Goal: Task Accomplishment & Management: Manage account settings

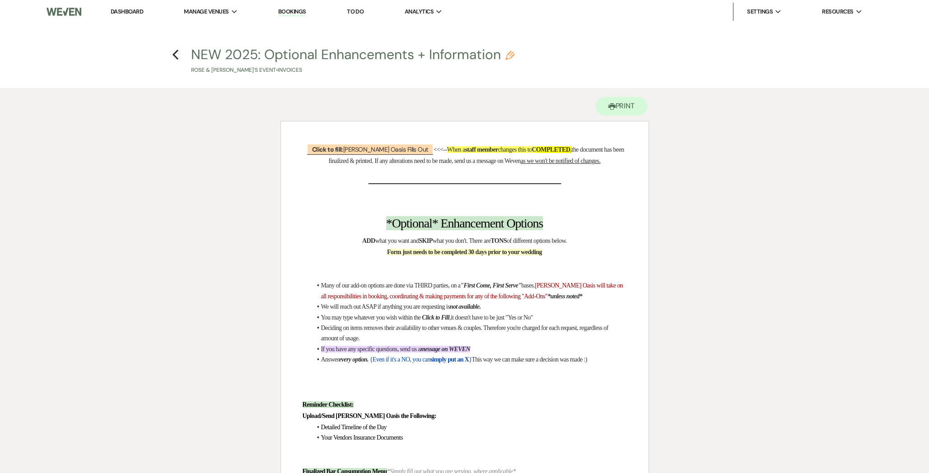
click at [132, 9] on link "Dashboard" at bounding box center [127, 12] width 33 height 8
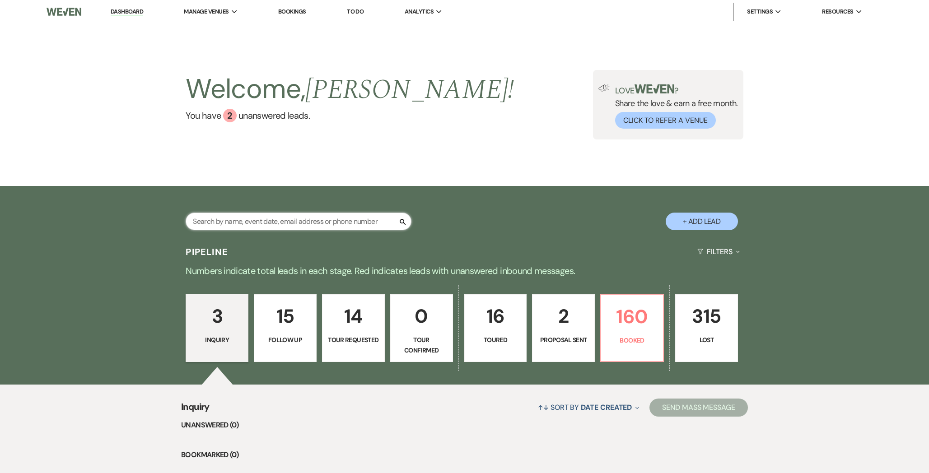
click at [250, 220] on input "text" at bounding box center [299, 222] width 226 height 18
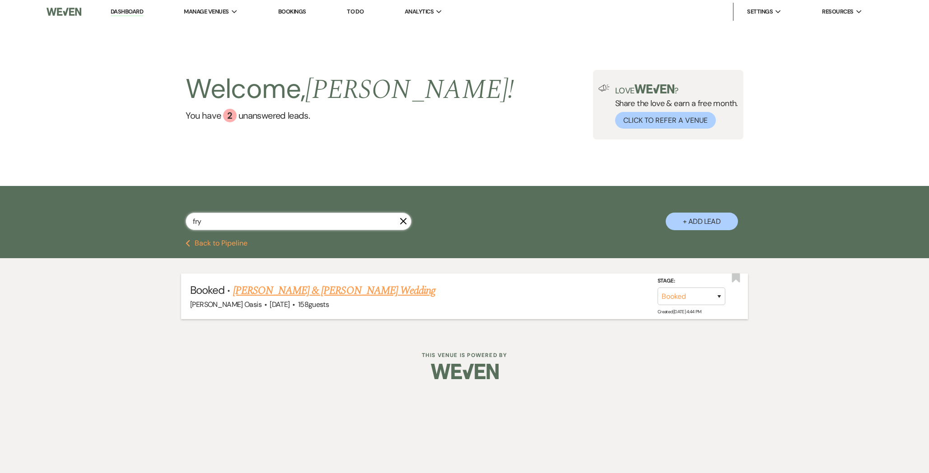
type input "fry"
click at [290, 294] on link "[PERSON_NAME] & [PERSON_NAME] Wedding" at bounding box center [334, 291] width 202 height 16
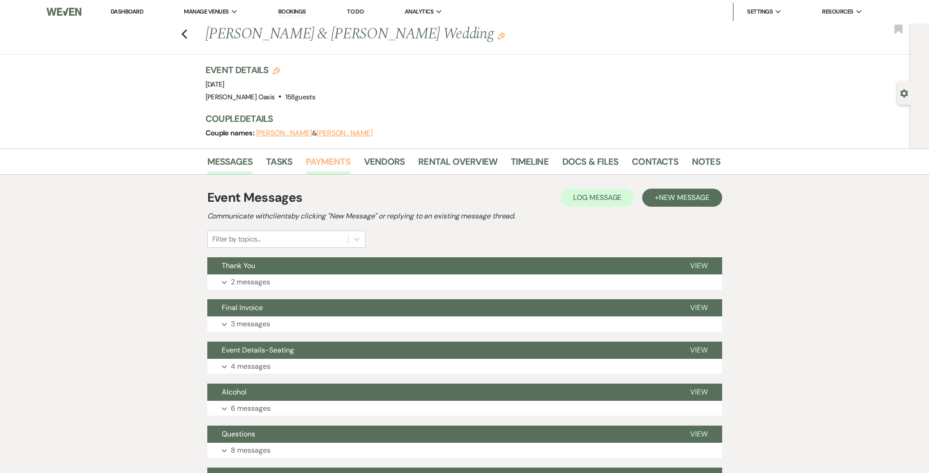
click at [332, 168] on link "Payments" at bounding box center [328, 164] width 45 height 20
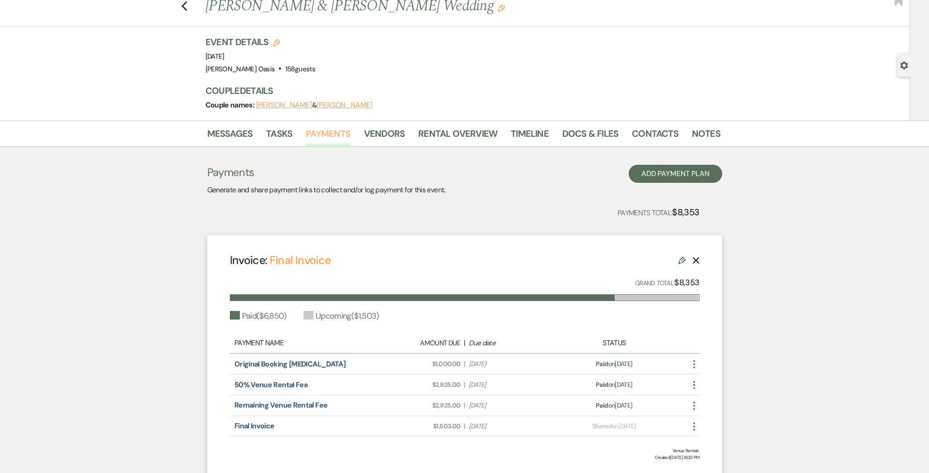
scroll to position [33, 0]
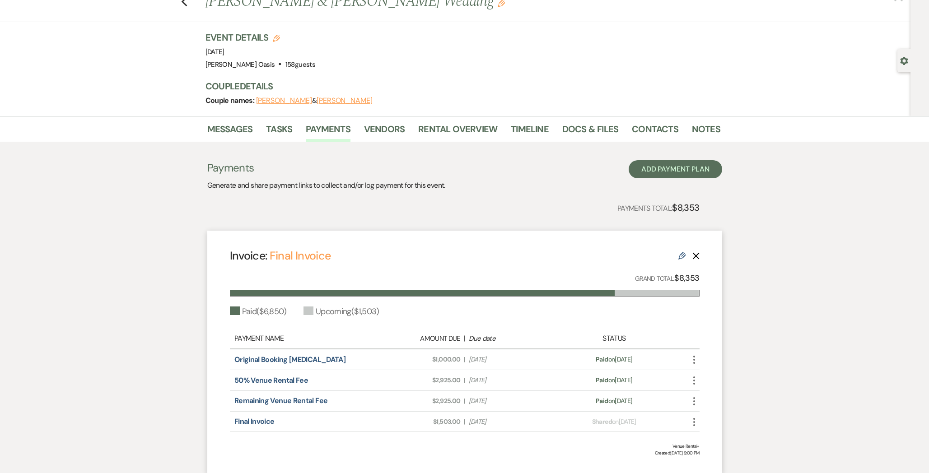
click at [678, 254] on icon "Edit" at bounding box center [681, 255] width 7 height 7
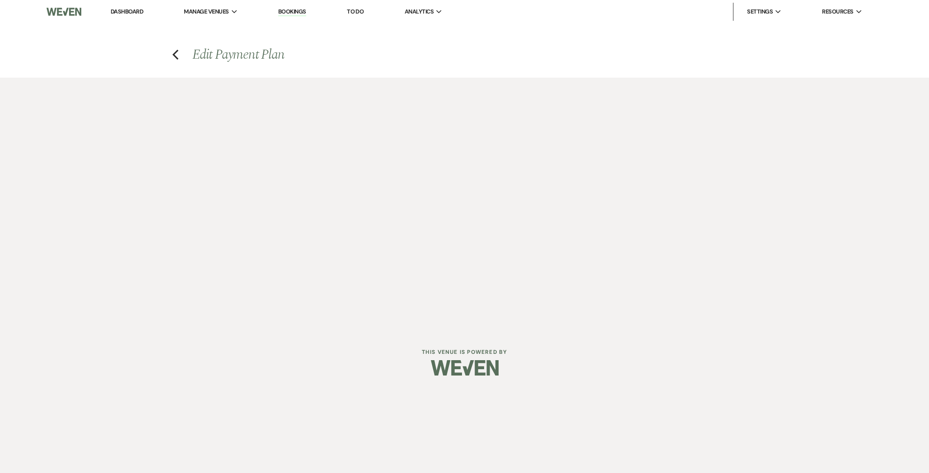
select select "28478"
select select "1"
select select "true"
select select "1"
select select "true"
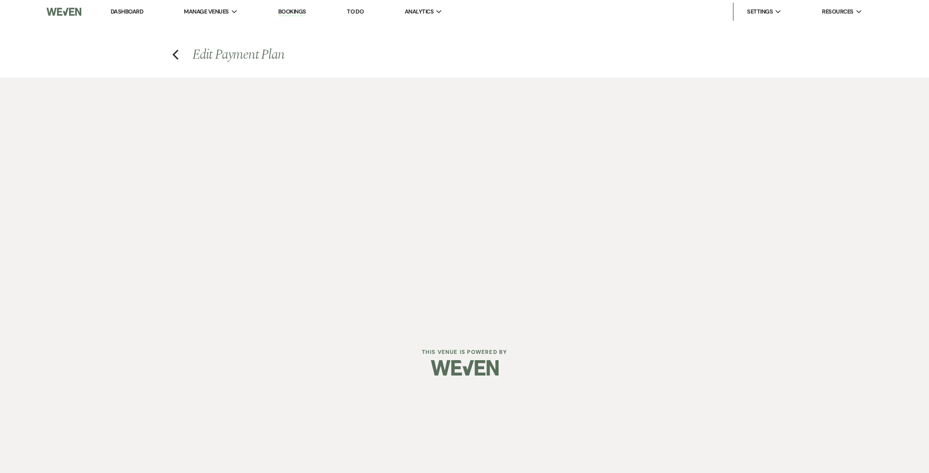
select select "1"
select select "true"
select select "2"
select select "flat"
select select "true"
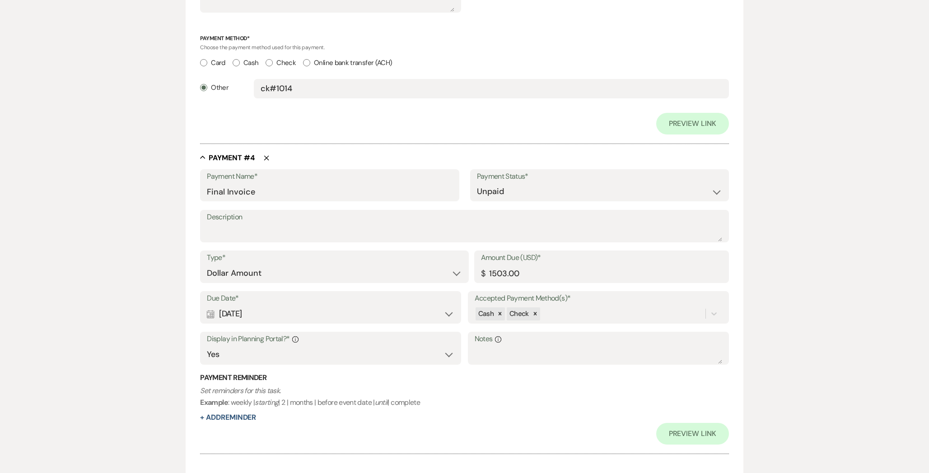
scroll to position [1160, 0]
click at [512, 193] on select "Paid Unpaid" at bounding box center [599, 193] width 245 height 18
select select "1"
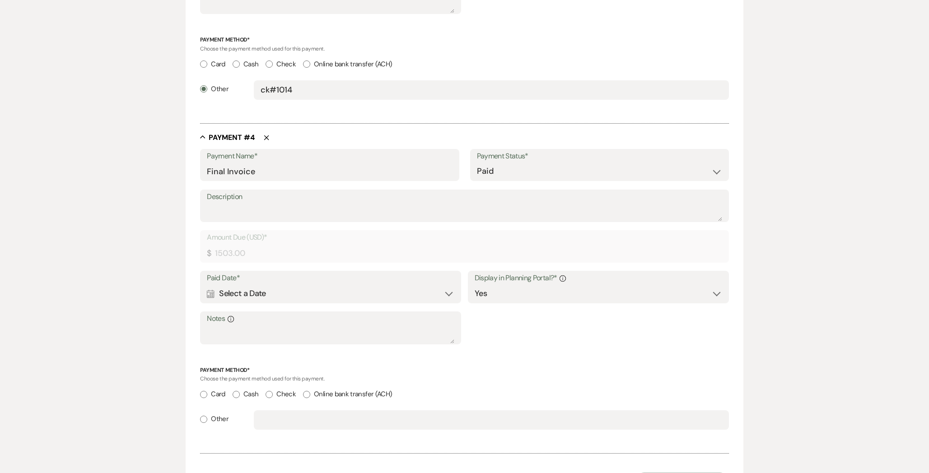
click at [219, 418] on label "Other" at bounding box center [214, 419] width 28 height 12
click at [207, 418] on input "Other" at bounding box center [203, 419] width 7 height 7
radio input "true"
click at [267, 421] on input "text" at bounding box center [491, 420] width 461 height 18
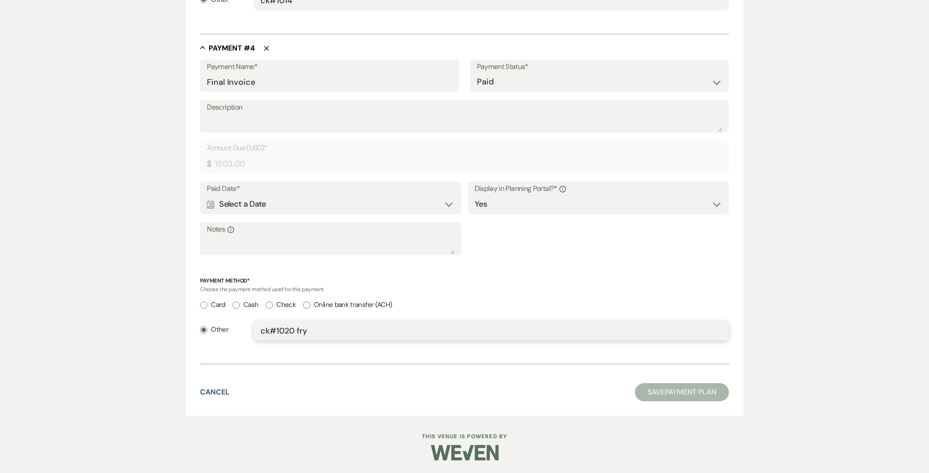
type input "ck#1020 fry"
click at [353, 207] on div "Calendar Select a Date Expand" at bounding box center [330, 205] width 247 height 18
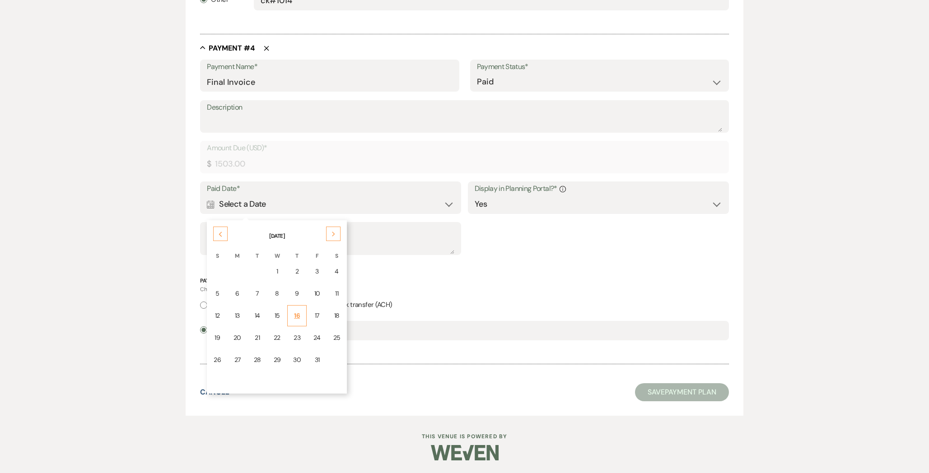
click at [288, 317] on td "16" at bounding box center [296, 315] width 19 height 21
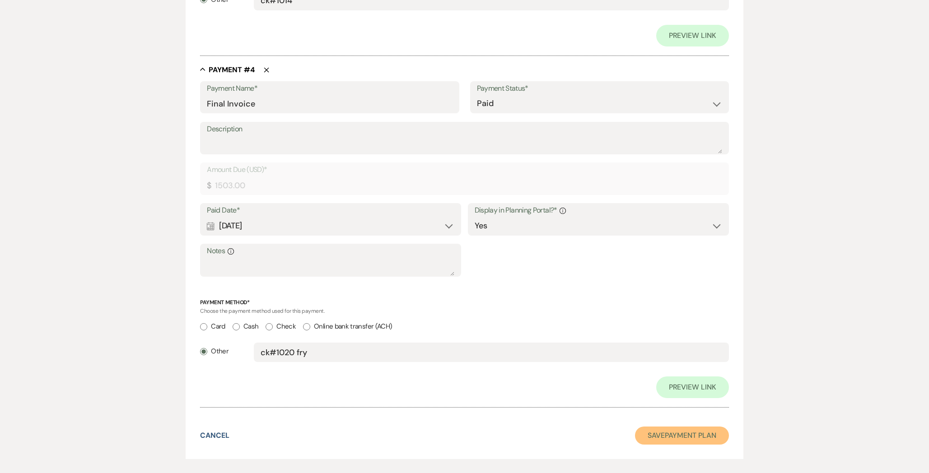
click at [680, 440] on button "Save Payment Plan" at bounding box center [682, 436] width 94 height 18
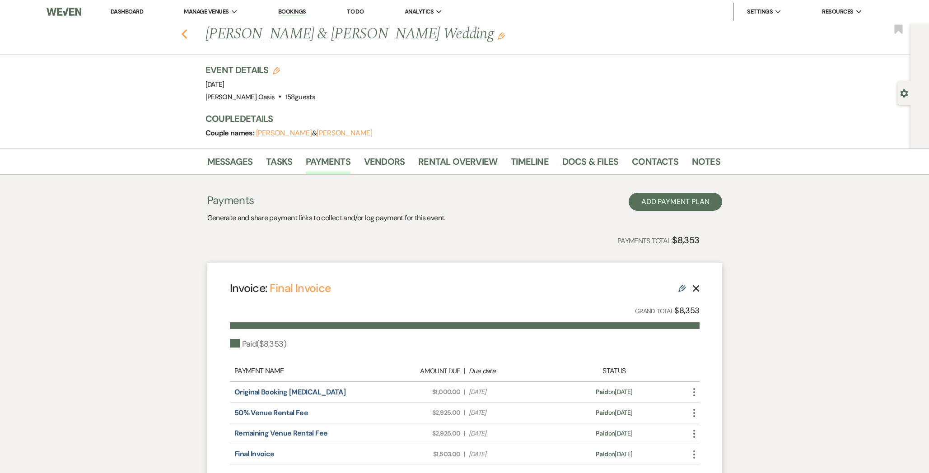
click at [182, 38] on icon "Previous" at bounding box center [184, 34] width 7 height 11
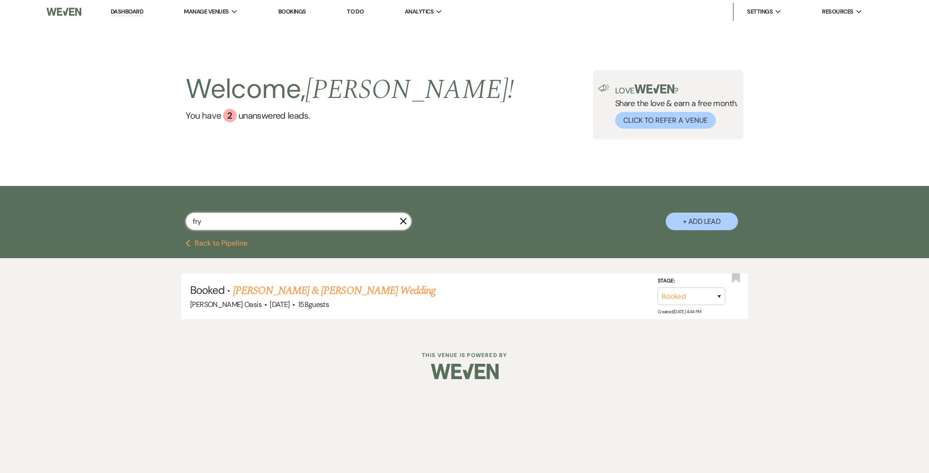
click at [203, 224] on input "fry" at bounding box center [299, 222] width 226 height 18
type input "f"
type input "[PERSON_NAME]"
click at [249, 292] on link "[PERSON_NAME] & [PERSON_NAME] Wedding" at bounding box center [334, 291] width 202 height 16
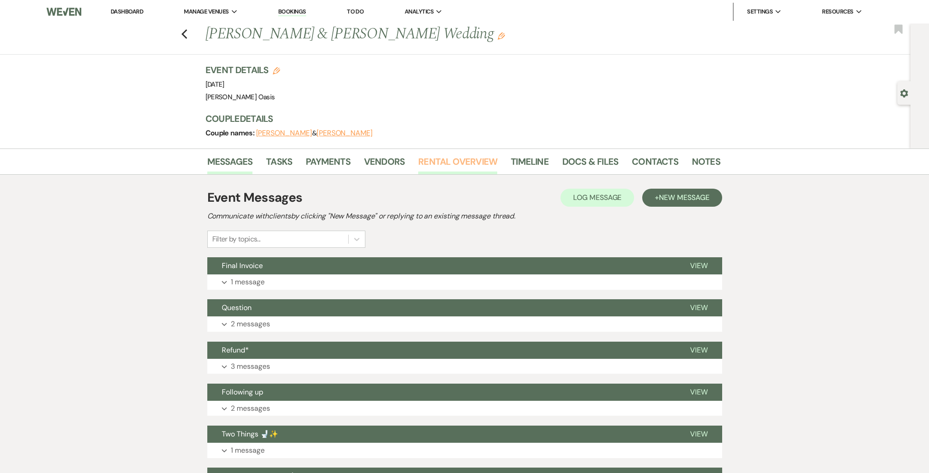
click at [479, 162] on link "Rental Overview" at bounding box center [457, 164] width 79 height 20
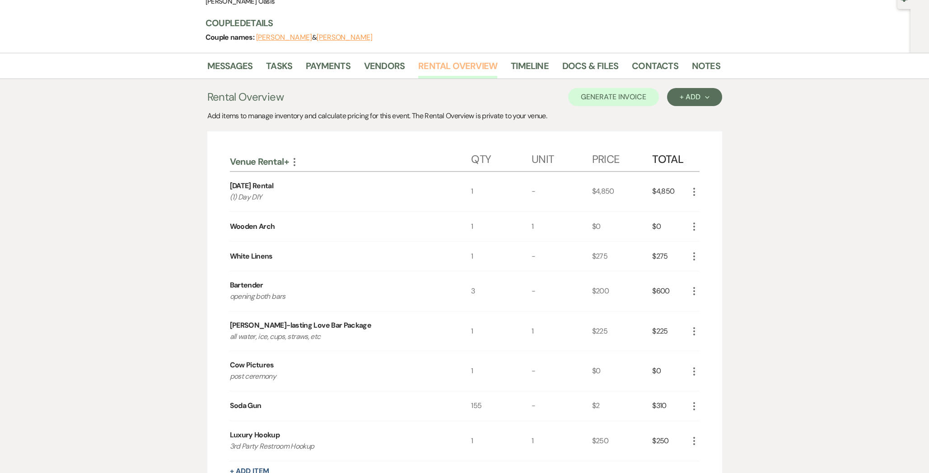
scroll to position [318, 0]
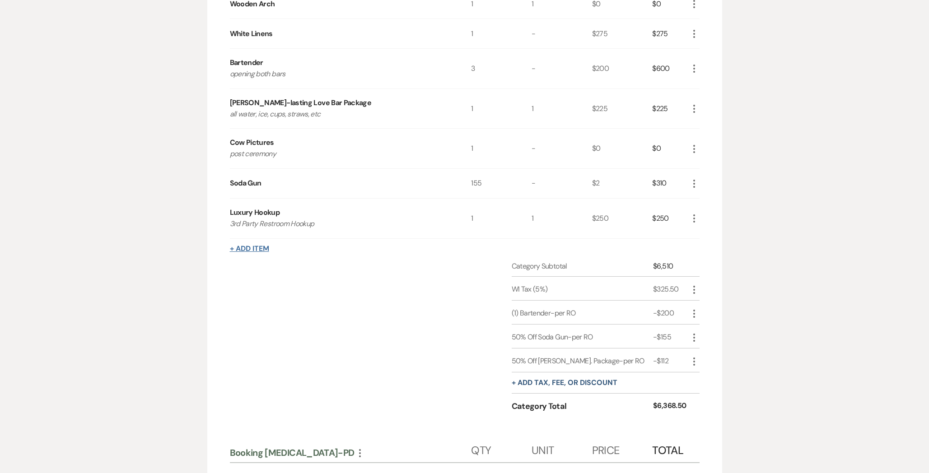
click at [258, 249] on button "+ Add Item" at bounding box center [249, 248] width 39 height 7
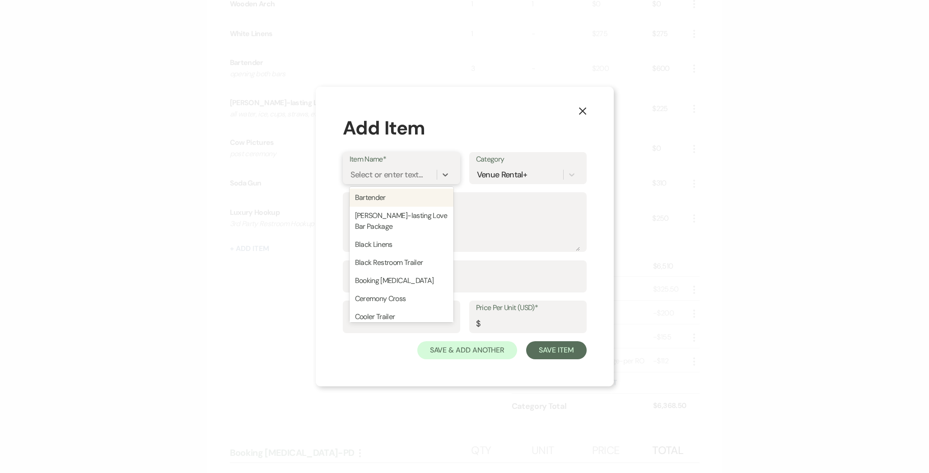
click at [390, 177] on div "Select or enter text..." at bounding box center [386, 174] width 73 height 12
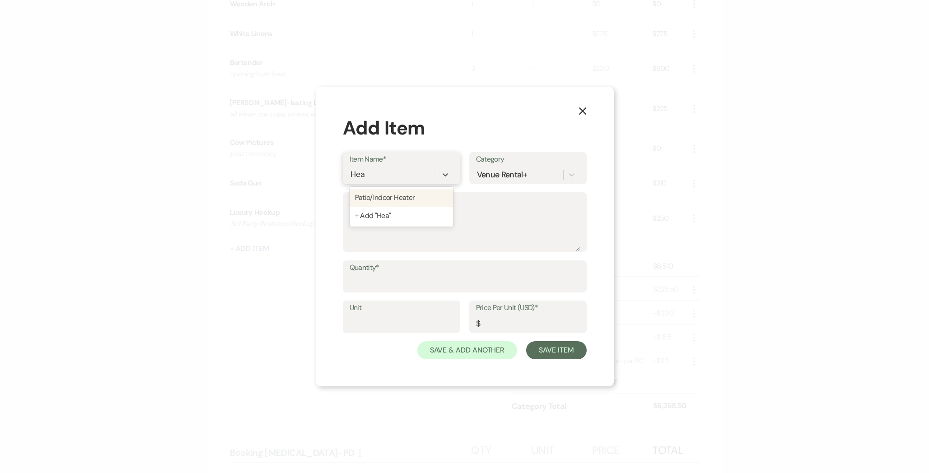
type input "Heat"
click at [413, 196] on div "Patio/Indoor Heater" at bounding box center [402, 198] width 104 height 18
type input "50"
click at [396, 277] on input "Quantity*" at bounding box center [465, 283] width 230 height 18
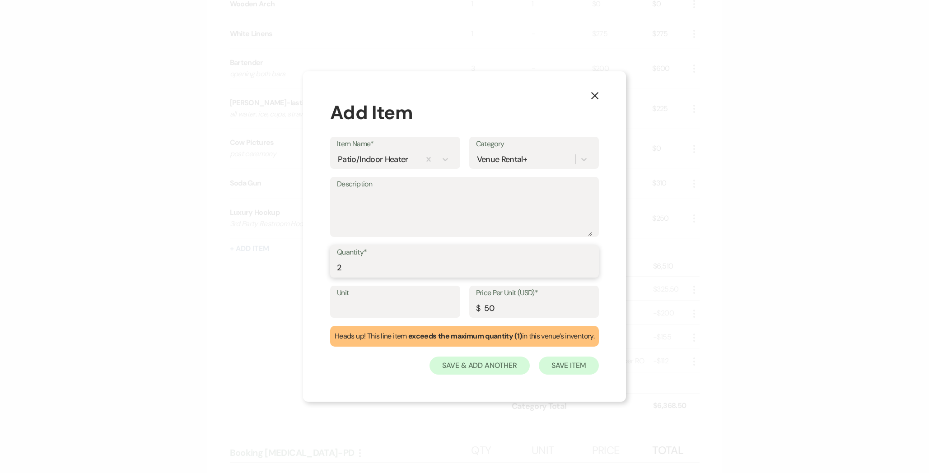
type input "2"
click at [558, 366] on button "Save Item" at bounding box center [569, 366] width 60 height 18
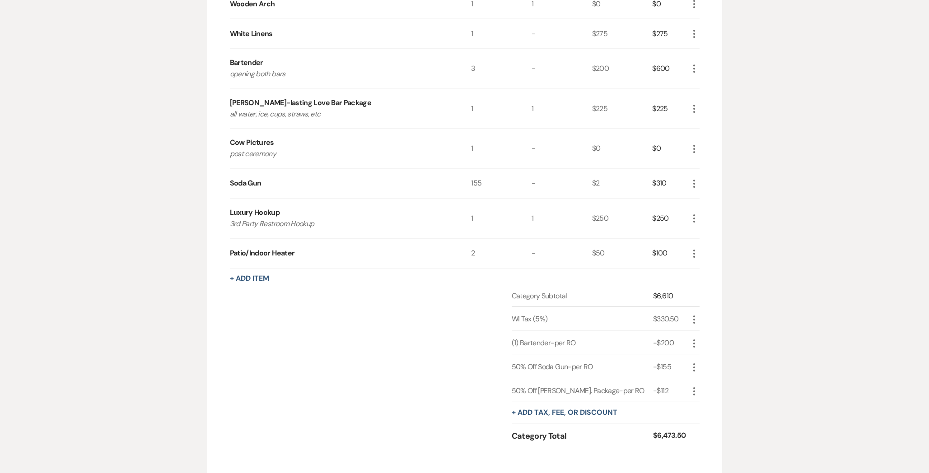
scroll to position [0, 0]
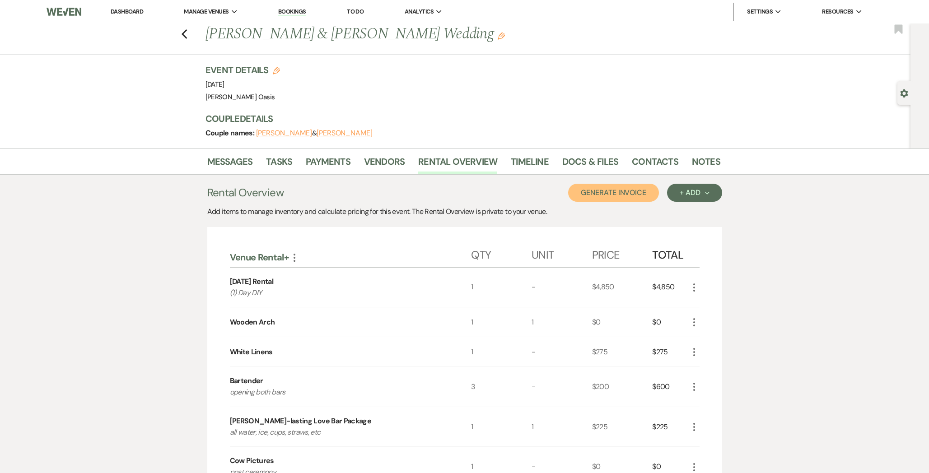
click at [640, 194] on button "Generate Invoice" at bounding box center [613, 193] width 91 height 18
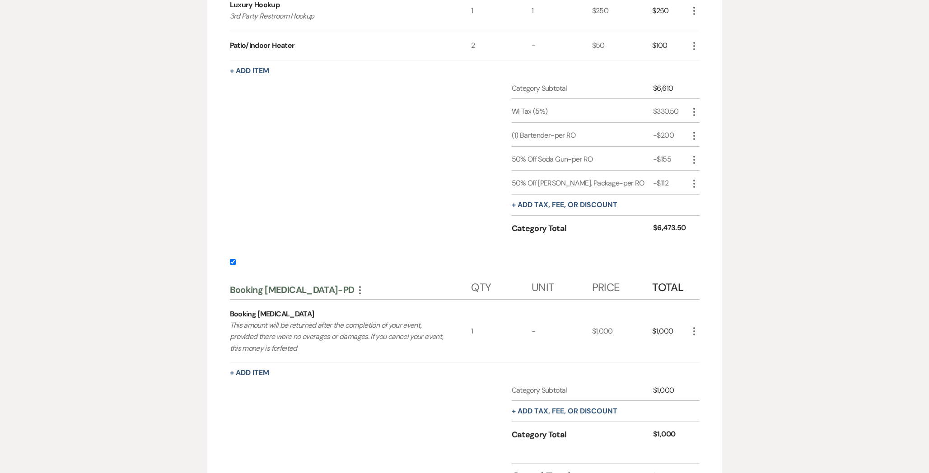
scroll to position [631, 0]
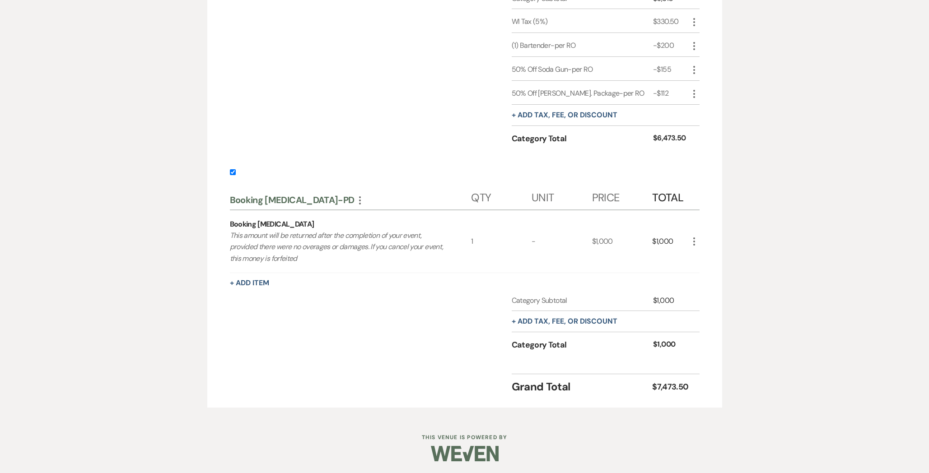
click at [231, 171] on input "checkbox" at bounding box center [233, 172] width 6 height 6
checkbox input "false"
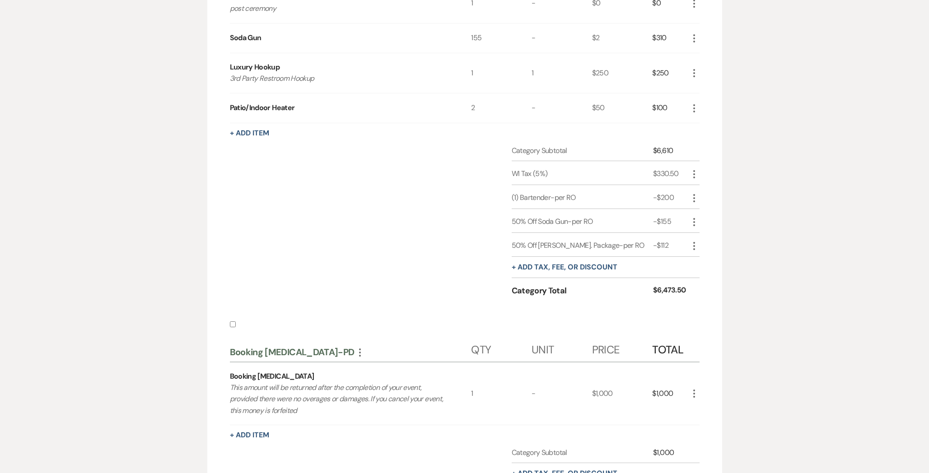
scroll to position [0, 0]
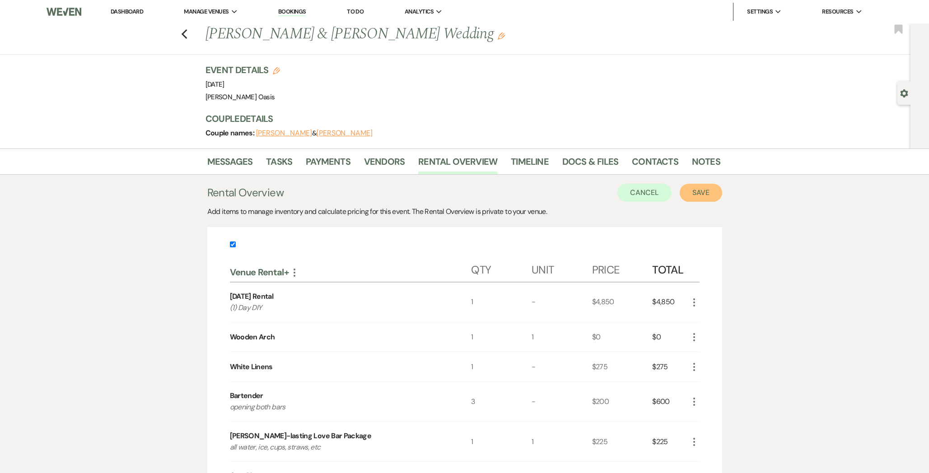
click at [708, 186] on button "Save" at bounding box center [701, 193] width 42 height 18
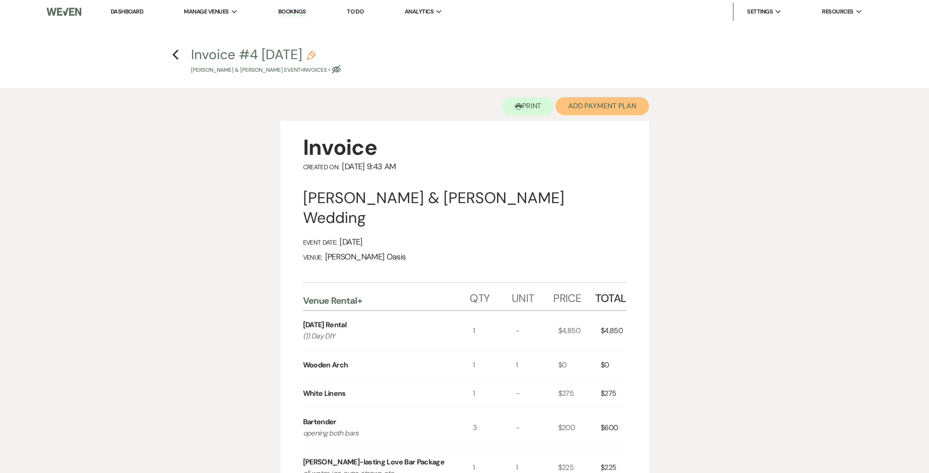
click at [590, 107] on button "Add Payment Plan" at bounding box center [601, 106] width 93 height 18
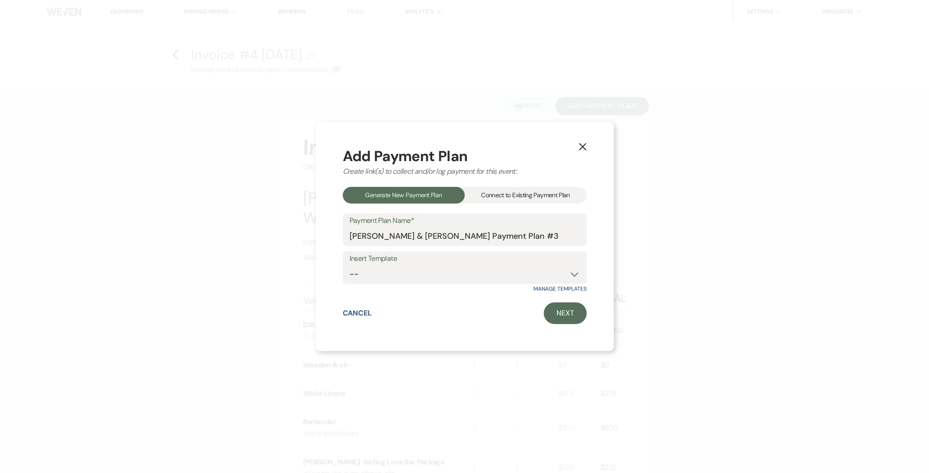
click at [549, 198] on div "Connect to Existing Payment Plan" at bounding box center [526, 195] width 122 height 17
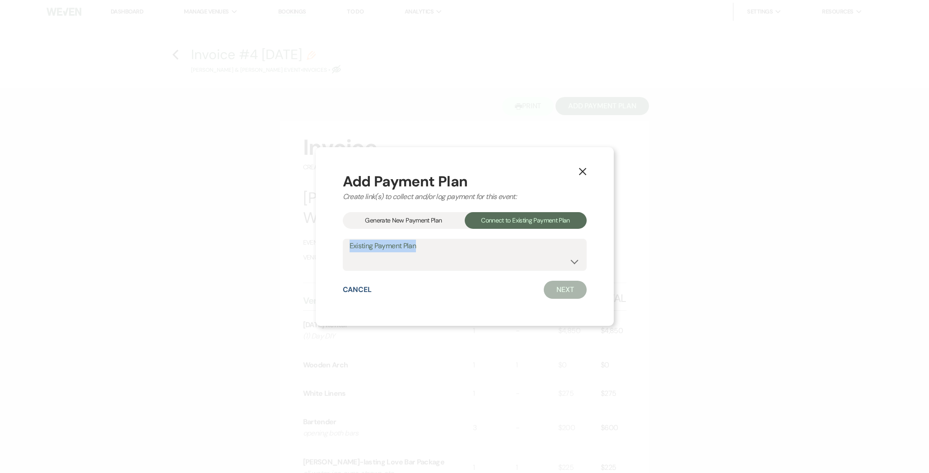
click at [532, 252] on div "Existing Payment Plan Venue Rental+ Booking [MEDICAL_DATA]" at bounding box center [465, 255] width 244 height 33
click at [521, 259] on select "Venue Rental+ Booking [MEDICAL_DATA]" at bounding box center [465, 261] width 230 height 18
select select "15797"
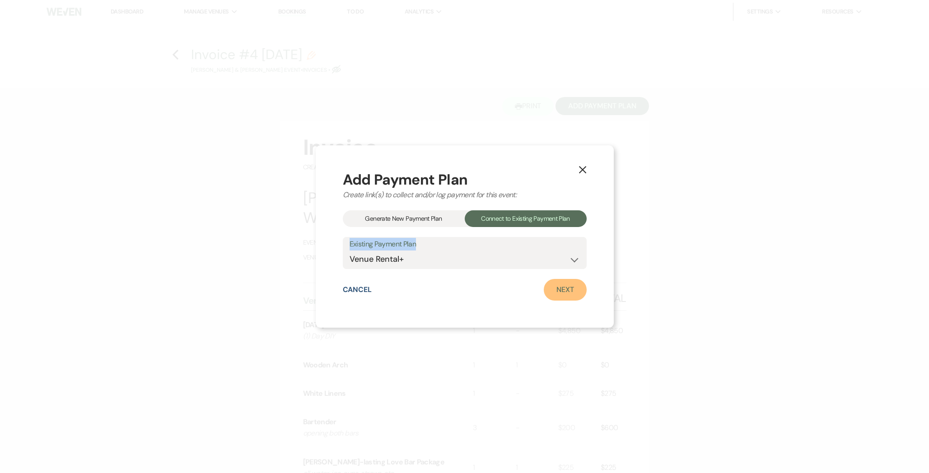
click at [568, 288] on link "Next" at bounding box center [565, 290] width 43 height 22
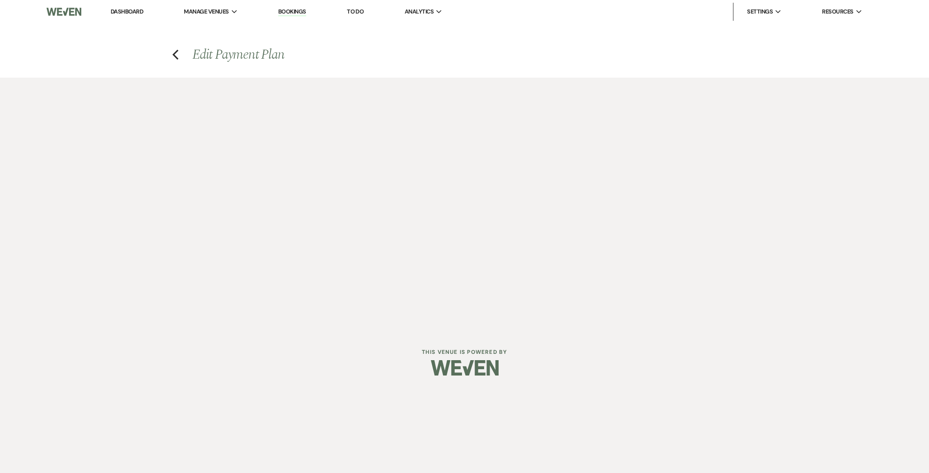
select select "28829"
select select "1"
select select "true"
select select "1"
select select "true"
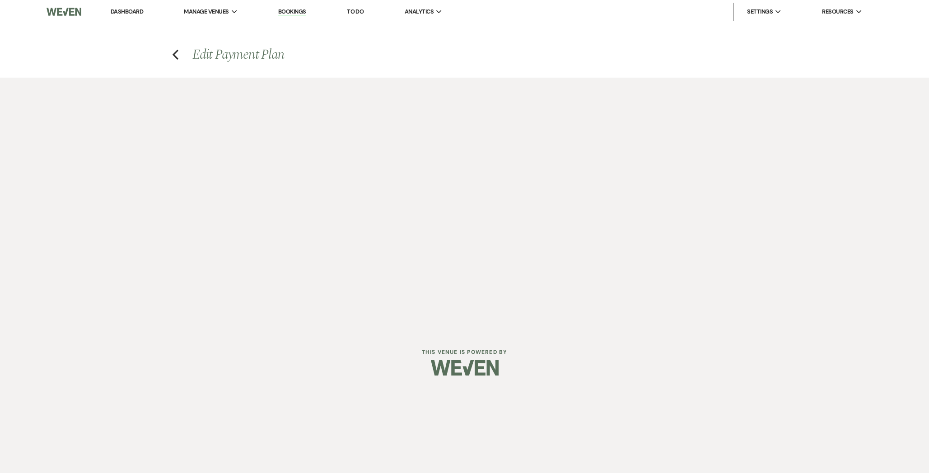
select select "2"
select select "flat"
select select "true"
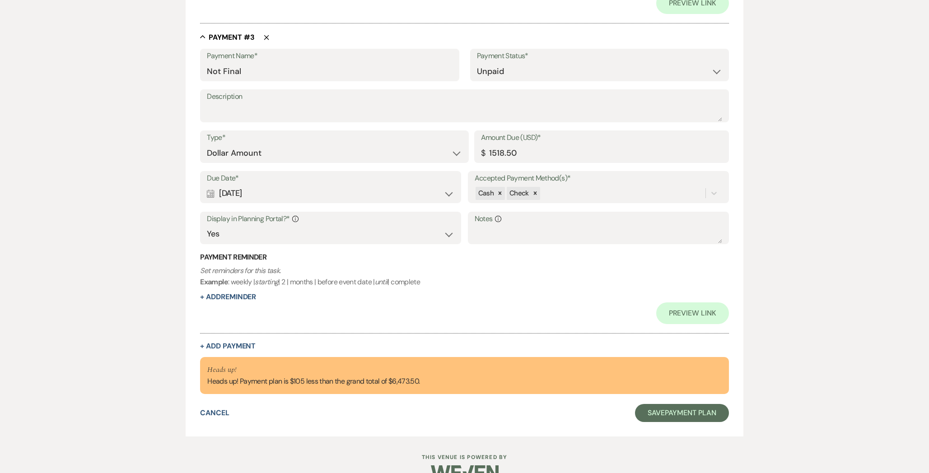
scroll to position [923, 0]
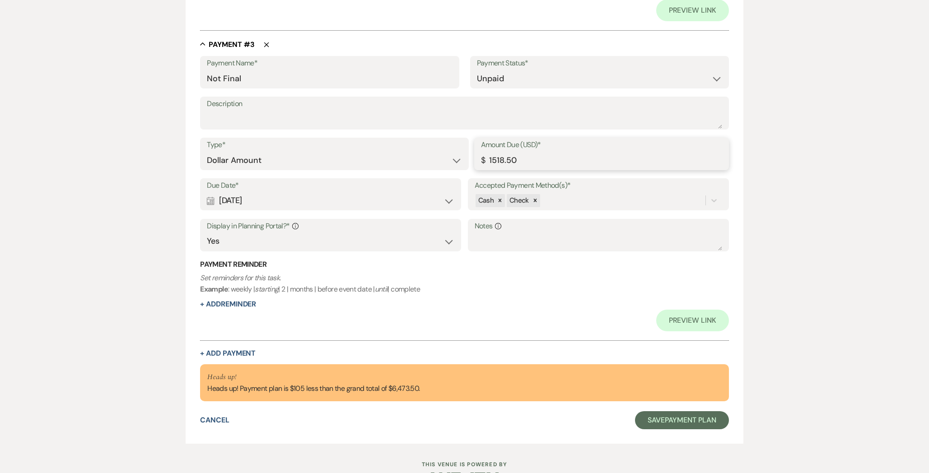
drag, startPoint x: 532, startPoint y: 161, endPoint x: 379, endPoint y: 154, distance: 153.3
click at [379, 154] on div "Type* Dollar Amount Percentage of Grand Total Amount Due (USD)* $ 1518.50" at bounding box center [464, 158] width 528 height 41
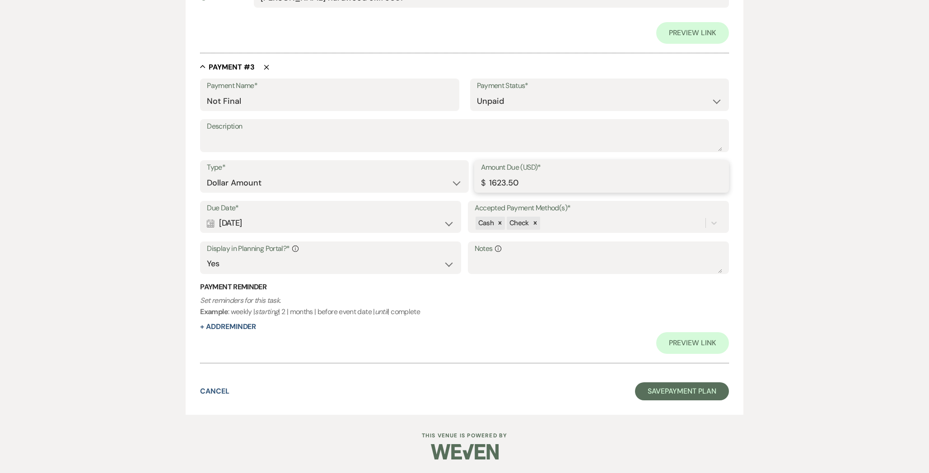
scroll to position [899, 0]
type input "1623.50"
drag, startPoint x: 222, startPoint y: 102, endPoint x: 161, endPoint y: 93, distance: 62.0
type input "Final"
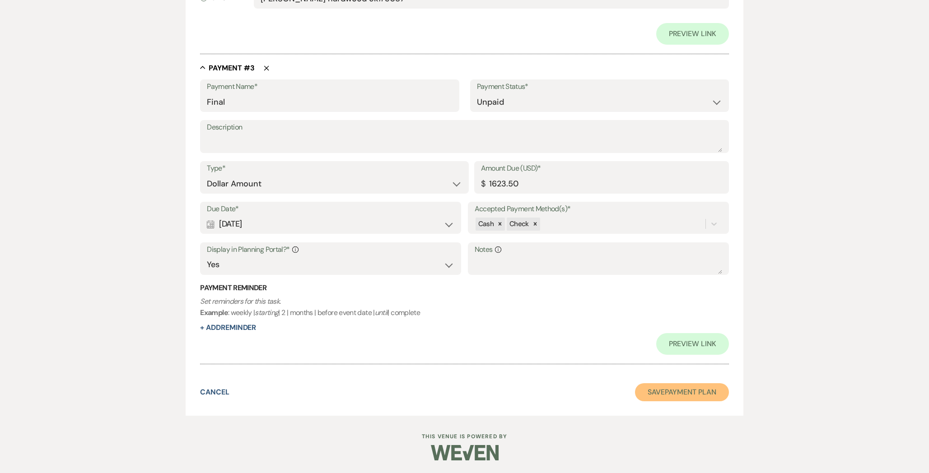
click at [644, 387] on button "Save Payment Plan" at bounding box center [682, 392] width 94 height 18
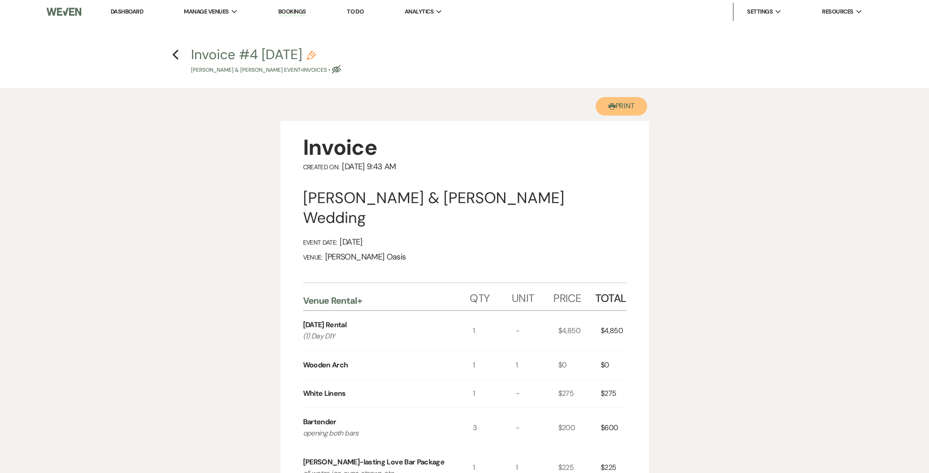
click at [616, 101] on button "Printer Print" at bounding box center [622, 106] width 52 height 19
click at [174, 50] on icon "Previous" at bounding box center [175, 54] width 7 height 11
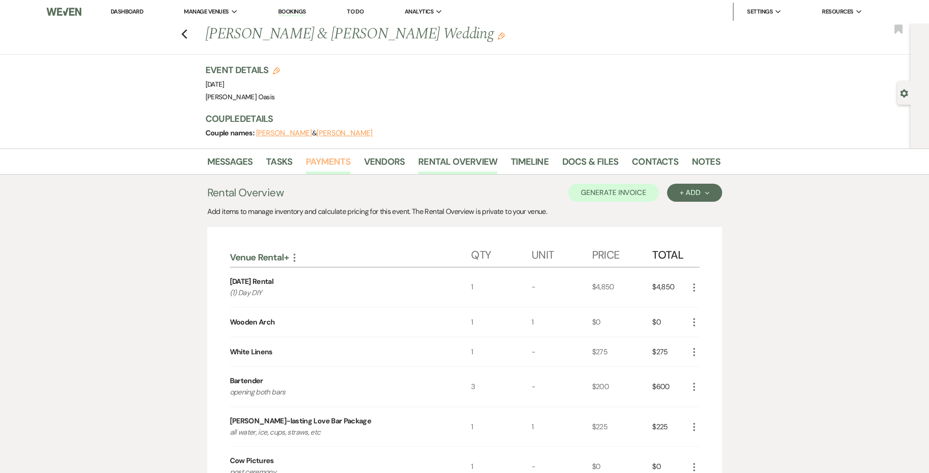
click at [319, 162] on link "Payments" at bounding box center [328, 164] width 45 height 20
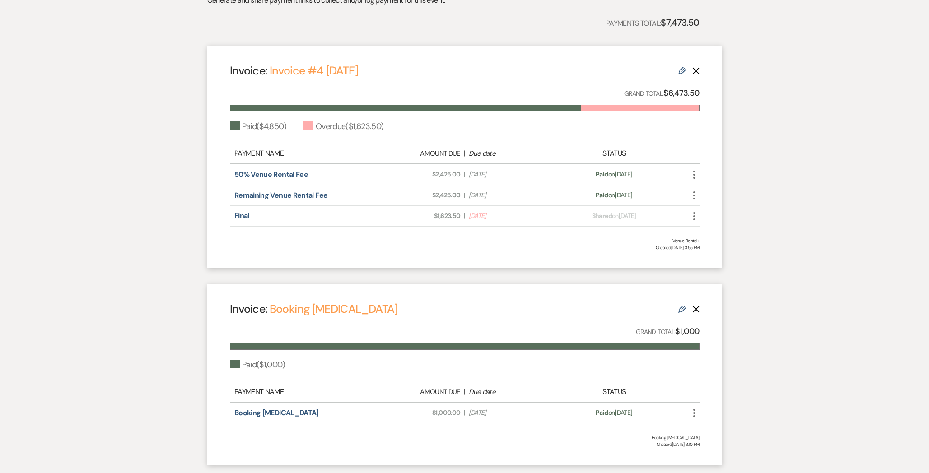
scroll to position [219, 0]
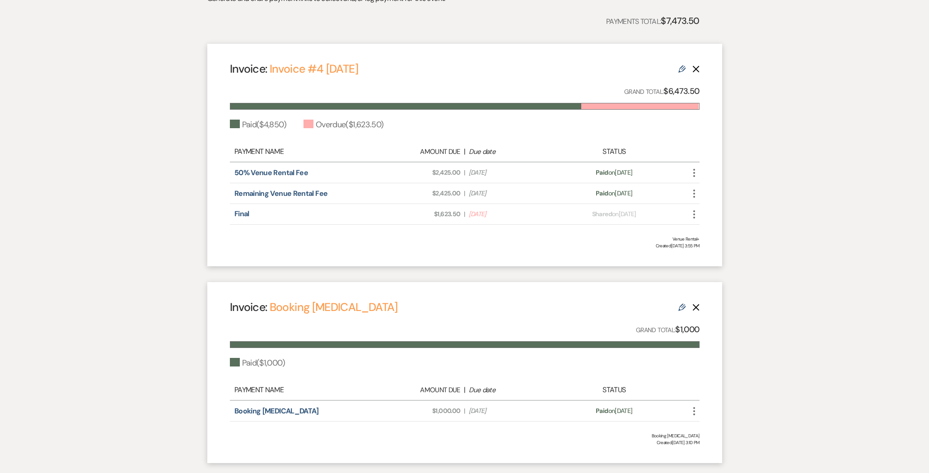
click at [676, 308] on div "Invoice: Booking [MEDICAL_DATA] Edit Delete" at bounding box center [465, 307] width 470 height 16
click at [682, 309] on icon "Edit" at bounding box center [681, 307] width 7 height 7
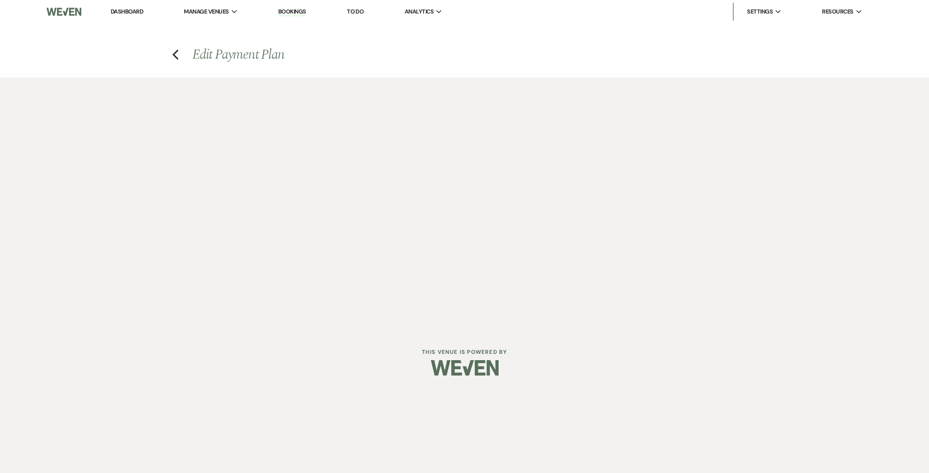
select select "14250"
select select "1"
select select "true"
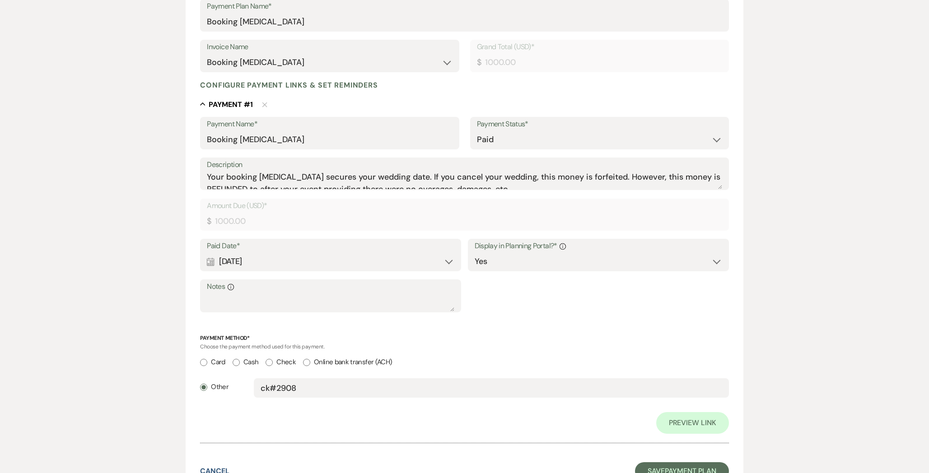
scroll to position [239, 0]
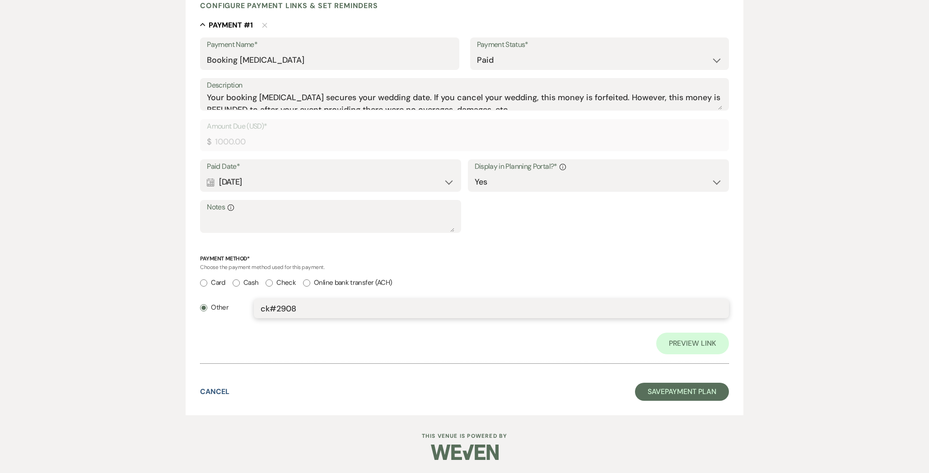
drag, startPoint x: 298, startPoint y: 308, endPoint x: 238, endPoint y: 305, distance: 60.1
click at [238, 307] on div "Other ck#2908" at bounding box center [464, 313] width 528 height 28
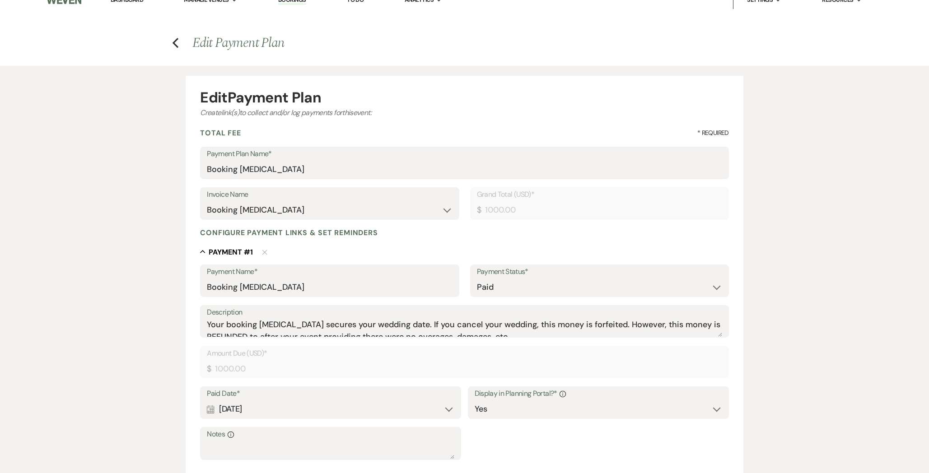
scroll to position [0, 0]
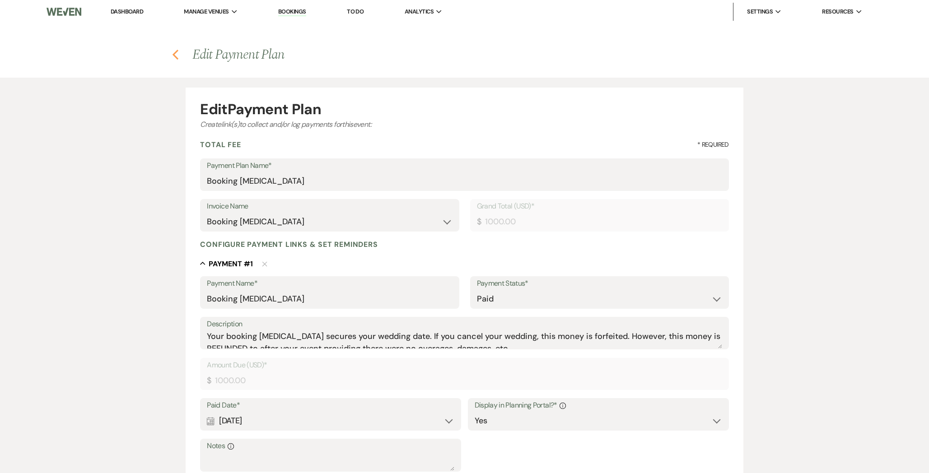
click at [174, 57] on icon "Previous" at bounding box center [175, 54] width 7 height 11
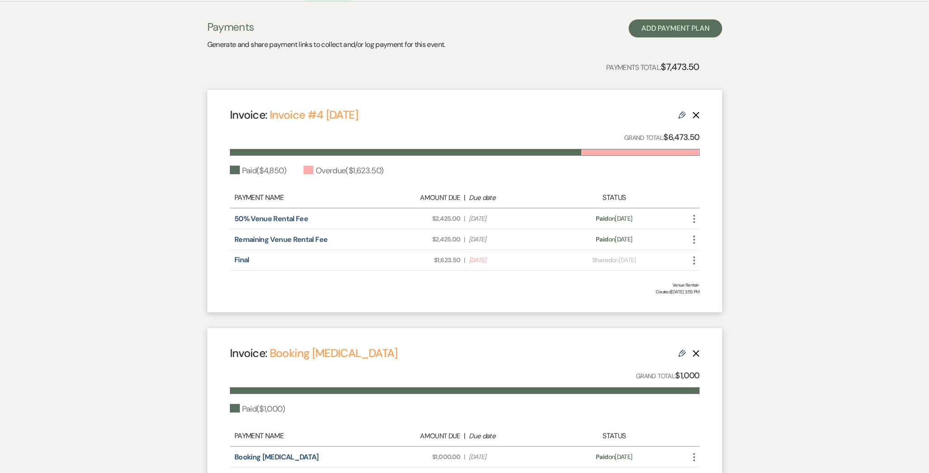
scroll to position [277, 0]
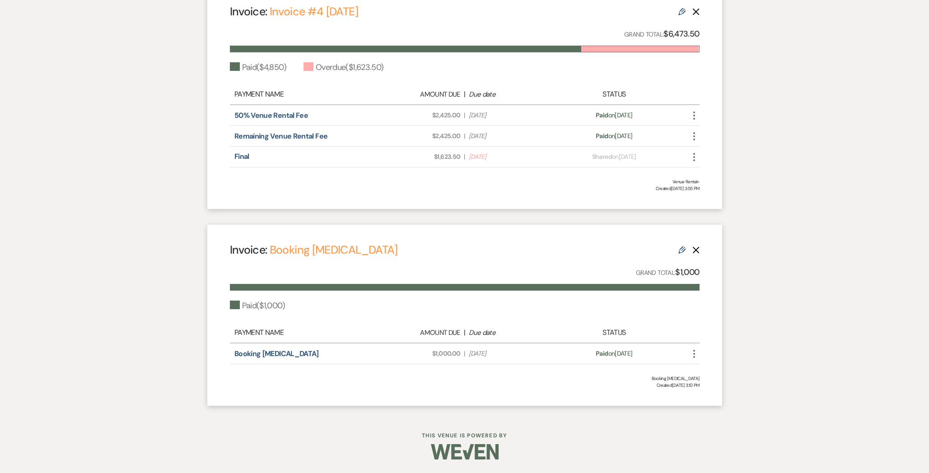
click at [699, 249] on icon "Delete" at bounding box center [695, 250] width 7 height 7
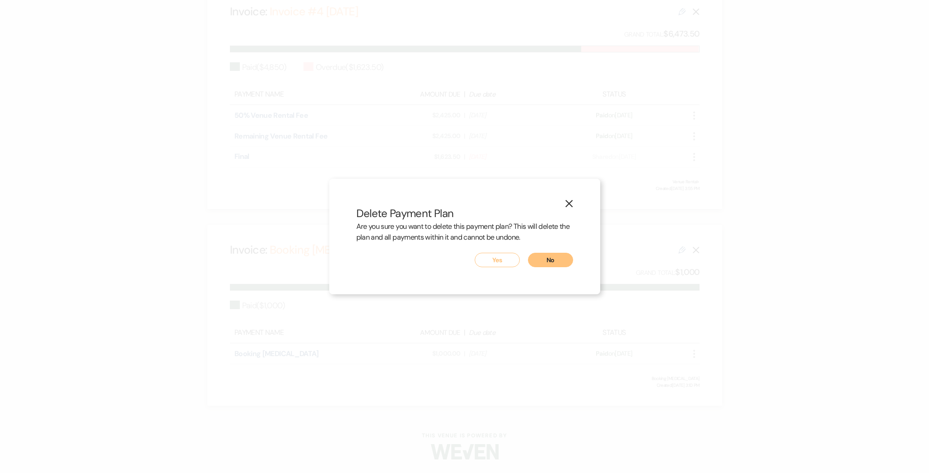
click at [499, 258] on button "Yes" at bounding box center [497, 260] width 45 height 14
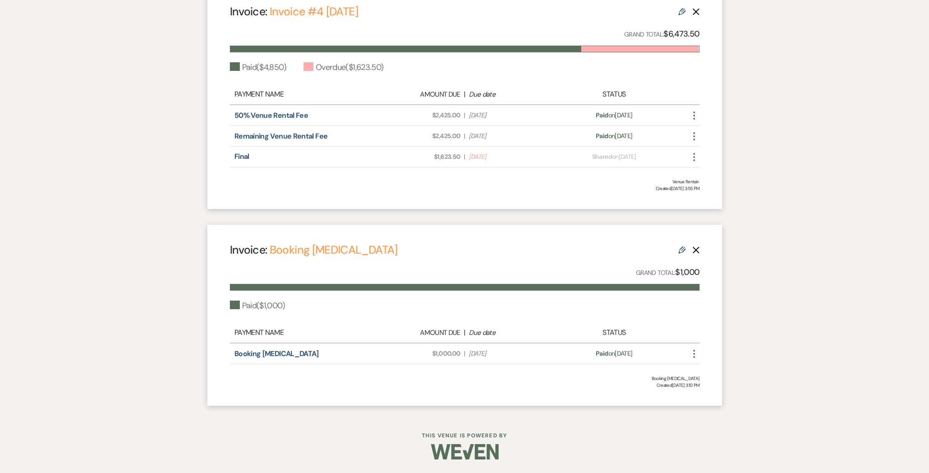
scroll to position [79, 0]
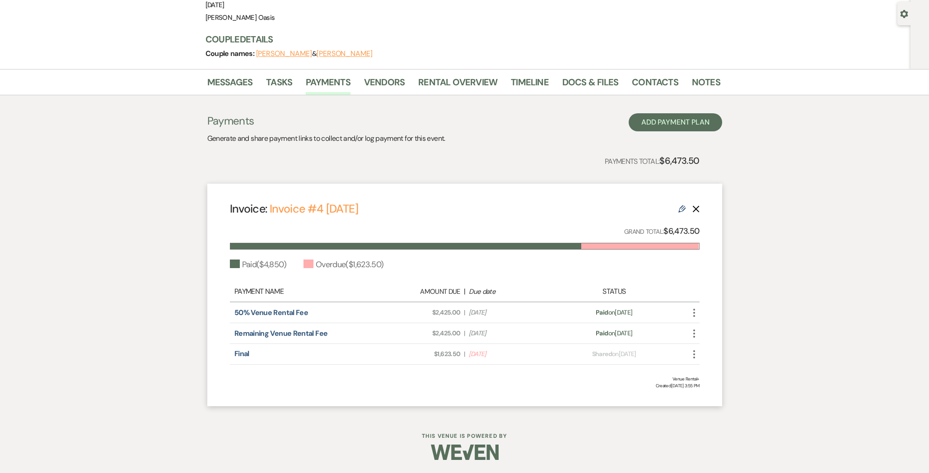
click at [681, 208] on icon "Edit" at bounding box center [681, 208] width 7 height 7
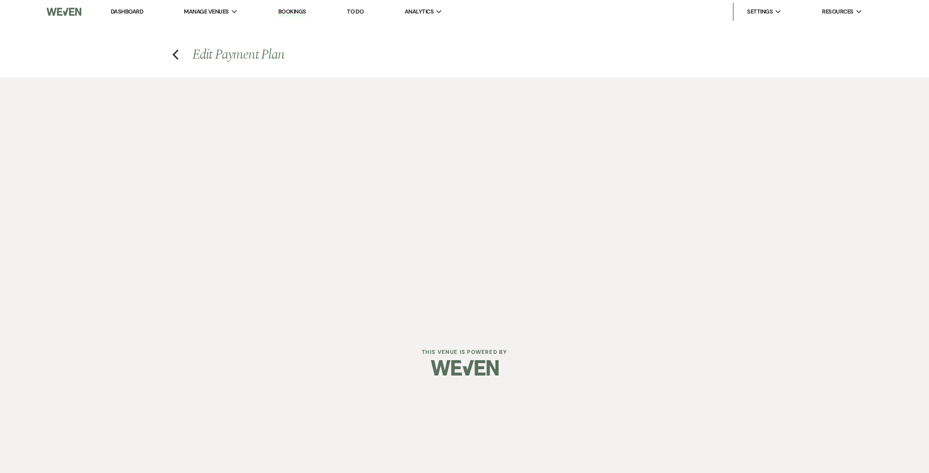
select select "28829"
select select "1"
select select "true"
select select "1"
select select "true"
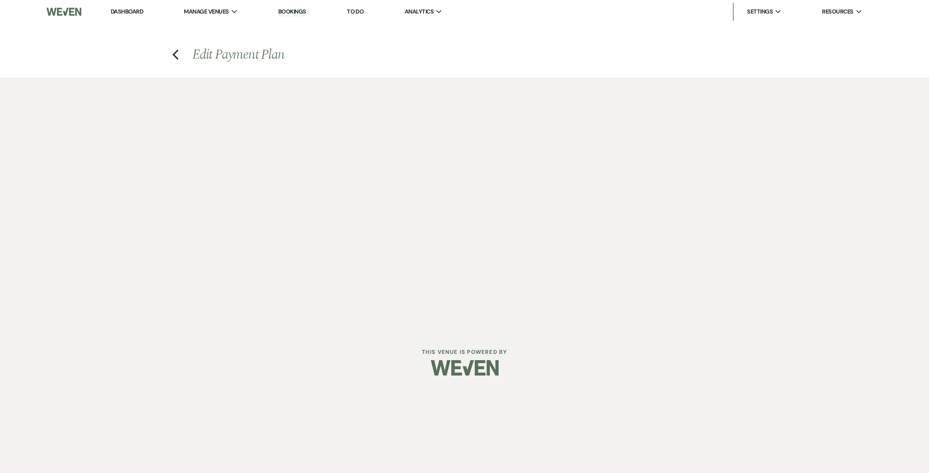
select select "2"
select select "flat"
select select "true"
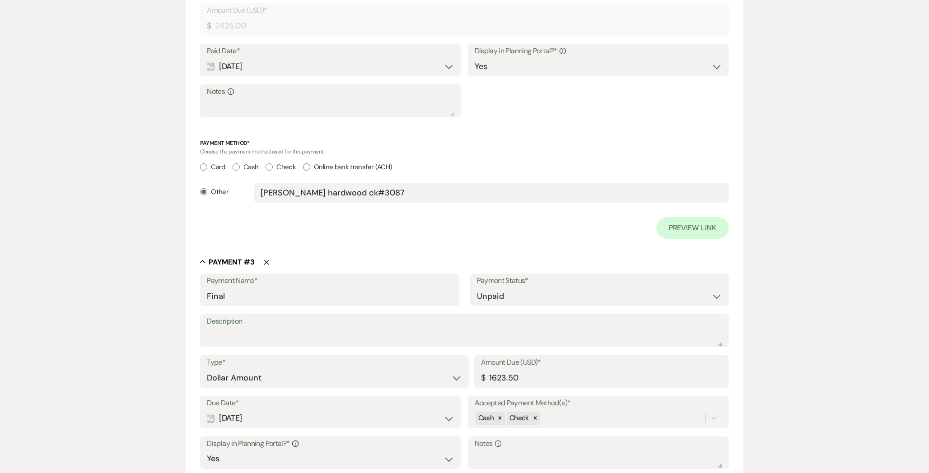
scroll to position [899, 0]
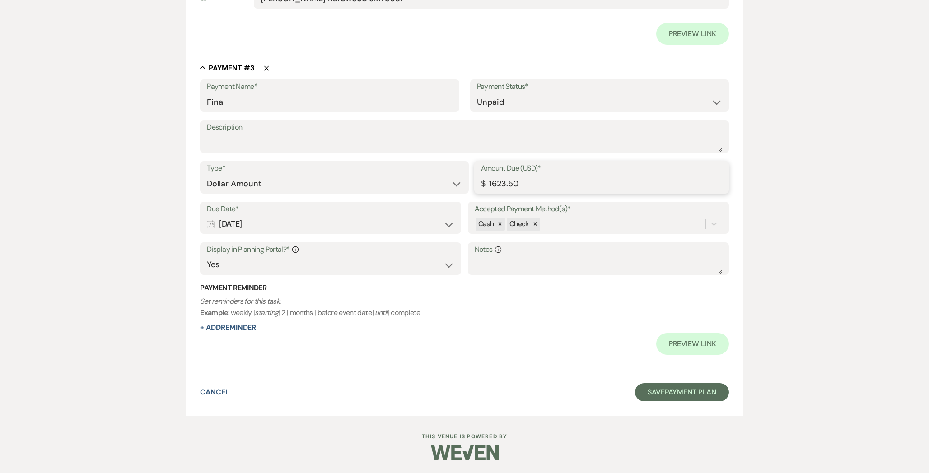
click at [492, 181] on input "1623.50" at bounding box center [601, 184] width 241 height 18
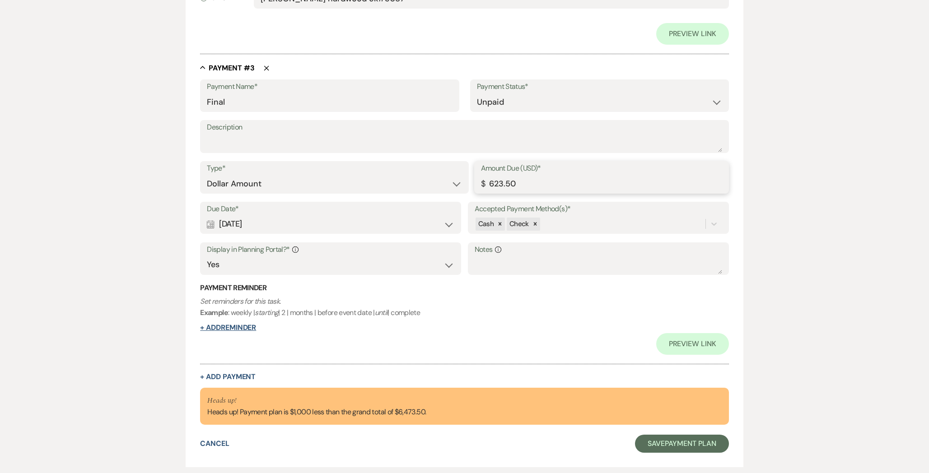
type input "623.50"
click at [218, 327] on button "+ Add Reminder" at bounding box center [228, 327] width 56 height 7
select select "client"
select select "days"
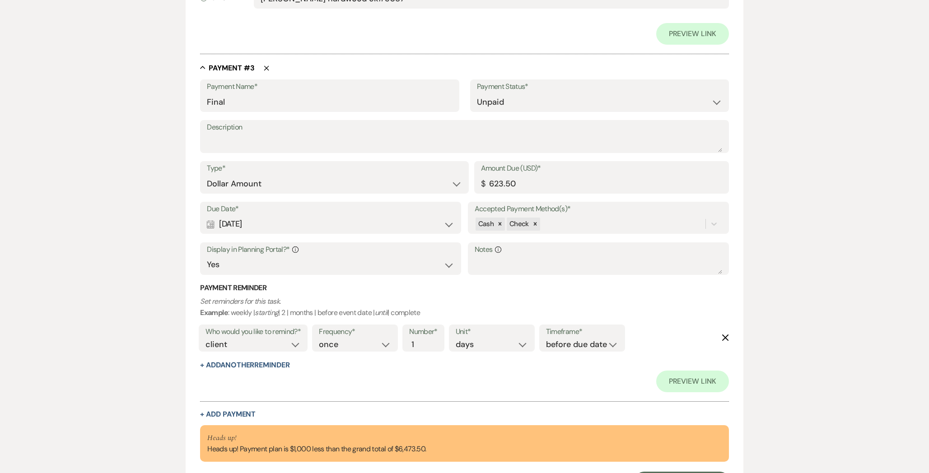
scroll to position [988, 0]
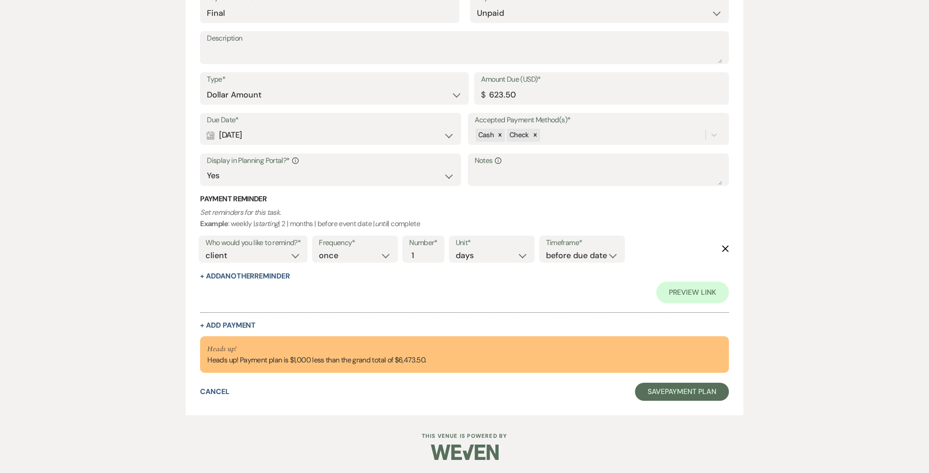
click at [241, 324] on button "+ Add Payment" at bounding box center [228, 325] width 56 height 7
select select "2"
select select "flat"
select select "true"
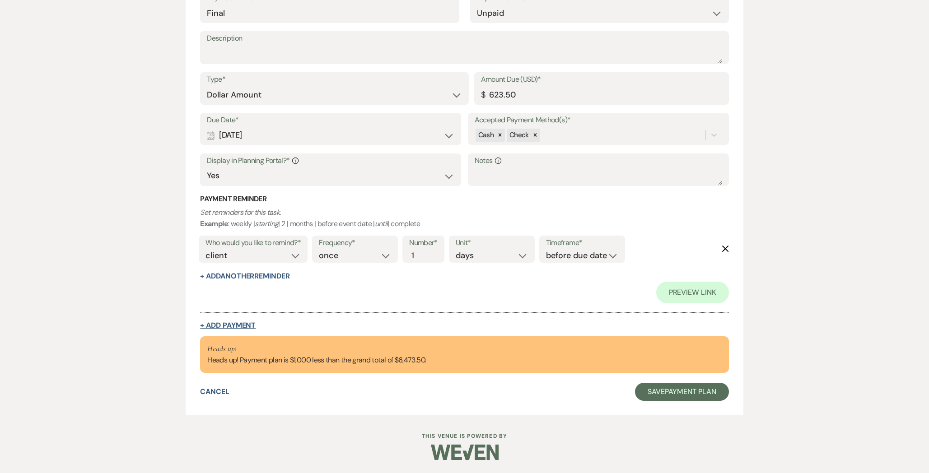
select select "client"
select select "weeks"
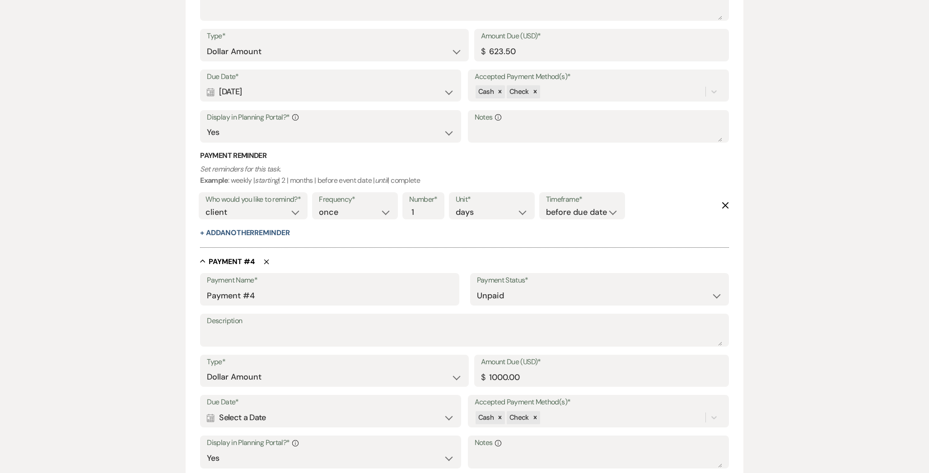
scroll to position [945, 0]
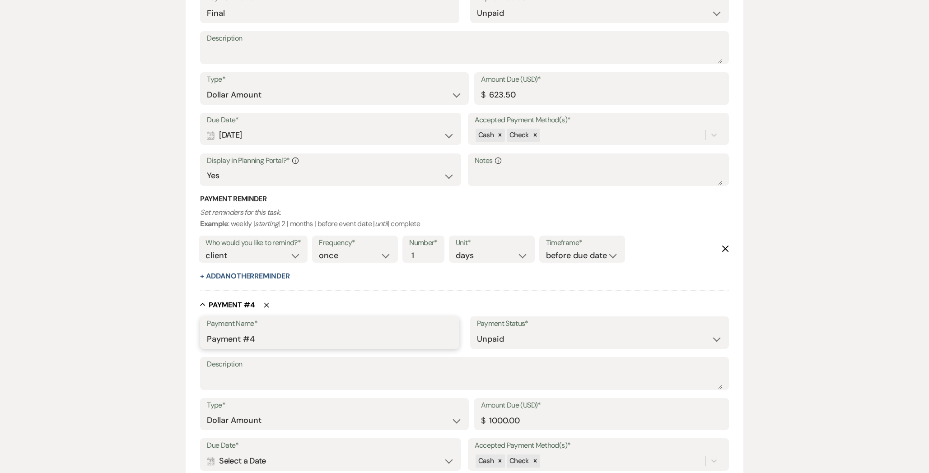
drag, startPoint x: 262, startPoint y: 340, endPoint x: 160, endPoint y: 340, distance: 102.5
type input "Original Deposit"
click at [502, 335] on select "Paid Unpaid" at bounding box center [599, 340] width 245 height 18
select select "1"
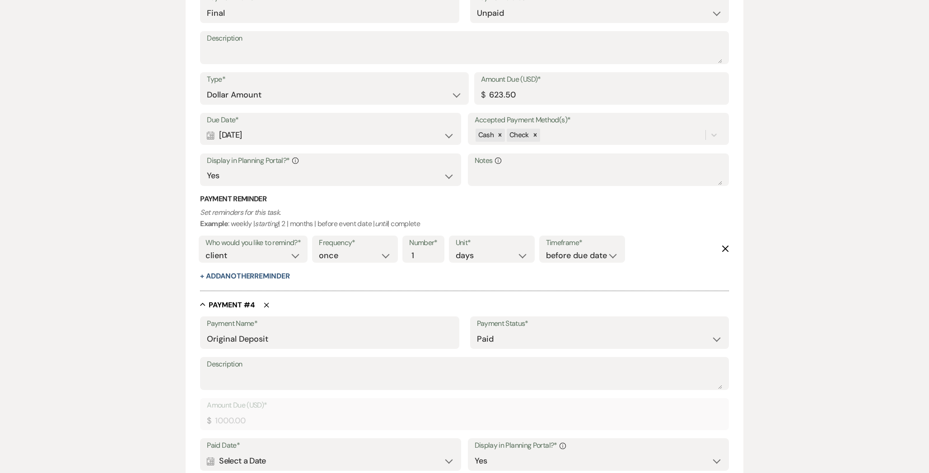
click at [302, 448] on label "Paid Date*" at bounding box center [330, 445] width 247 height 13
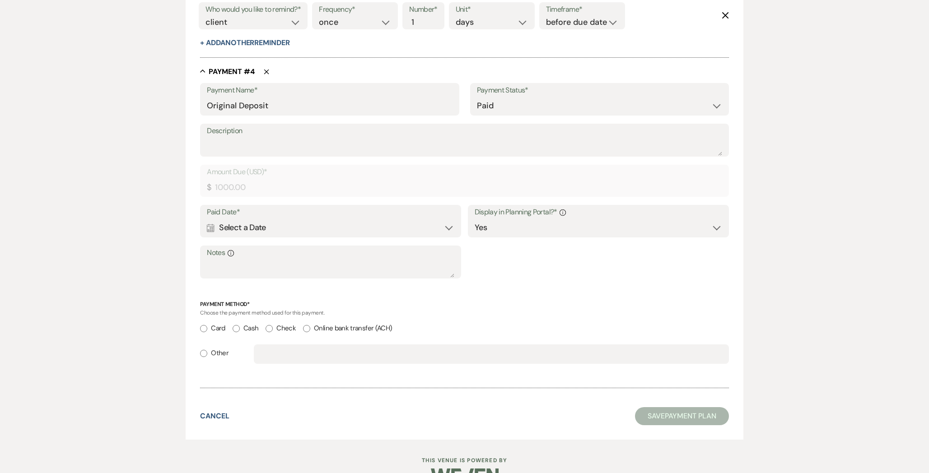
scroll to position [1202, 0]
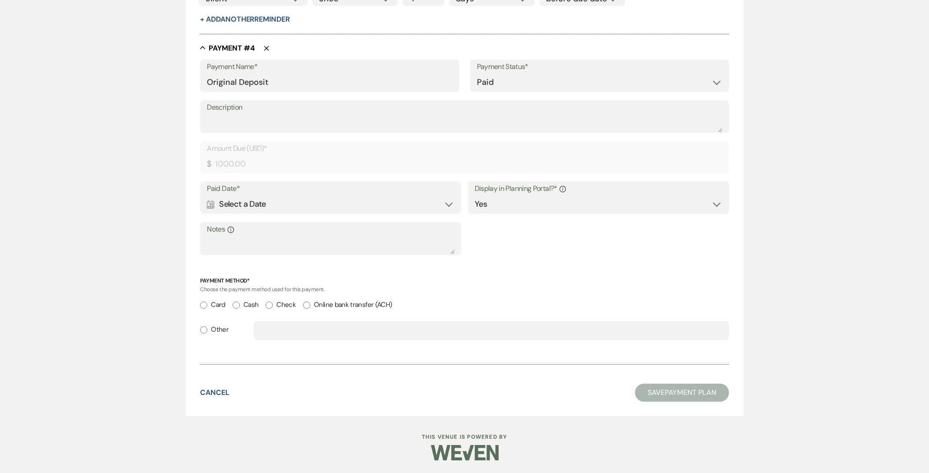
click at [274, 208] on div "Calendar Select a Date Expand" at bounding box center [330, 205] width 247 height 18
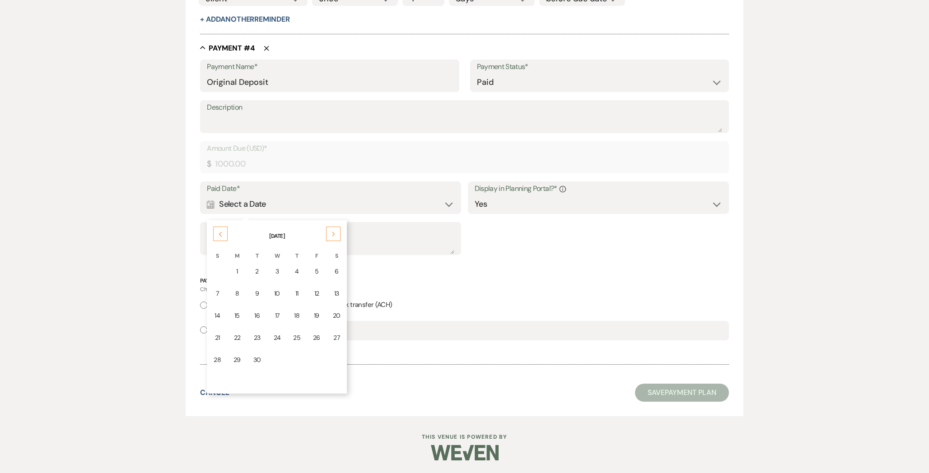
click at [222, 233] on icon "Previous" at bounding box center [220, 234] width 5 height 5
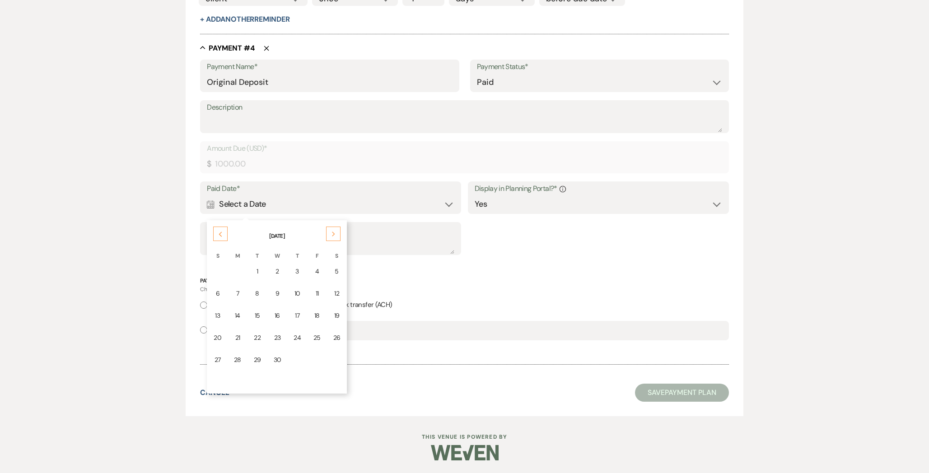
click at [222, 233] on icon "Previous" at bounding box center [220, 234] width 5 height 5
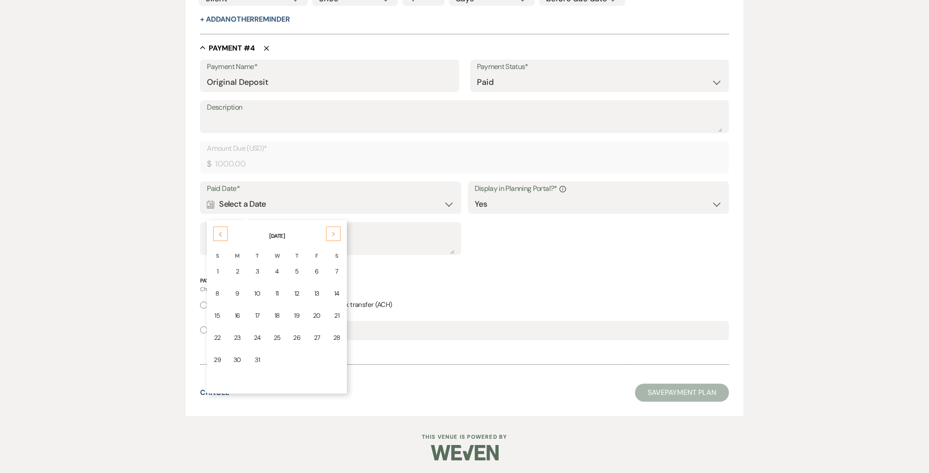
click at [222, 233] on icon "Previous" at bounding box center [220, 234] width 5 height 5
click at [333, 233] on use at bounding box center [333, 234] width 3 height 5
click at [280, 315] on td "18" at bounding box center [277, 315] width 19 height 21
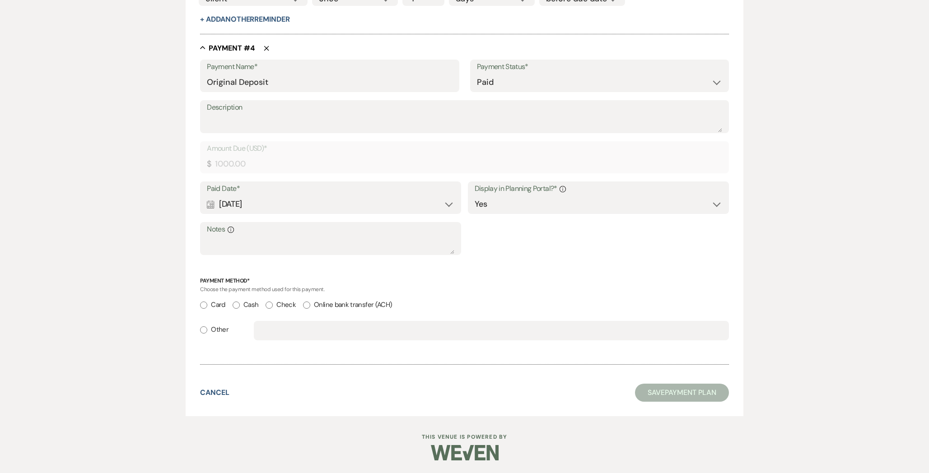
drag, startPoint x: 226, startPoint y: 324, endPoint x: 231, endPoint y: 324, distance: 5.0
click at [228, 324] on div "Other" at bounding box center [464, 335] width 528 height 28
click at [224, 328] on label "Other" at bounding box center [214, 330] width 28 height 12
click at [207, 328] on input "Other" at bounding box center [203, 329] width 7 height 7
radio input "true"
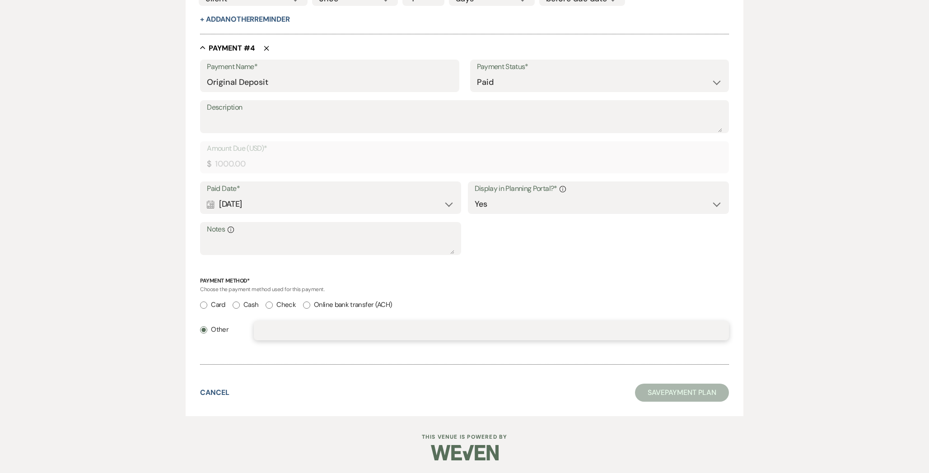
click at [273, 331] on input "text" at bounding box center [491, 331] width 461 height 18
paste input "ck#2908"
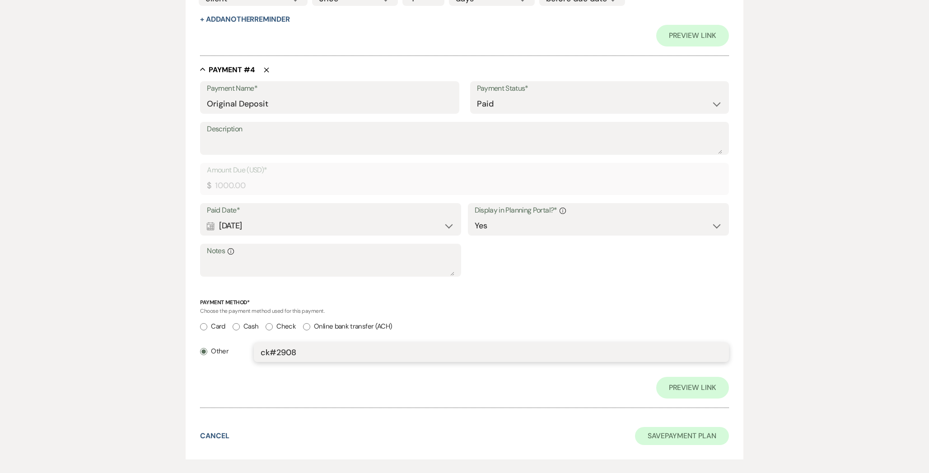
type input "ck#2908"
click at [671, 432] on button "Save Payment Plan" at bounding box center [682, 436] width 94 height 18
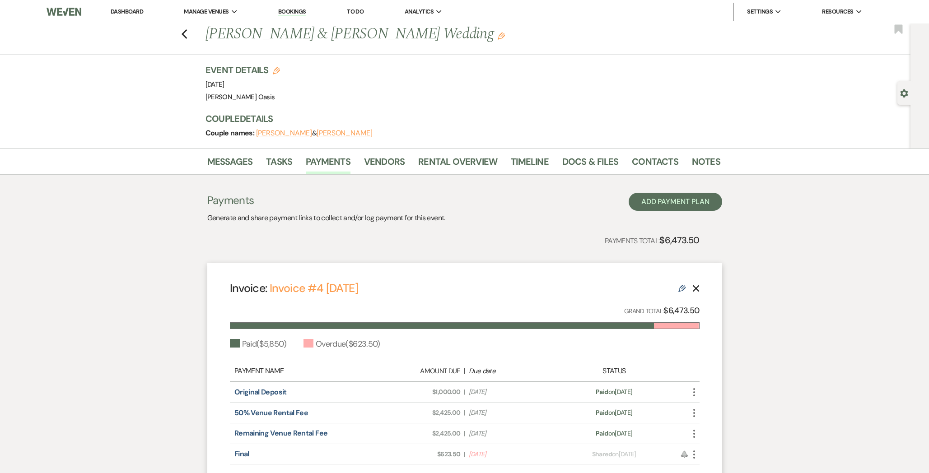
click at [672, 289] on div "Invoice: Invoice #4 [DATE] Edit Delete" at bounding box center [465, 288] width 470 height 16
click at [682, 289] on icon "Edit" at bounding box center [681, 288] width 7 height 7
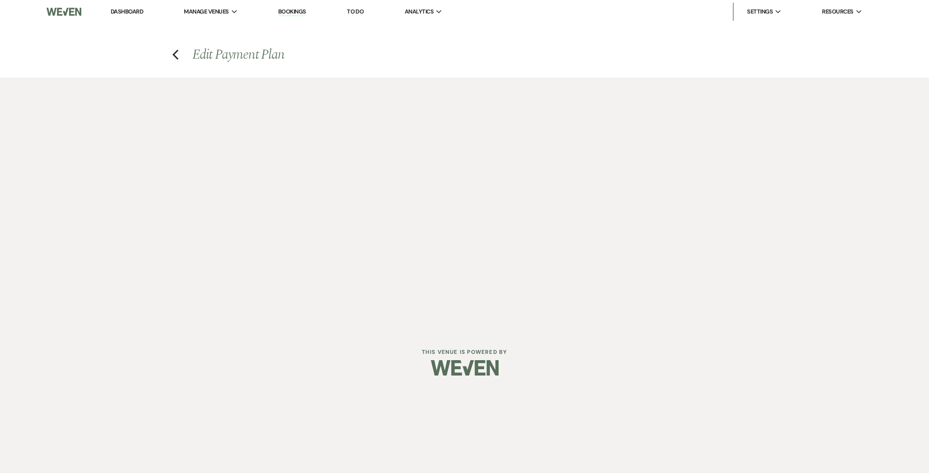
select select "28829"
select select "1"
select select "true"
select select "1"
select select "true"
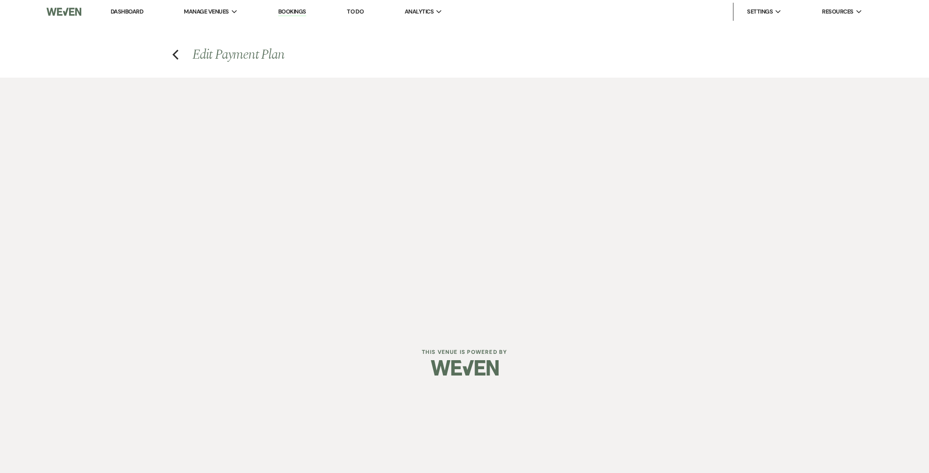
select select "1"
select select "true"
select select "2"
select select "flat"
select select "true"
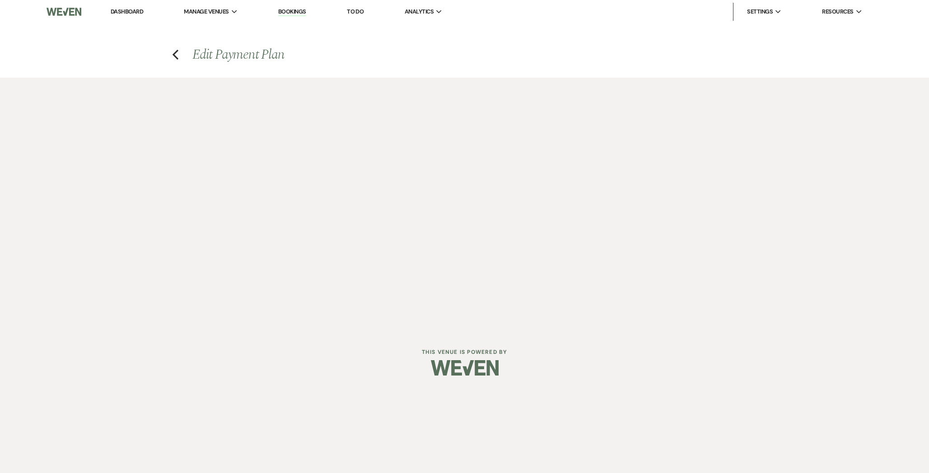
select select "client"
select select "days"
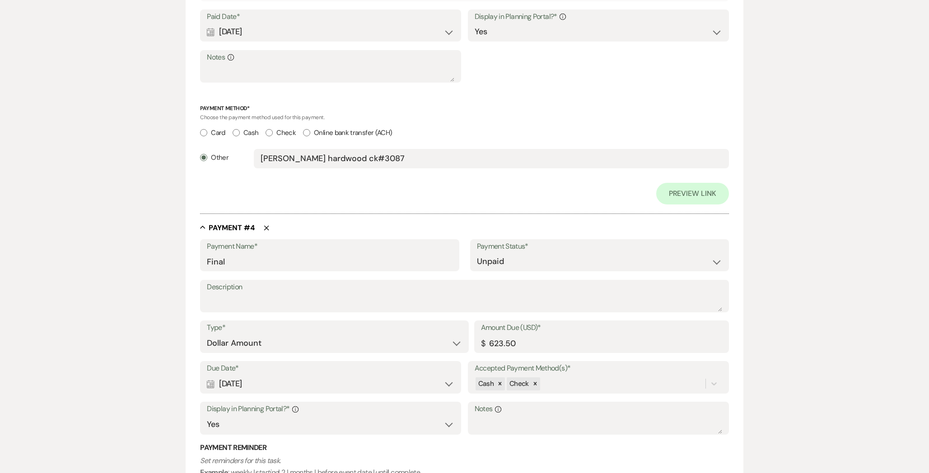
scroll to position [1093, 0]
click at [526, 257] on select "Paid Unpaid" at bounding box center [599, 261] width 245 height 18
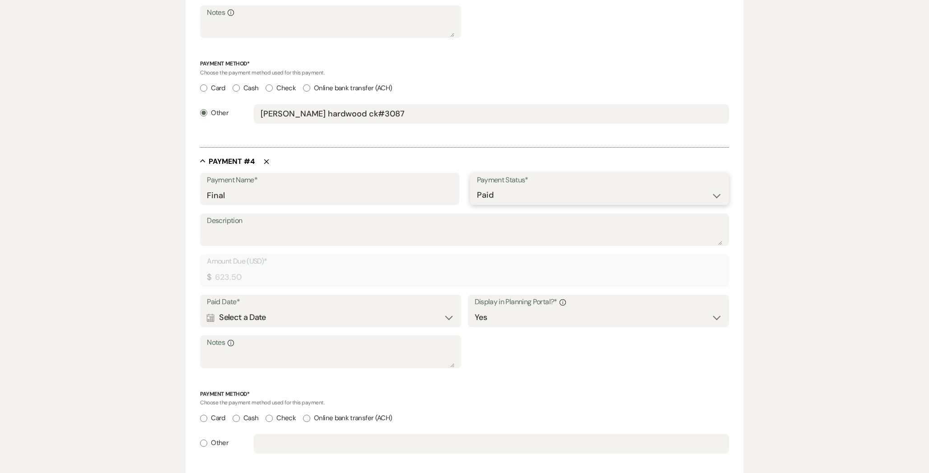
scroll to position [1049, 0]
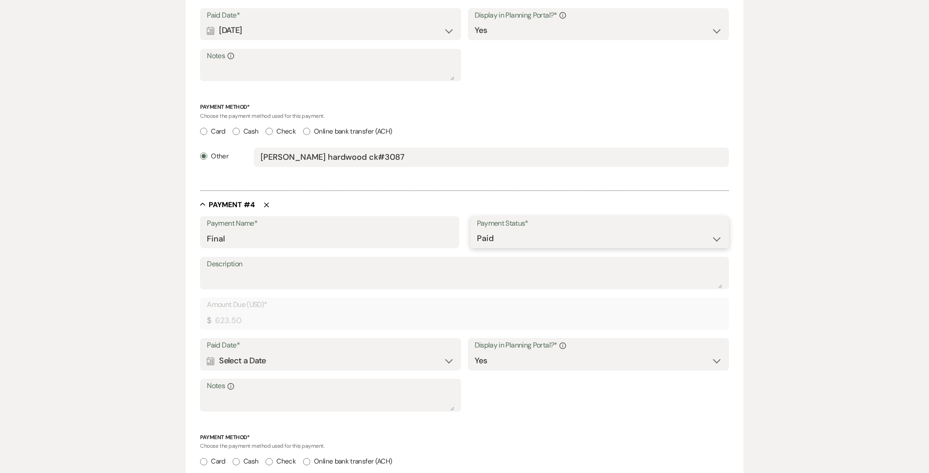
click at [521, 239] on select "Paid Unpaid" at bounding box center [599, 239] width 245 height 18
select select "2"
select select "client"
select select "days"
select select "flat"
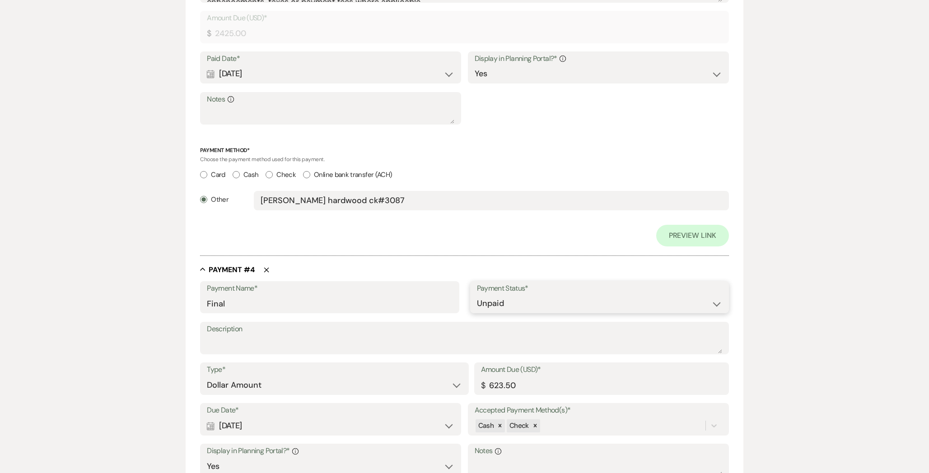
scroll to position [1093, 0]
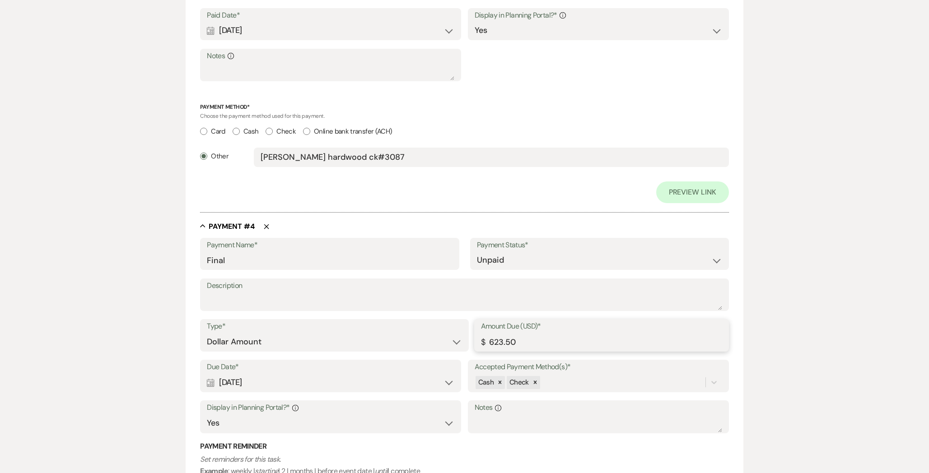
drag, startPoint x: 494, startPoint y: 340, endPoint x: 550, endPoint y: 340, distance: 55.5
click at [549, 340] on input "623.50" at bounding box center [601, 342] width 241 height 18
type input "618.00"
click at [490, 252] on select "Paid Unpaid" at bounding box center [599, 261] width 245 height 18
select select "1"
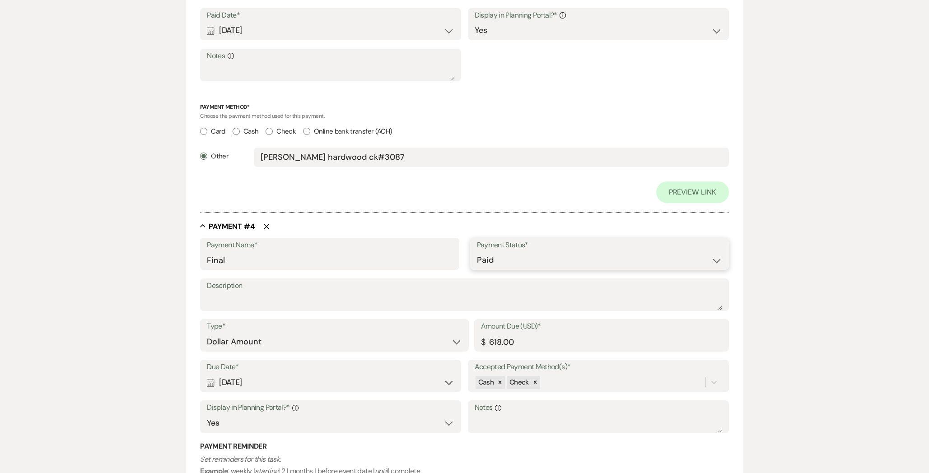
scroll to position [1049, 0]
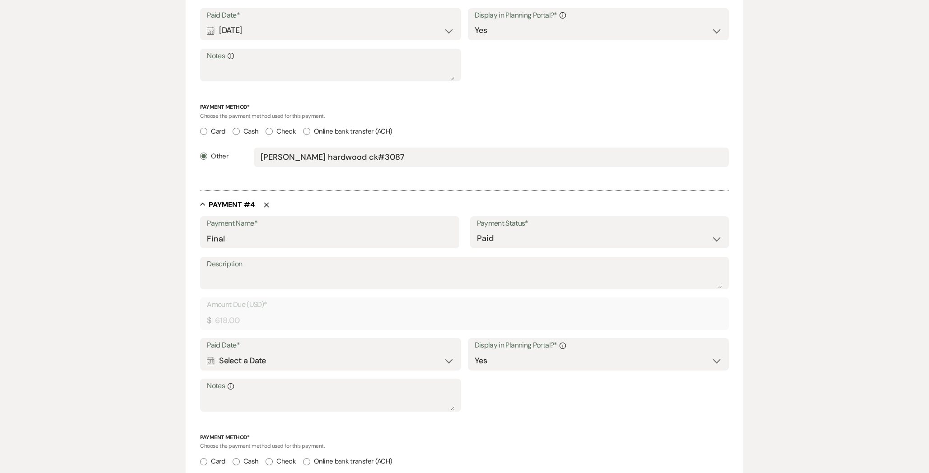
click at [270, 361] on div "Calendar Select a Date Expand" at bounding box center [330, 361] width 247 height 18
click at [331, 390] on icon "Next" at bounding box center [333, 390] width 5 height 5
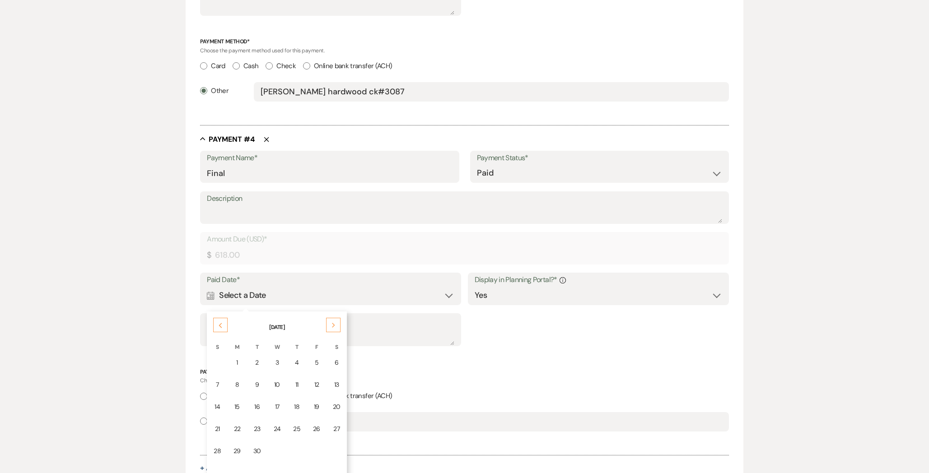
scroll to position [1117, 0]
click at [318, 383] on div "12" at bounding box center [316, 382] width 7 height 9
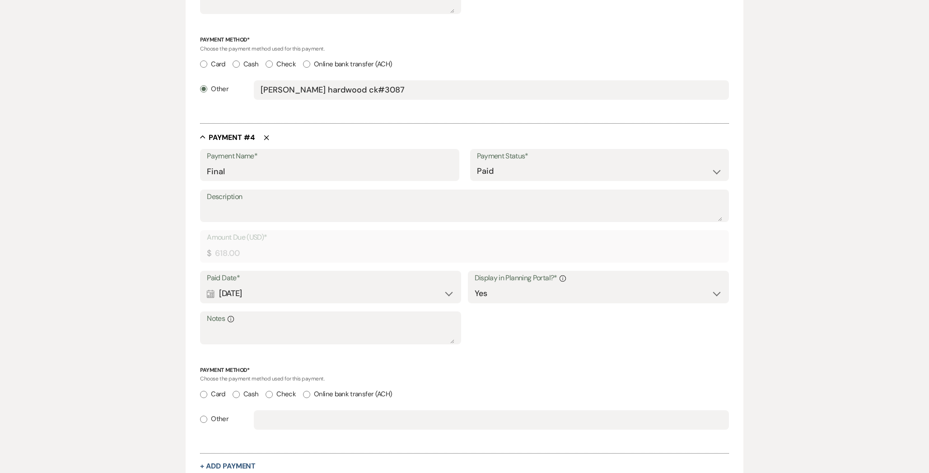
click at [216, 419] on label "Other" at bounding box center [214, 419] width 28 height 12
click at [207, 419] on input "Other" at bounding box center [203, 419] width 7 height 7
radio input "true"
click at [282, 428] on input "text" at bounding box center [491, 420] width 461 height 18
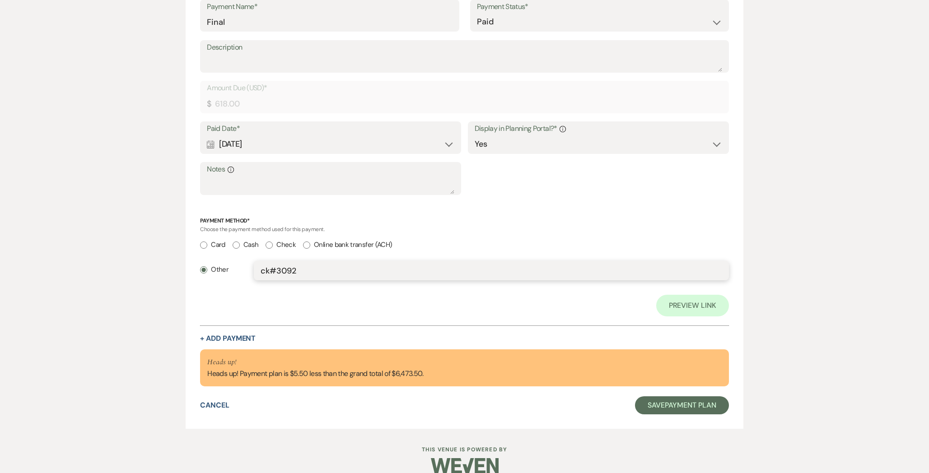
scroll to position [1340, 0]
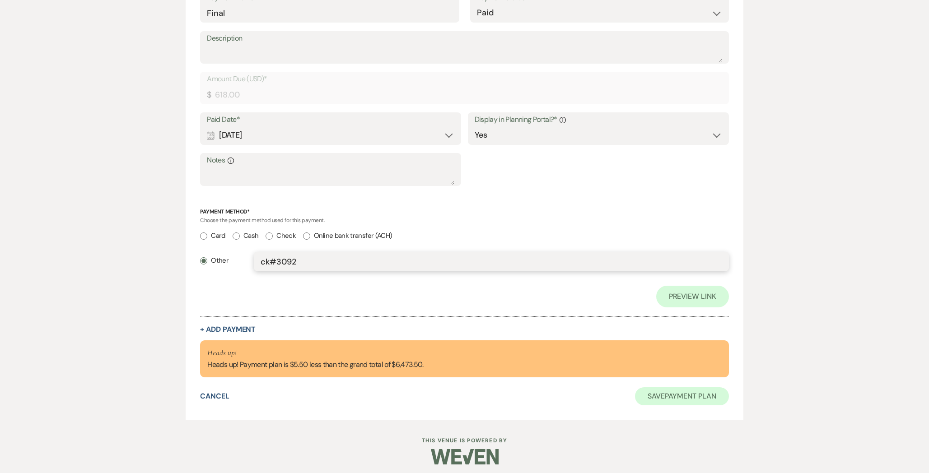
type input "ck#3092"
click at [675, 392] on button "Save Payment Plan" at bounding box center [682, 396] width 94 height 18
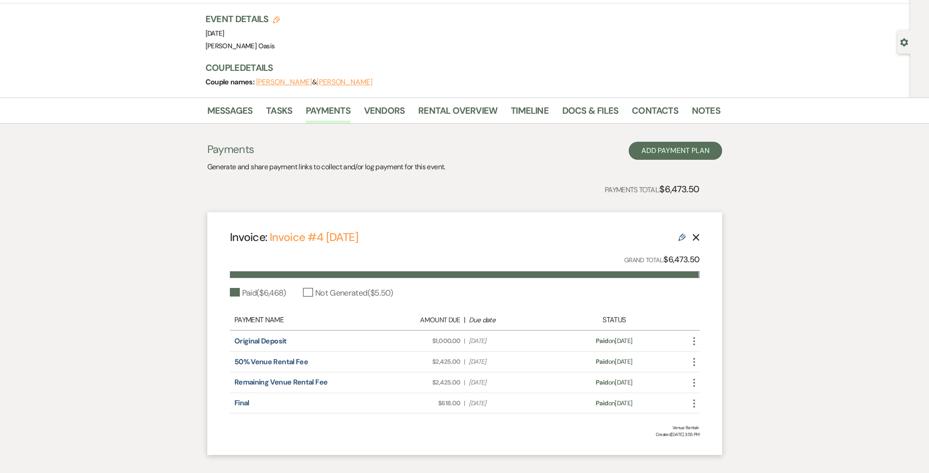
scroll to position [51, 0]
click at [682, 235] on icon "Edit" at bounding box center [681, 236] width 7 height 7
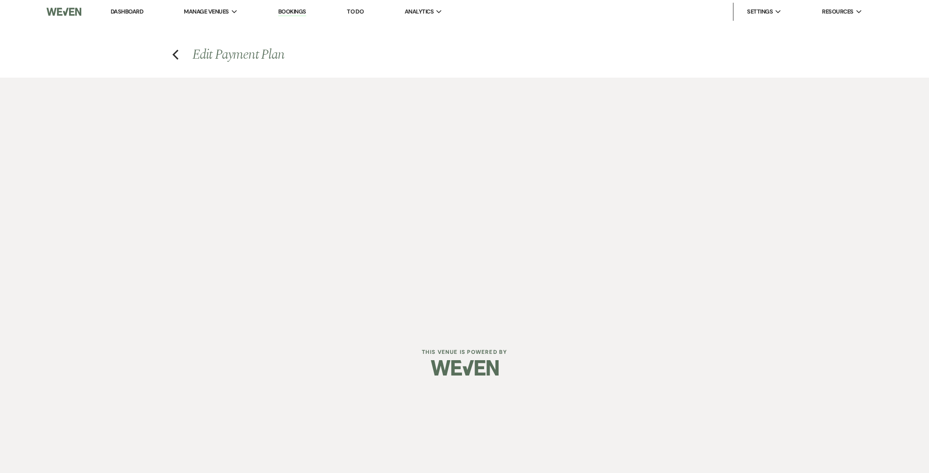
select select "28829"
select select "1"
select select "true"
select select "1"
select select "true"
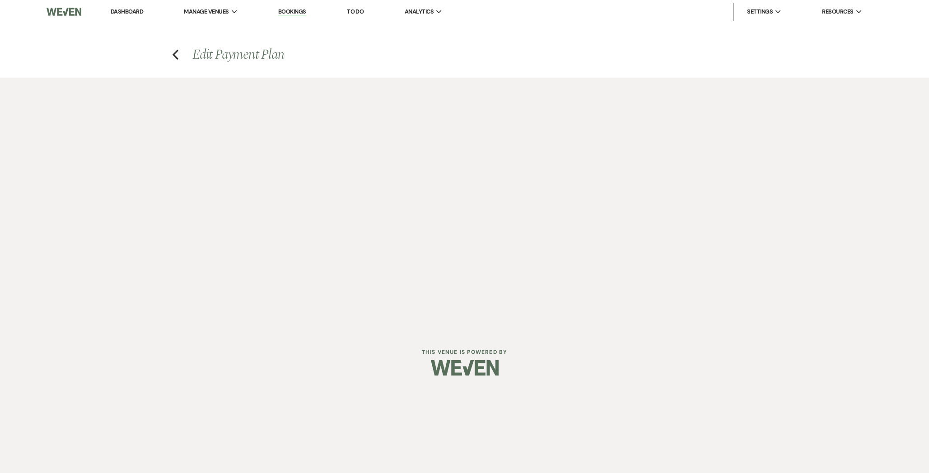
select select "1"
select select "true"
select select "1"
select select "true"
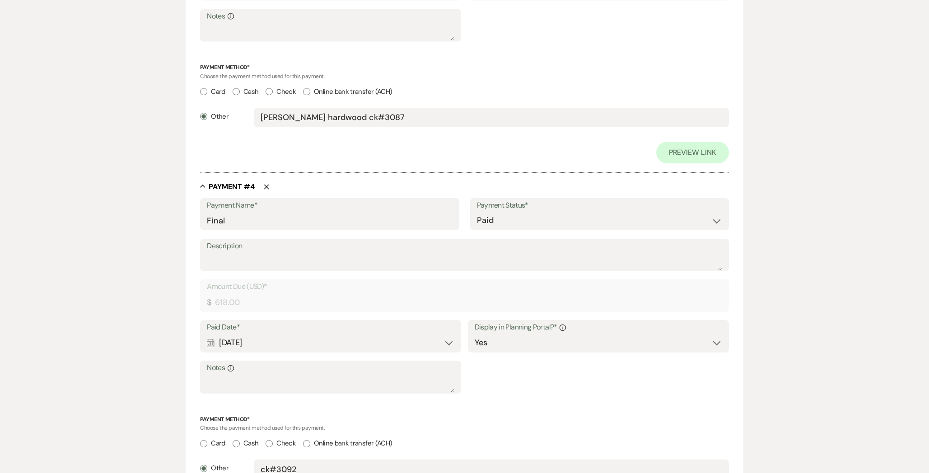
scroll to position [1344, 0]
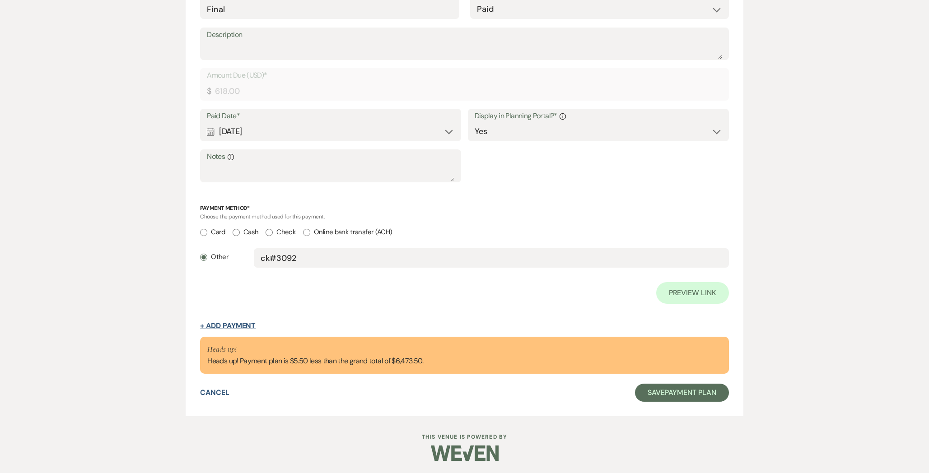
click at [235, 324] on button "+ Add Payment" at bounding box center [228, 325] width 56 height 7
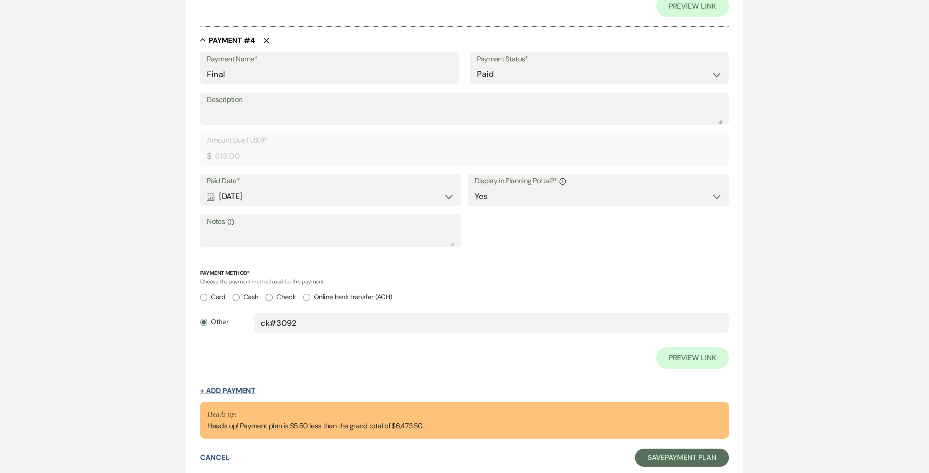
select select "2"
select select "flat"
select select "true"
select select "client"
select select "weeks"
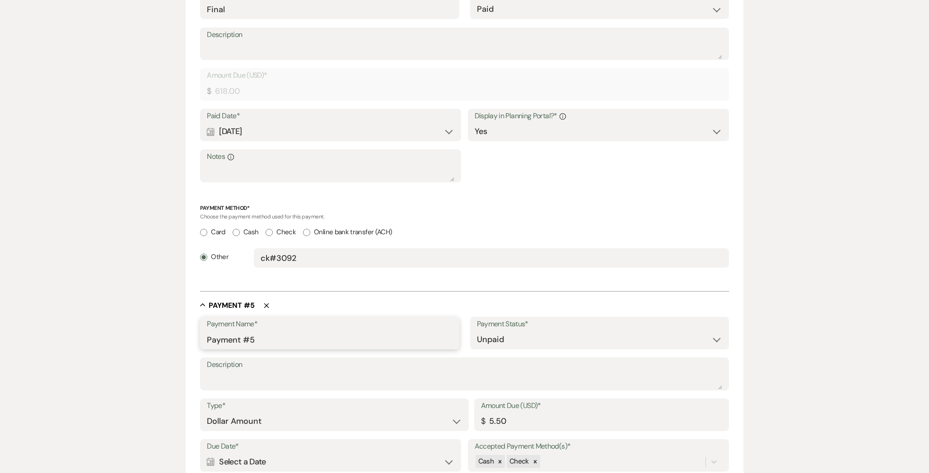
drag, startPoint x: 261, startPoint y: 339, endPoint x: 107, endPoint y: 339, distance: 153.5
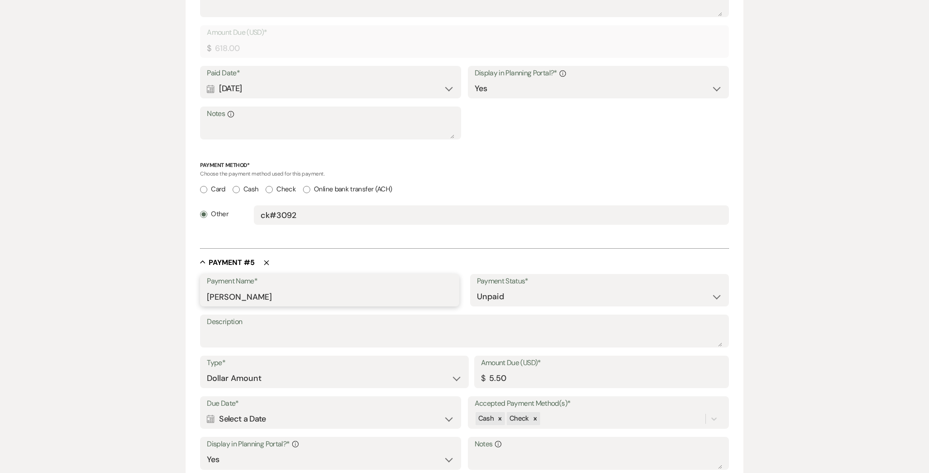
scroll to position [1327, 0]
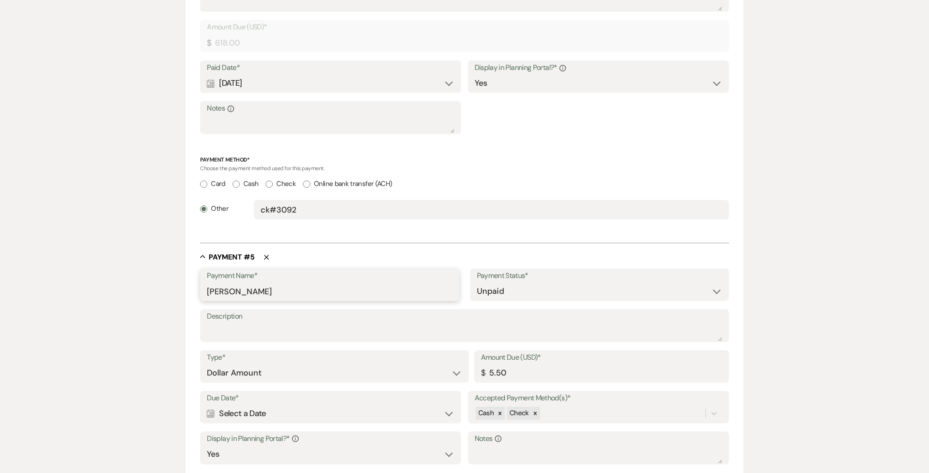
type input "[PERSON_NAME]"
click at [484, 290] on select "Paid Unpaid" at bounding box center [599, 292] width 245 height 18
select select "1"
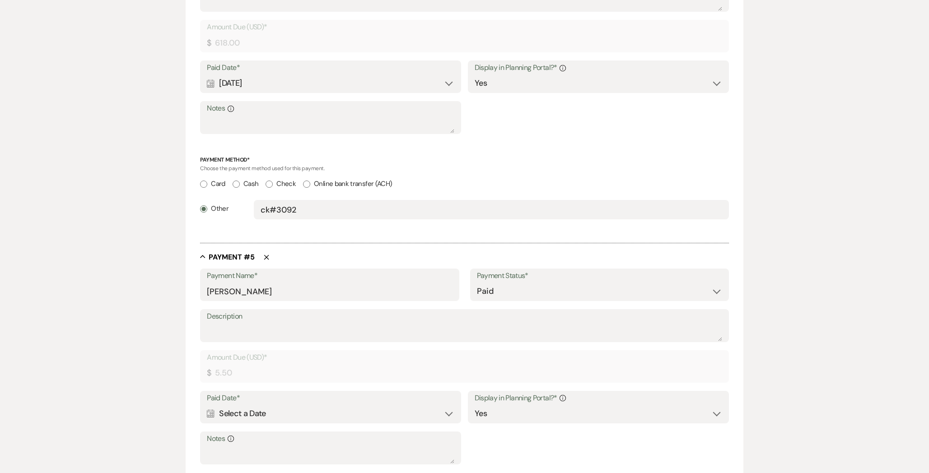
click at [232, 408] on div "Calendar Select a Date Expand" at bounding box center [330, 414] width 247 height 18
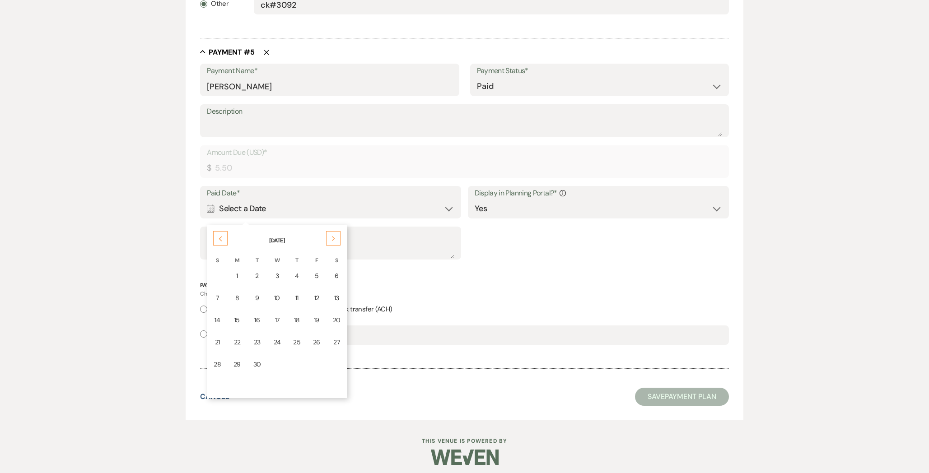
scroll to position [1536, 0]
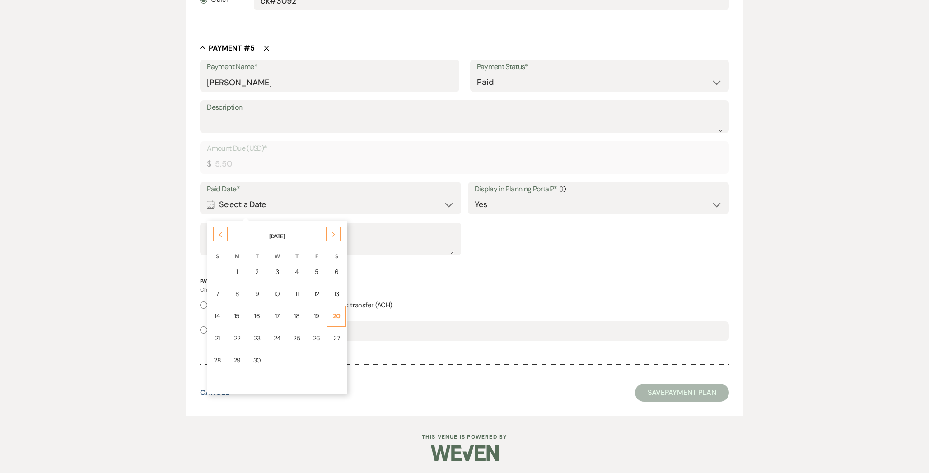
click at [329, 314] on td "20" at bounding box center [336, 316] width 19 height 21
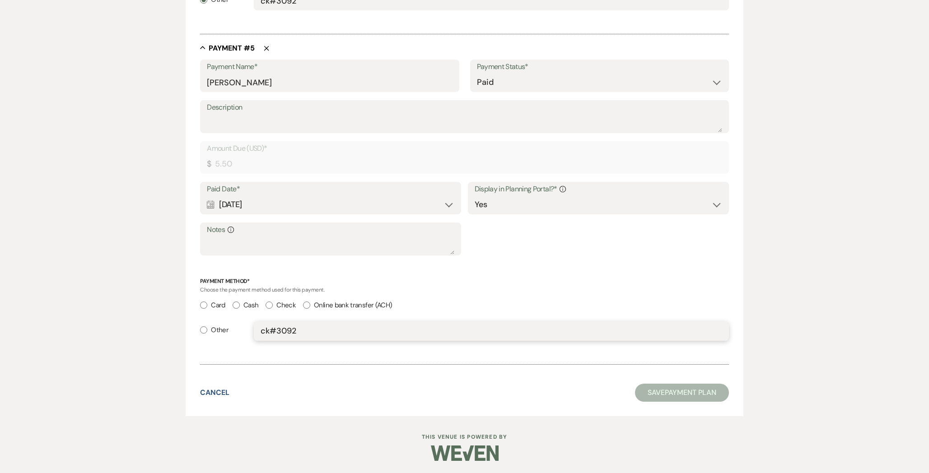
drag, startPoint x: 305, startPoint y: 332, endPoint x: 186, endPoint y: 332, distance: 118.8
radio input "true"
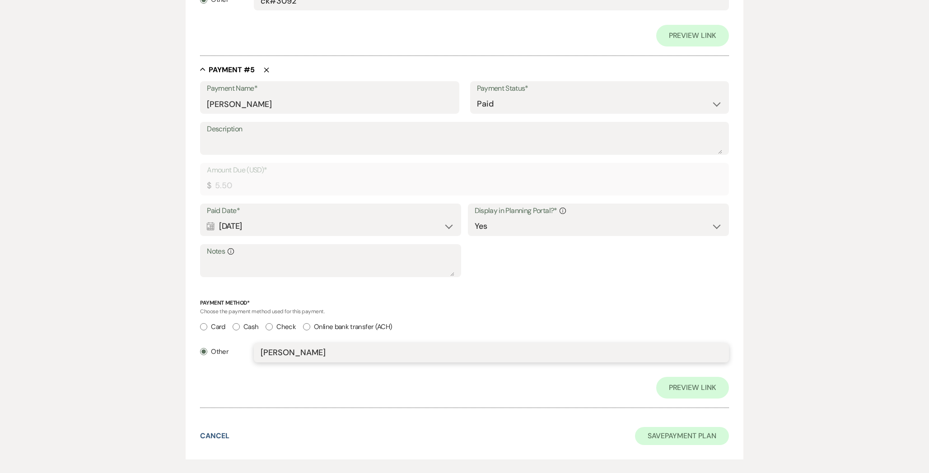
type input "[PERSON_NAME]"
click at [648, 433] on button "Save Payment Plan" at bounding box center [682, 436] width 94 height 18
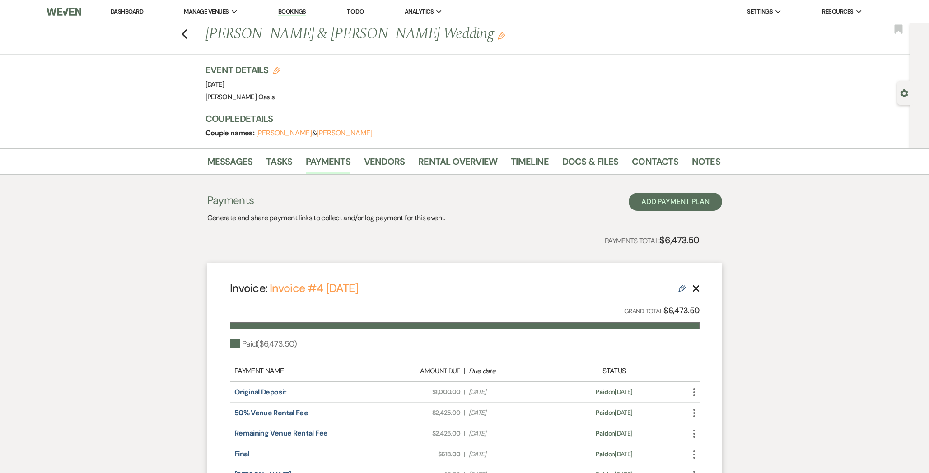
click at [683, 291] on icon "Edit" at bounding box center [681, 288] width 7 height 7
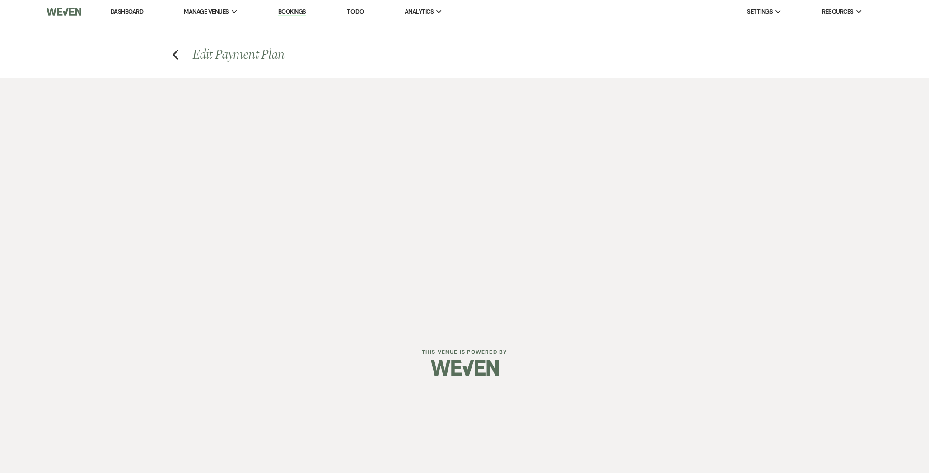
select select "28829"
select select "1"
select select "true"
select select "1"
select select "true"
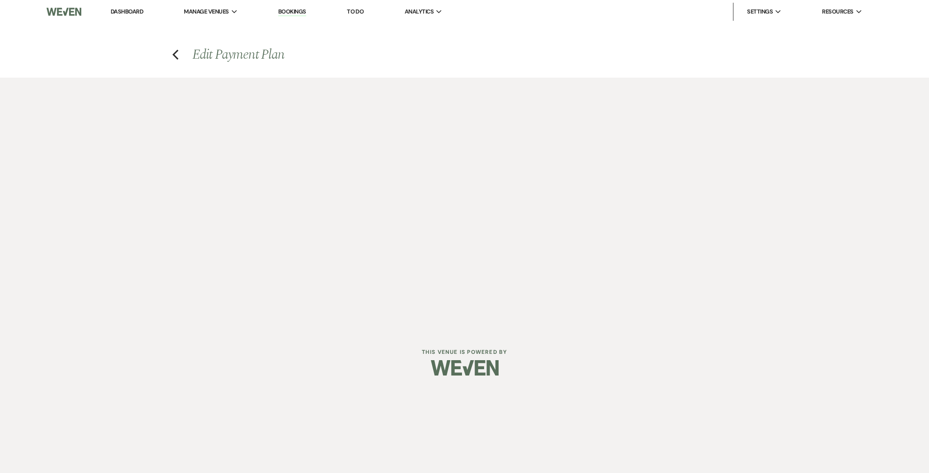
select select "1"
select select "true"
select select "1"
select select "true"
select select "1"
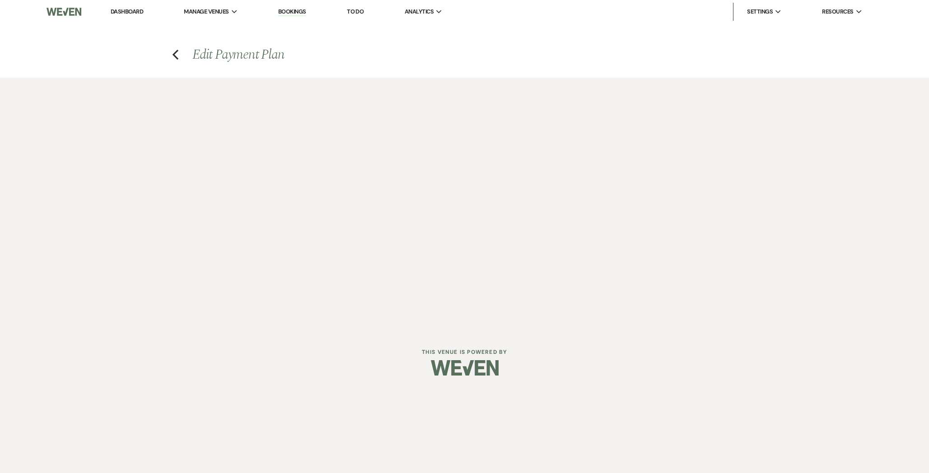
select select "true"
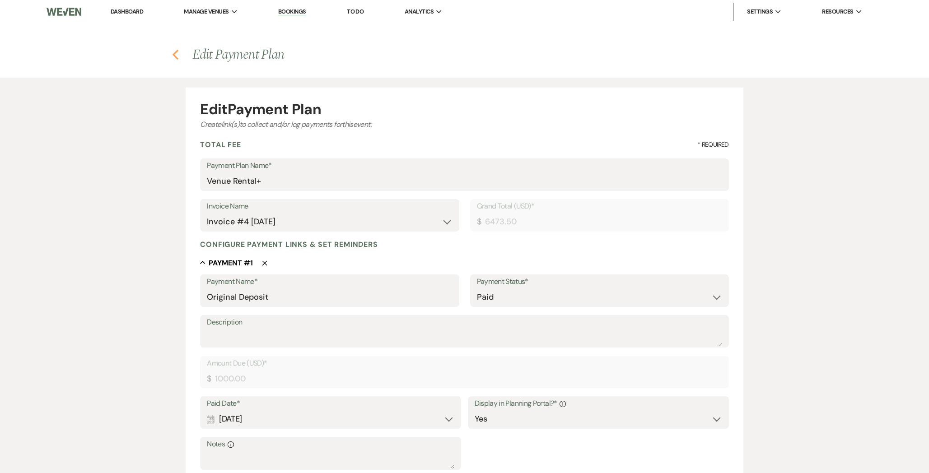
click at [174, 57] on icon "Previous" at bounding box center [175, 54] width 7 height 11
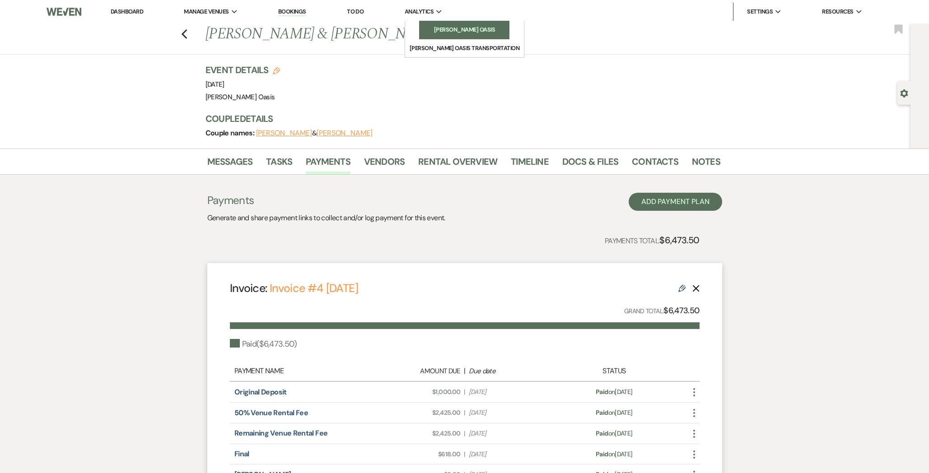
click at [433, 25] on li "[PERSON_NAME] Oasis" at bounding box center [464, 29] width 81 height 9
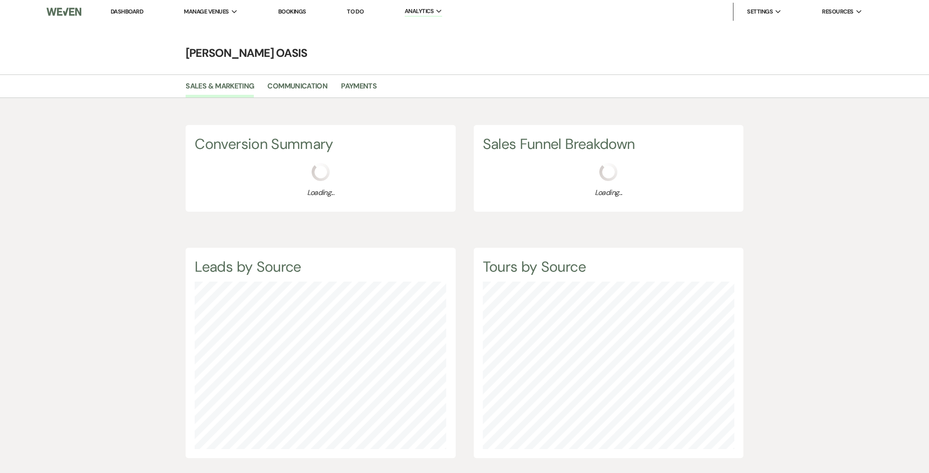
scroll to position [473, 929]
click at [119, 10] on link "Dashboard" at bounding box center [127, 12] width 33 height 8
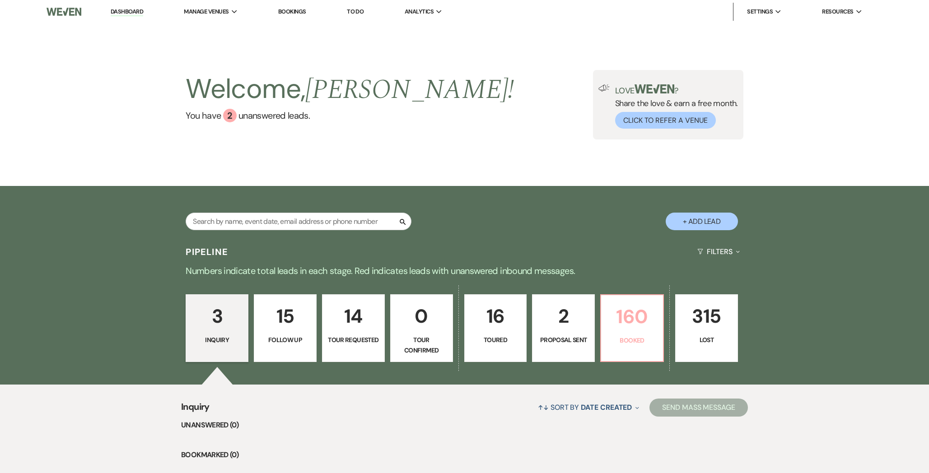
click at [625, 341] on p "Booked" at bounding box center [631, 341] width 51 height 10
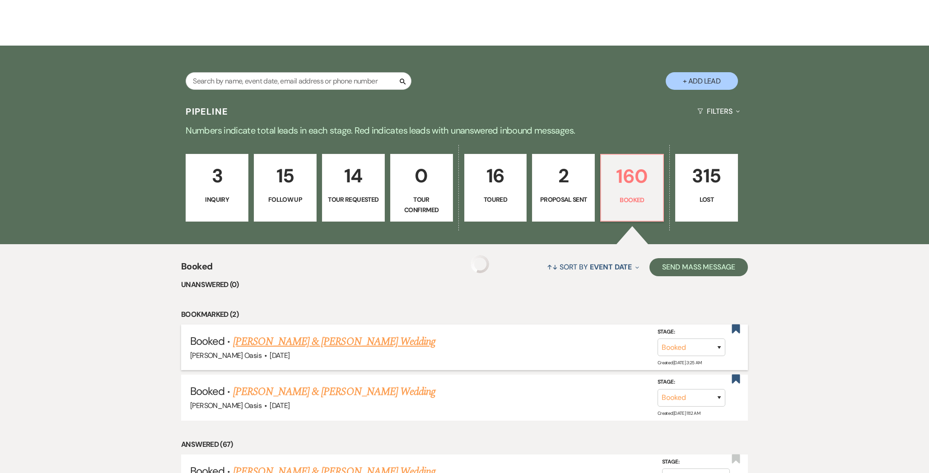
scroll to position [142, 0]
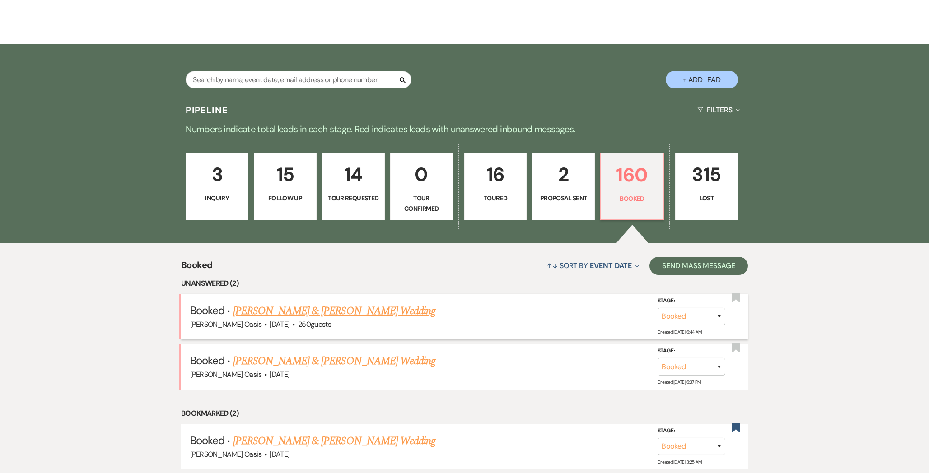
click at [359, 308] on link "[PERSON_NAME] & [PERSON_NAME] Wedding" at bounding box center [334, 311] width 202 height 16
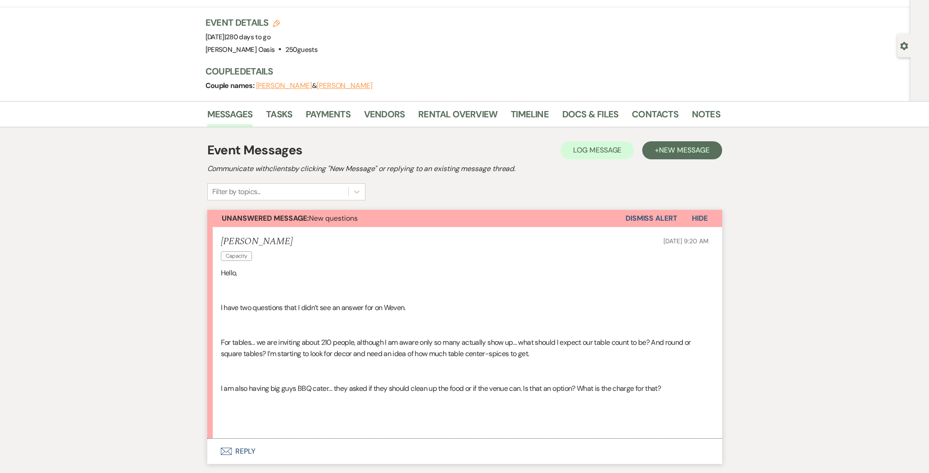
scroll to position [56, 0]
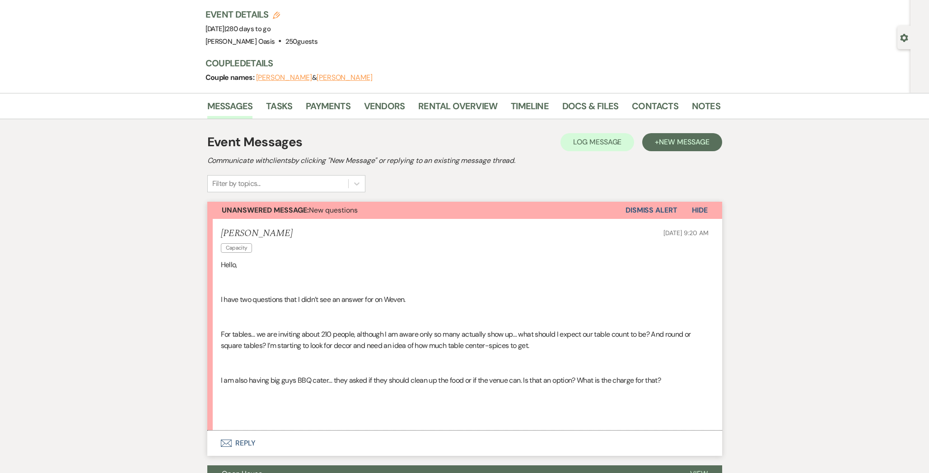
click at [292, 441] on button "Envelope Reply" at bounding box center [464, 443] width 515 height 25
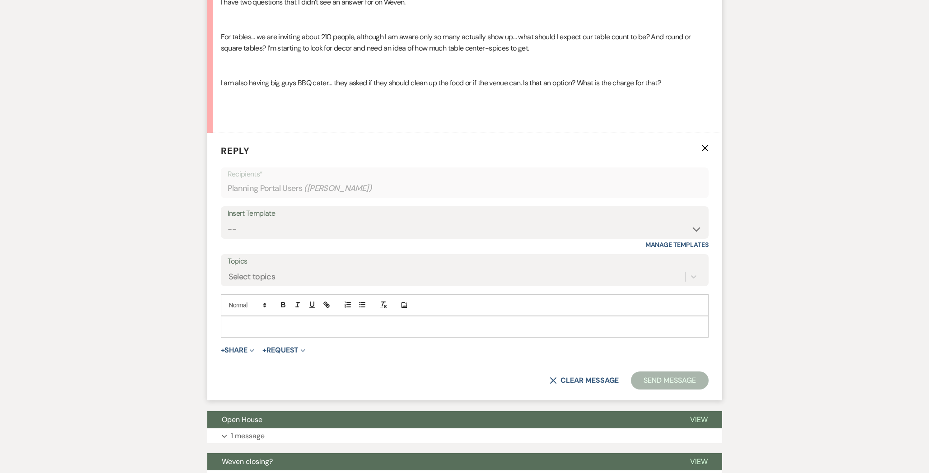
scroll to position [359, 0]
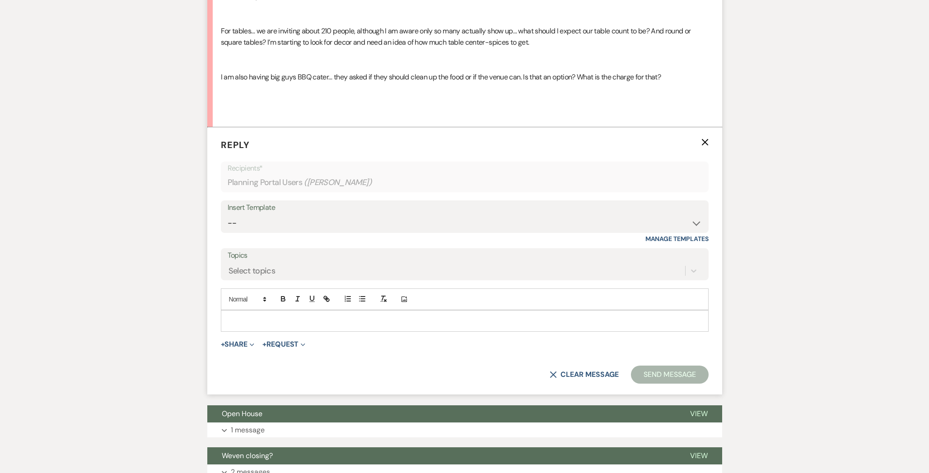
click at [285, 316] on p at bounding box center [464, 321] width 473 height 10
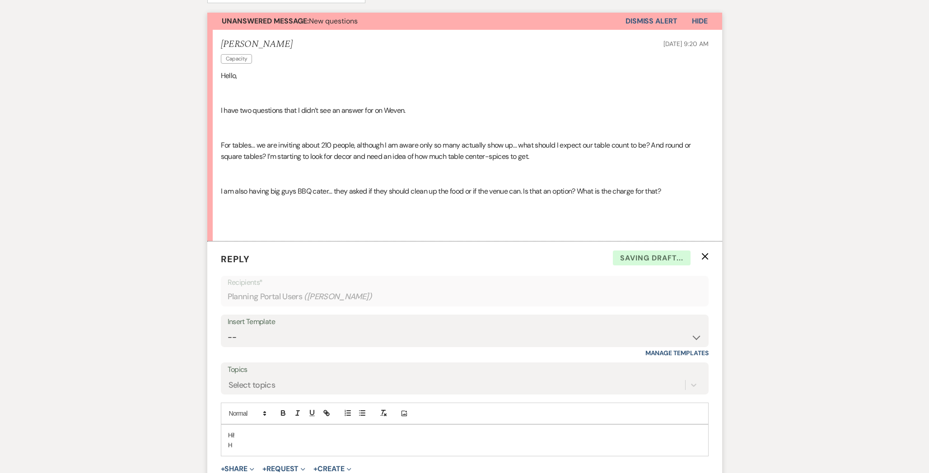
scroll to position [240, 0]
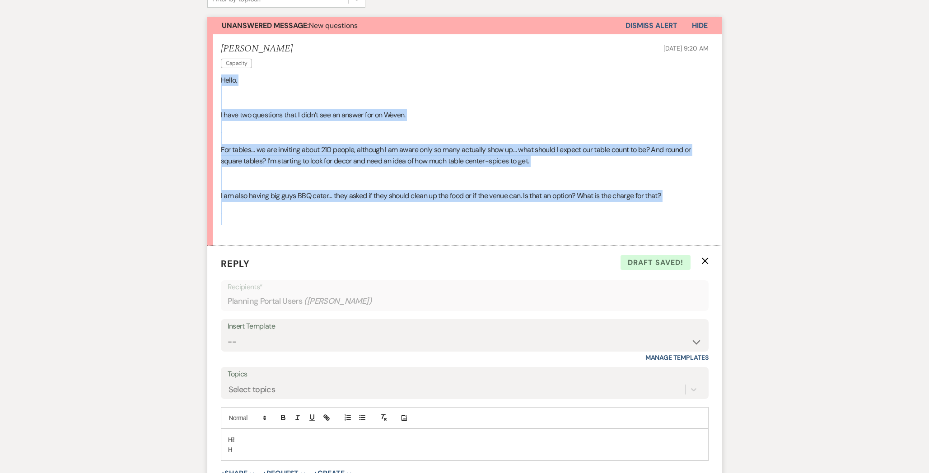
drag, startPoint x: 237, startPoint y: 214, endPoint x: 221, endPoint y: 84, distance: 132.0
click at [221, 84] on div "Hello, I have two questions that I didn’t see an answer for on Weven. For table…" at bounding box center [465, 156] width 488 height 162
copy div "Hello, I have two questions that I didn’t see an answer for on Weven. For table…"
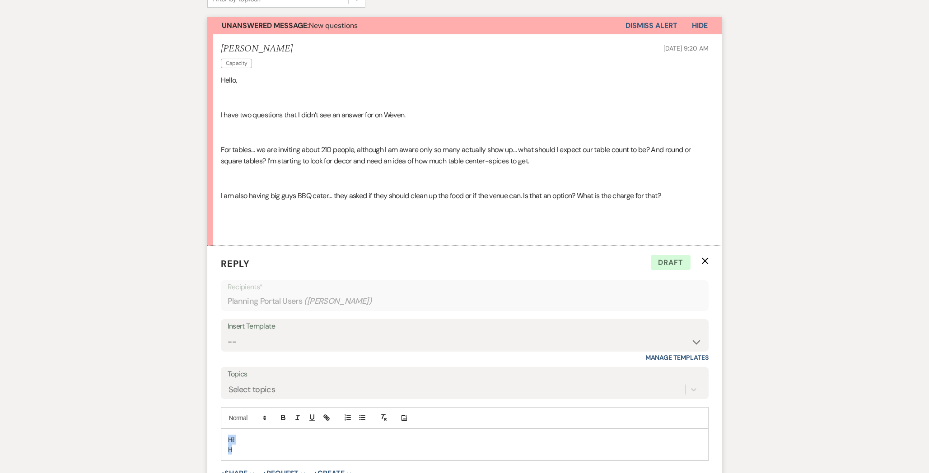
drag, startPoint x: 300, startPoint y: 447, endPoint x: 219, endPoint y: 414, distance: 88.1
click at [219, 414] on form "Reply X Draft Recipients* Planning Portal Users ( [PERSON_NAME] ) Insert Templa…" at bounding box center [464, 384] width 515 height 277
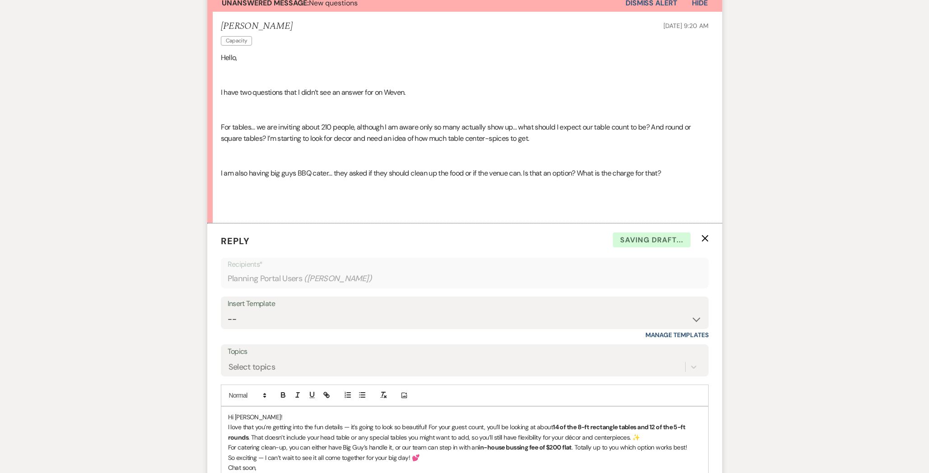
scroll to position [267, 0]
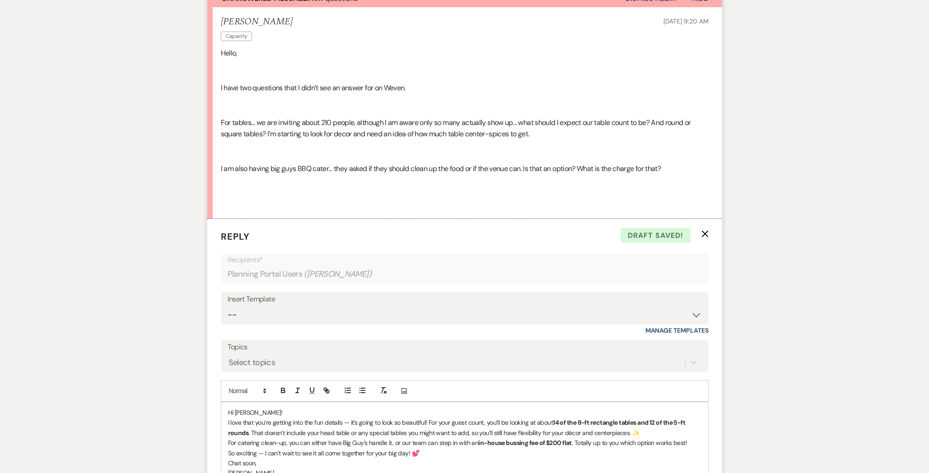
click at [428, 419] on p "I love that you’re getting into the fun details — it’s going to look so beautif…" at bounding box center [464, 428] width 473 height 20
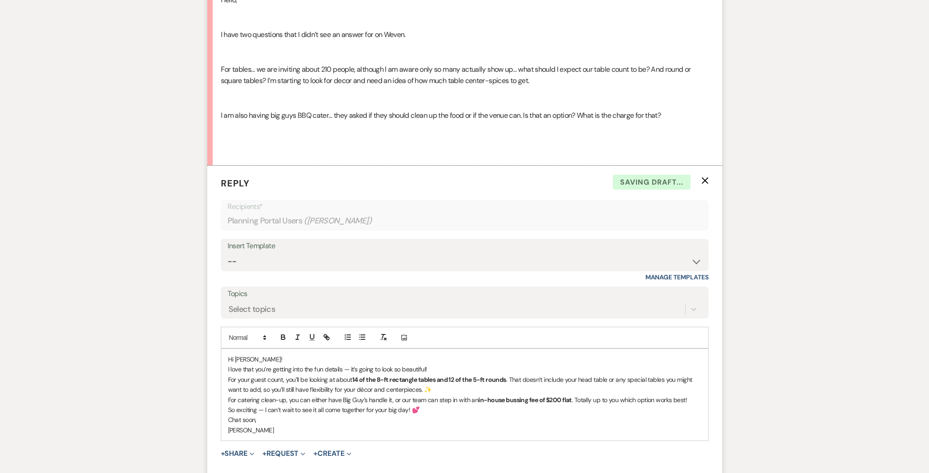
scroll to position [321, 0]
click at [390, 399] on p "For catering clean-up, you can either have Big Guy’s handle it, or our team can…" at bounding box center [464, 400] width 473 height 10
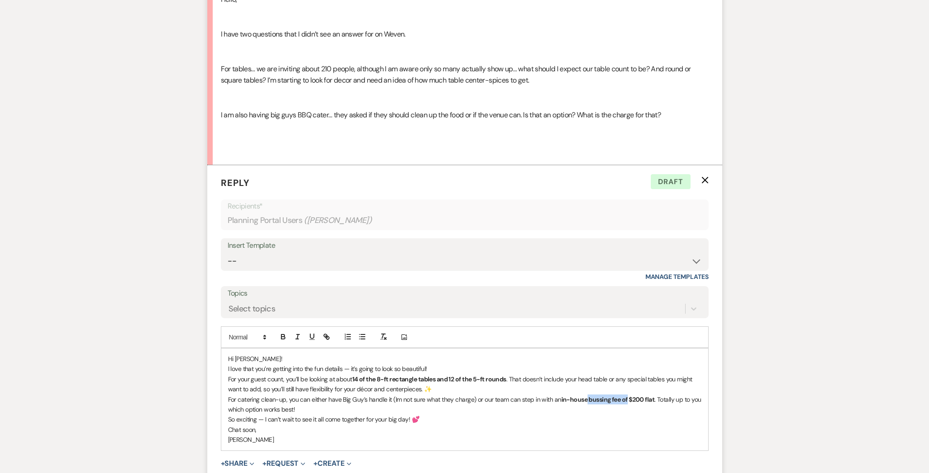
drag, startPoint x: 628, startPoint y: 399, endPoint x: 586, endPoint y: 401, distance: 42.1
click at [586, 401] on strong "in-house bussing fee of $200 flat" at bounding box center [607, 400] width 93 height 8
drag, startPoint x: 679, startPoint y: 396, endPoint x: 440, endPoint y: 411, distance: 239.3
click at [440, 411] on p "For catering clean-up, you can either have Big Guy’s handle it (Im not sure wha…" at bounding box center [464, 405] width 473 height 20
drag, startPoint x: 453, startPoint y: 401, endPoint x: 676, endPoint y: 397, distance: 223.6
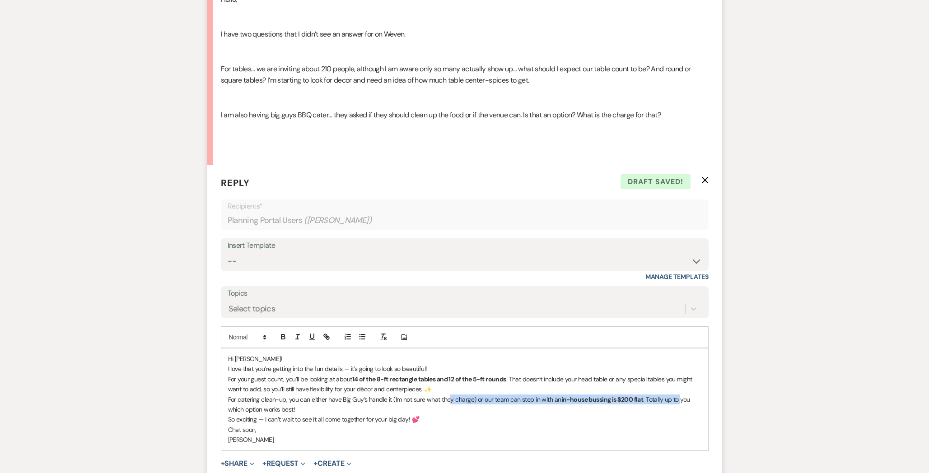
click at [679, 399] on p "For catering clean-up, you can either have Big Guy’s handle it (Im not sure wha…" at bounding box center [464, 405] width 473 height 20
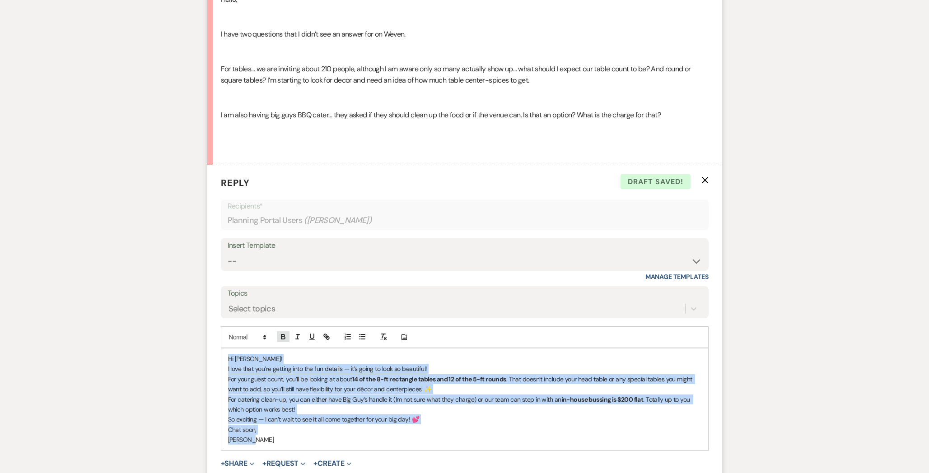
click at [281, 336] on icon "button" at bounding box center [282, 336] width 3 height 2
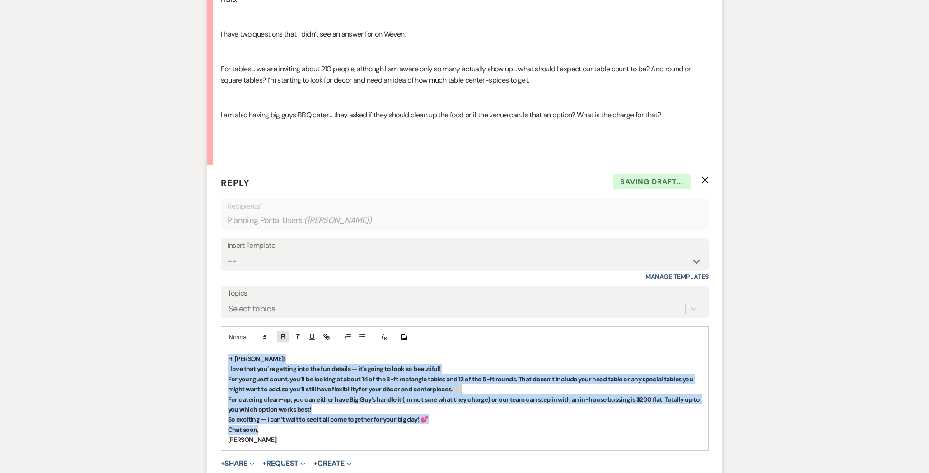
click at [281, 336] on icon "button" at bounding box center [282, 336] width 3 height 2
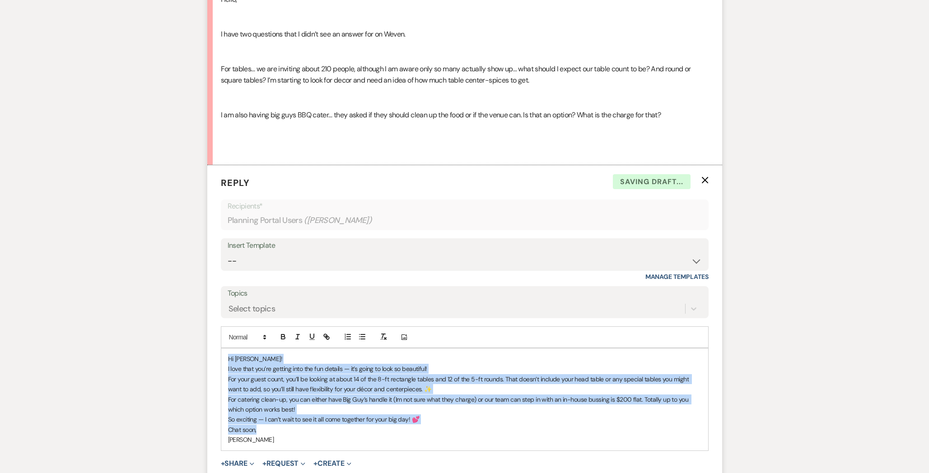
click at [504, 402] on p "For catering clean-up, you can either have Big Guy’s handle it (Im not sure wha…" at bounding box center [464, 405] width 473 height 20
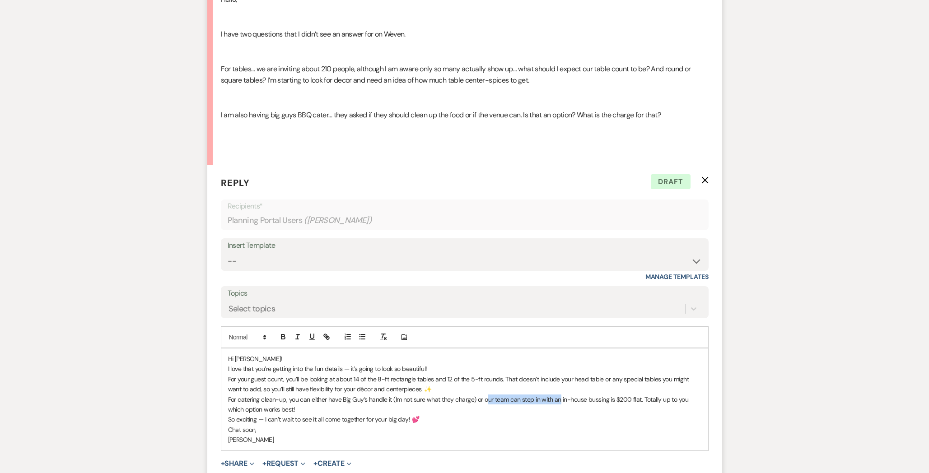
drag, startPoint x: 559, startPoint y: 402, endPoint x: 487, endPoint y: 403, distance: 72.3
click at [487, 403] on p "For catering clean-up, you can either have Big Guy’s handle it (Im not sure wha…" at bounding box center [464, 405] width 473 height 20
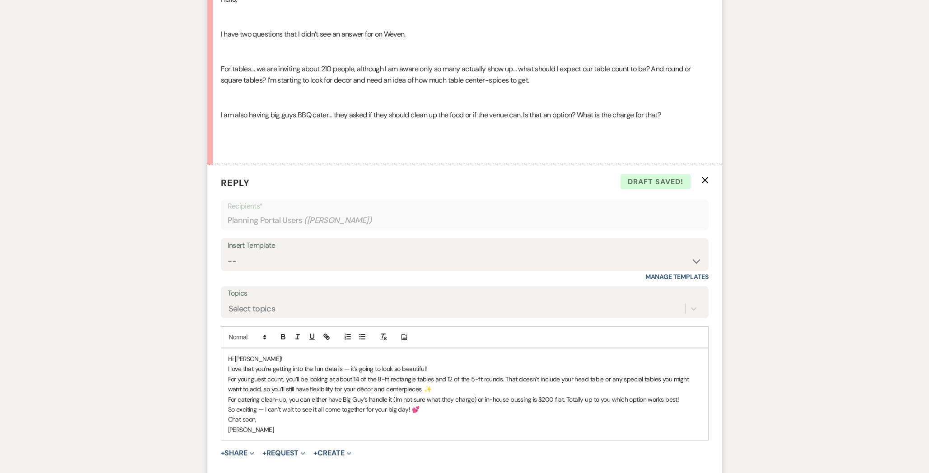
click at [682, 396] on p "For catering clean-up, you can either have Big Guy’s handle it (Im not sure wha…" at bounding box center [464, 400] width 473 height 10
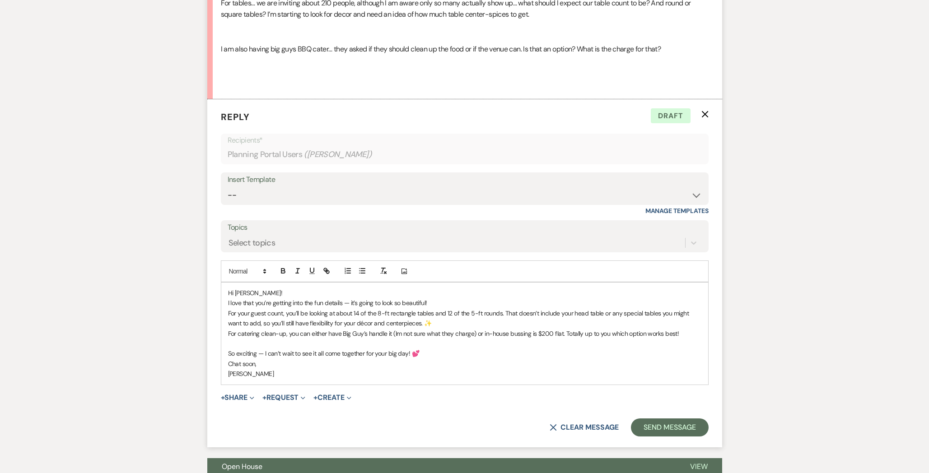
scroll to position [411, 0]
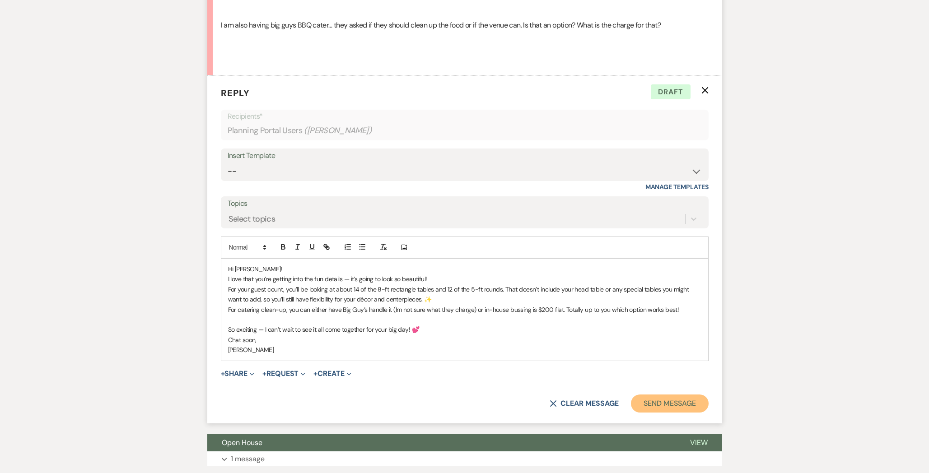
click at [700, 406] on button "Send Message" at bounding box center [669, 404] width 77 height 18
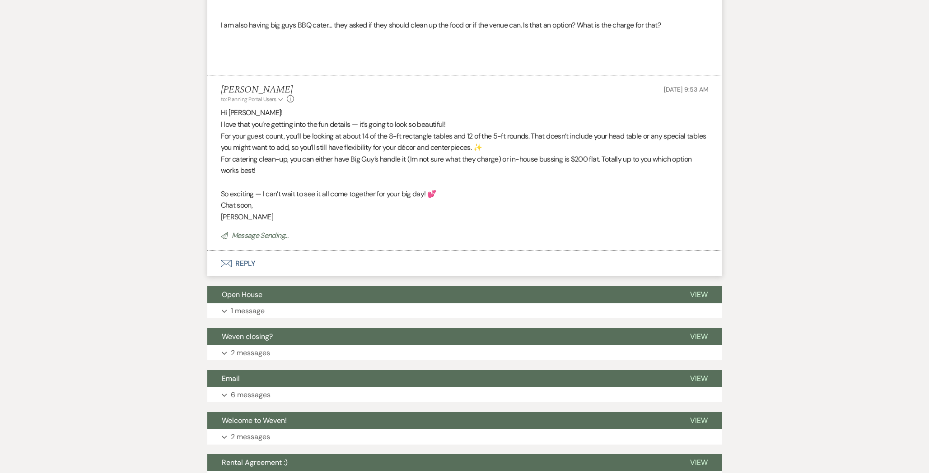
scroll to position [0, 0]
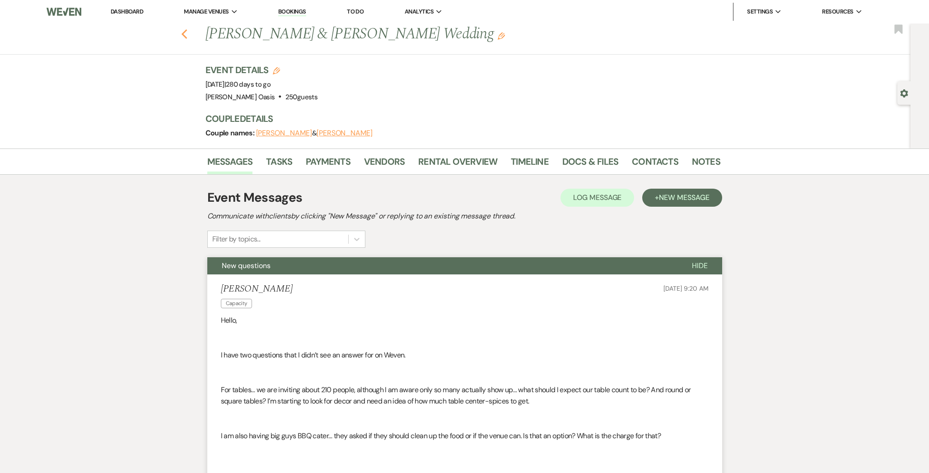
click at [186, 34] on icon "Previous" at bounding box center [184, 34] width 7 height 11
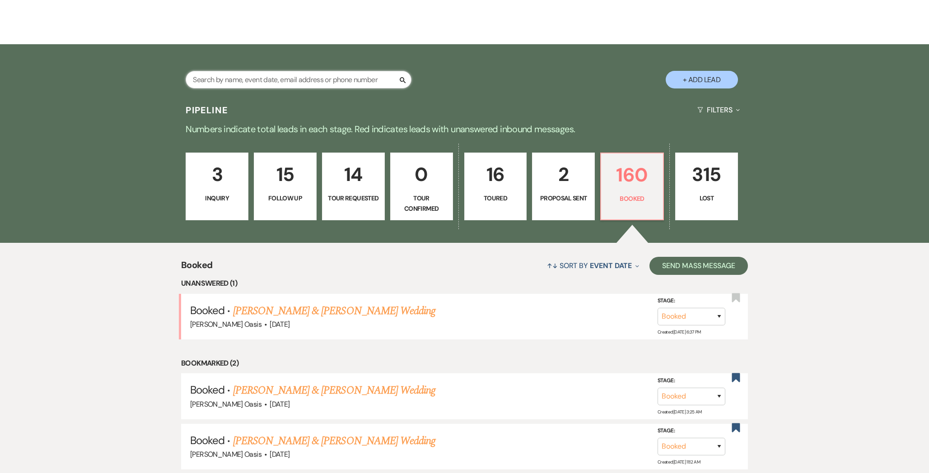
click at [287, 76] on input "text" at bounding box center [299, 80] width 226 height 18
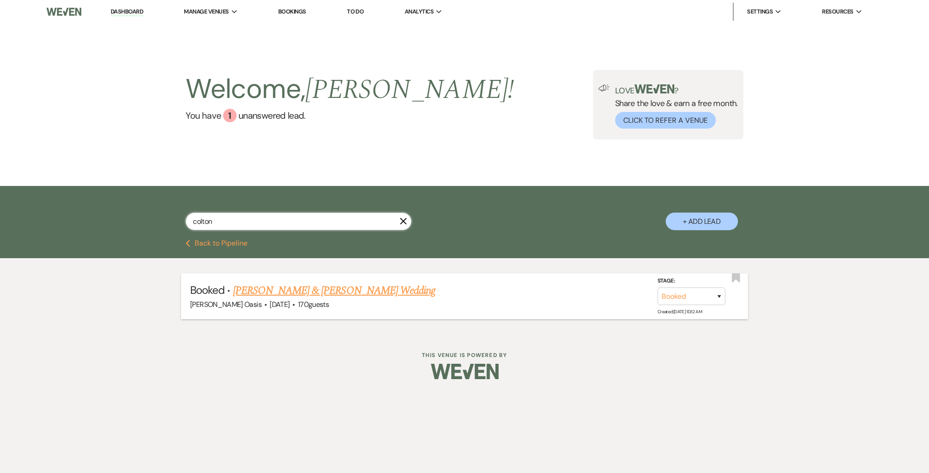
type input "colton"
click at [288, 289] on link "[PERSON_NAME] & [PERSON_NAME] Wedding" at bounding box center [334, 291] width 202 height 16
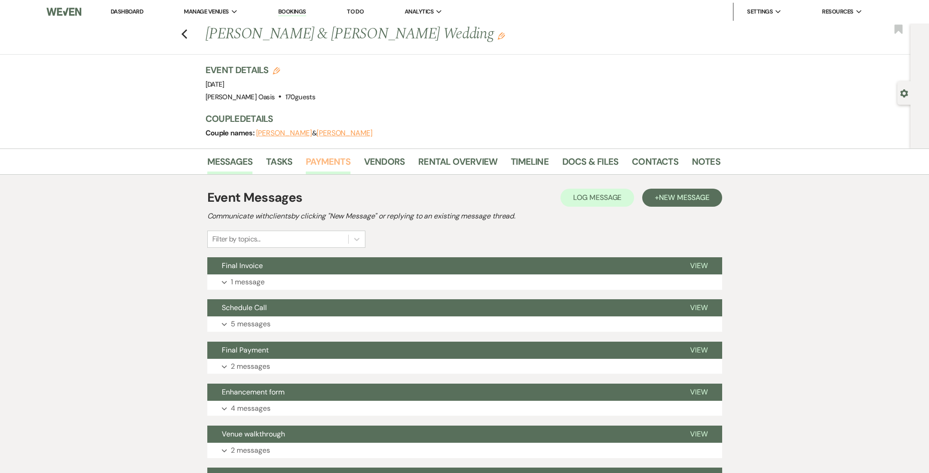
click at [327, 165] on link "Payments" at bounding box center [328, 164] width 45 height 20
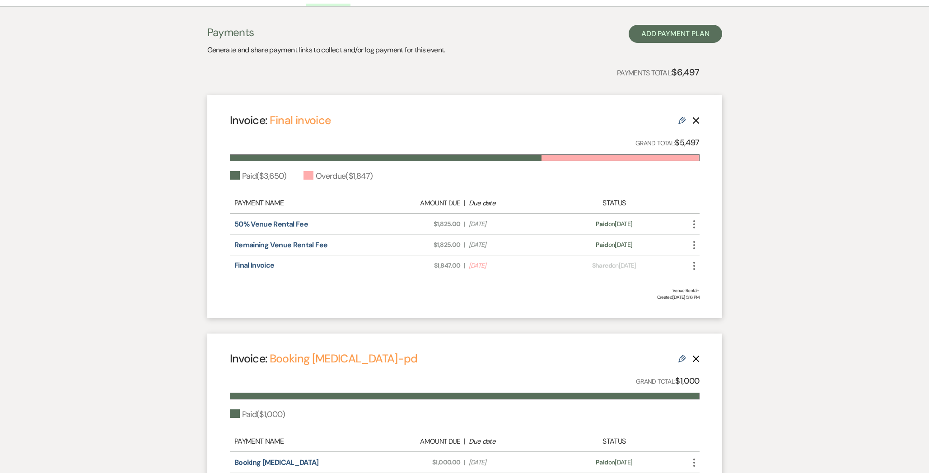
scroll to position [176, 0]
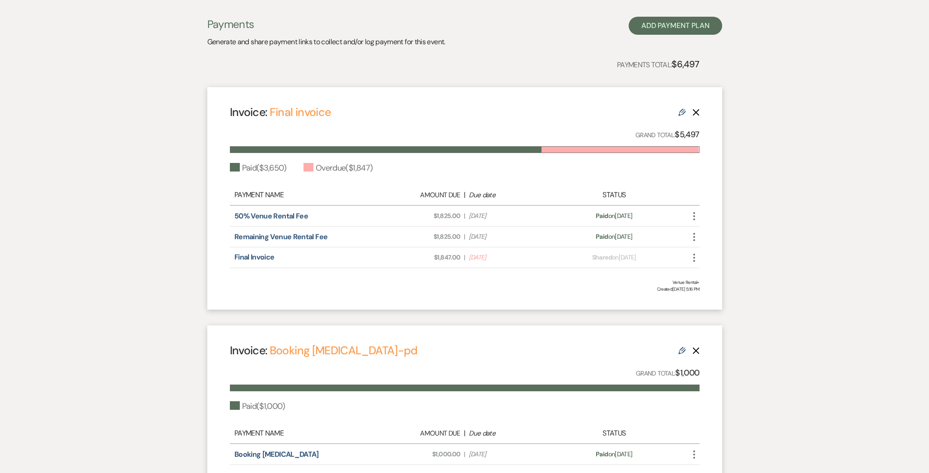
click at [682, 112] on use at bounding box center [681, 112] width 7 height 7
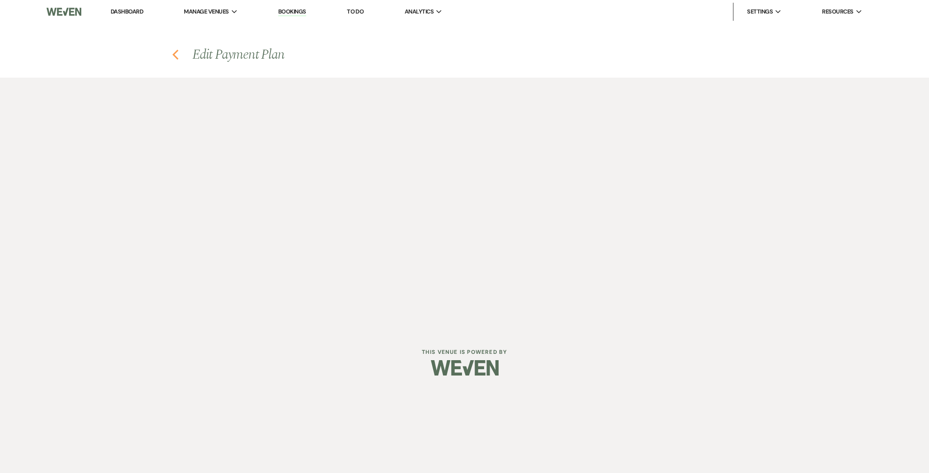
click at [173, 53] on icon "Previous" at bounding box center [175, 54] width 7 height 11
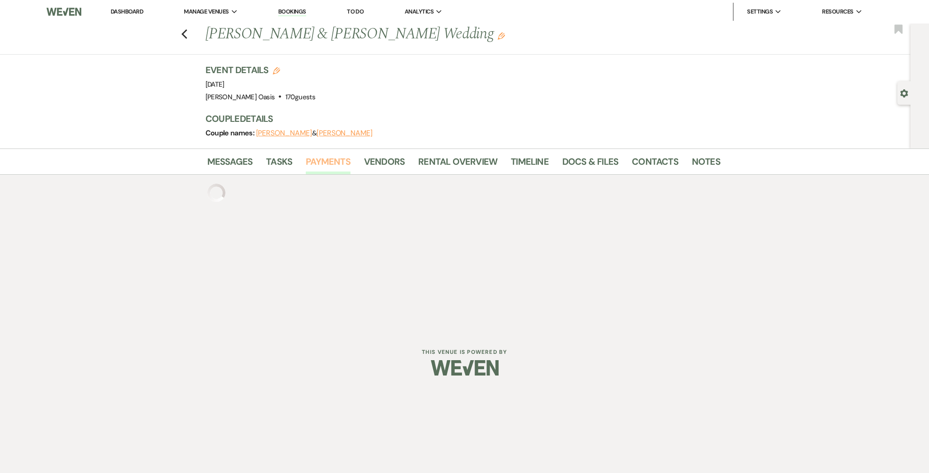
click at [314, 154] on li "Payments" at bounding box center [335, 164] width 58 height 22
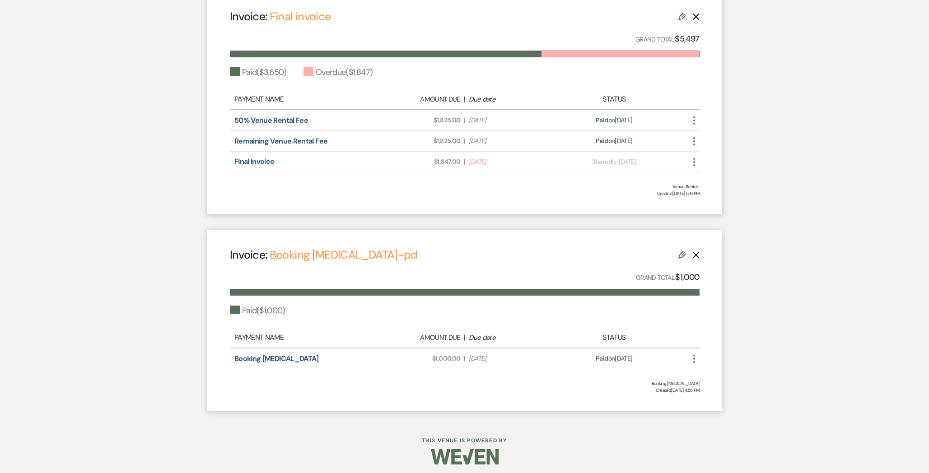
scroll to position [277, 0]
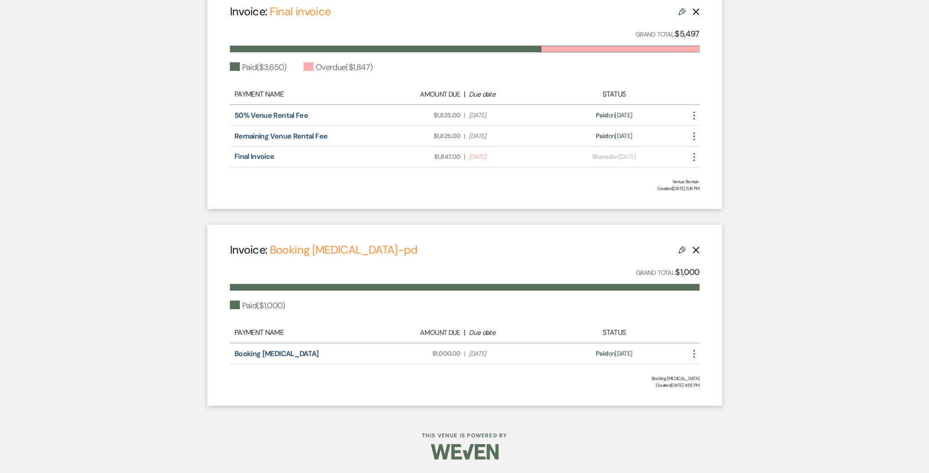
click at [680, 250] on icon "Edit" at bounding box center [681, 250] width 7 height 7
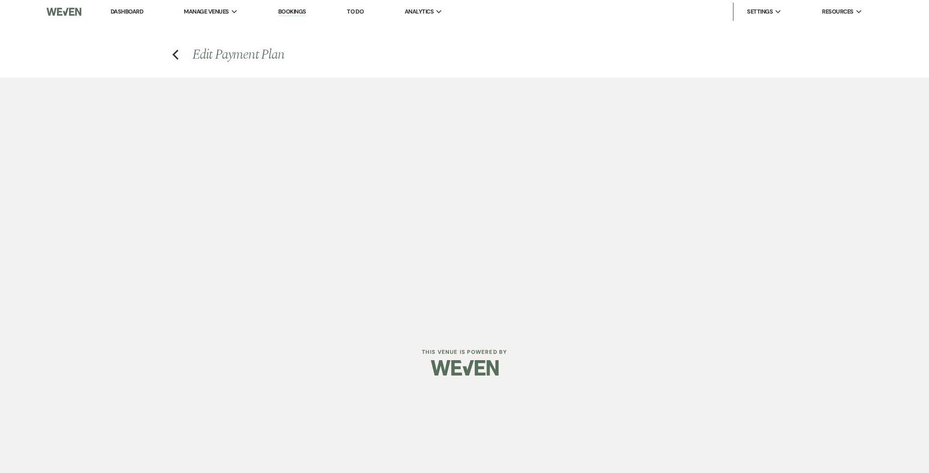
select select "15652"
select select "1"
select select "true"
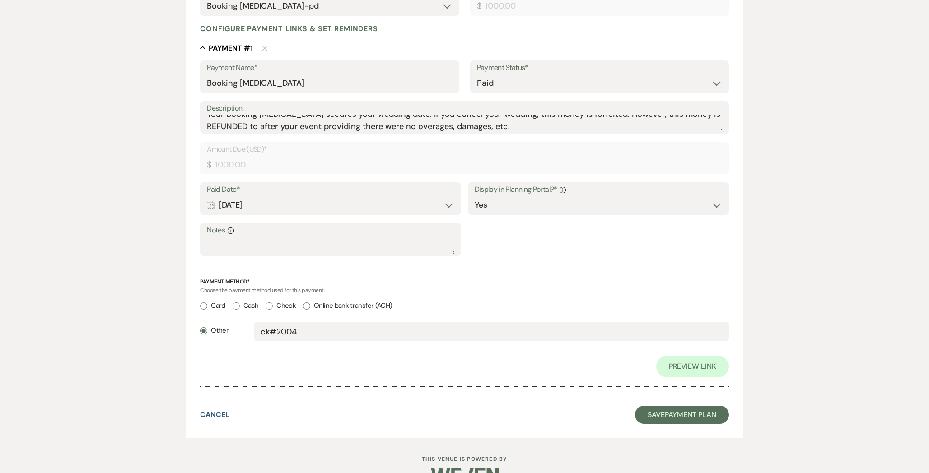
scroll to position [239, 0]
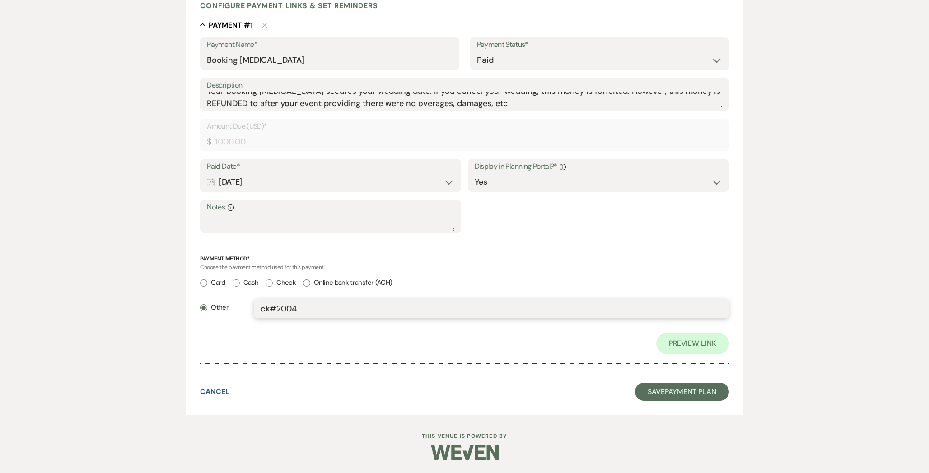
drag, startPoint x: 310, startPoint y: 303, endPoint x: 326, endPoint y: 306, distance: 16.5
click at [326, 306] on input "ck#2004" at bounding box center [491, 309] width 461 height 18
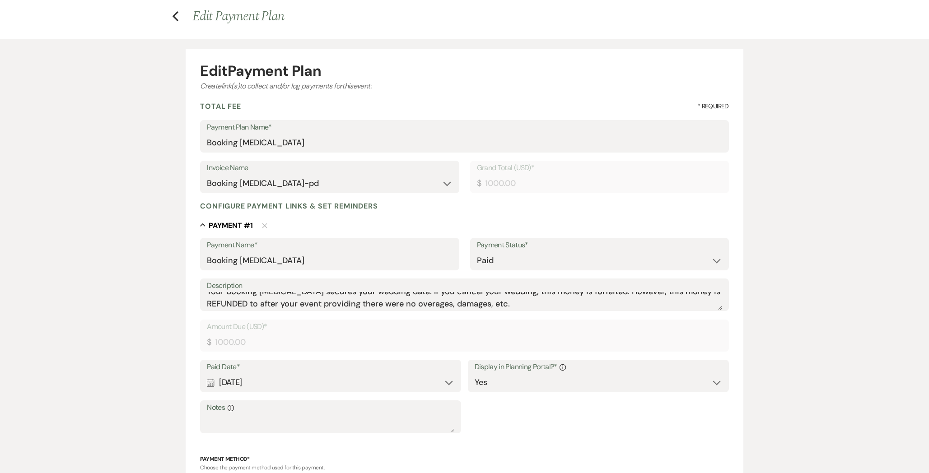
scroll to position [39, 0]
click at [176, 12] on use "button" at bounding box center [175, 16] width 6 height 10
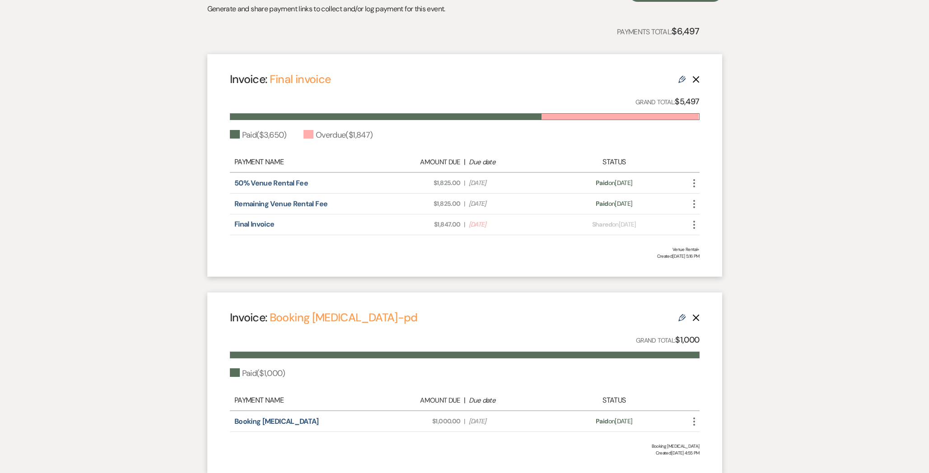
scroll to position [265, 0]
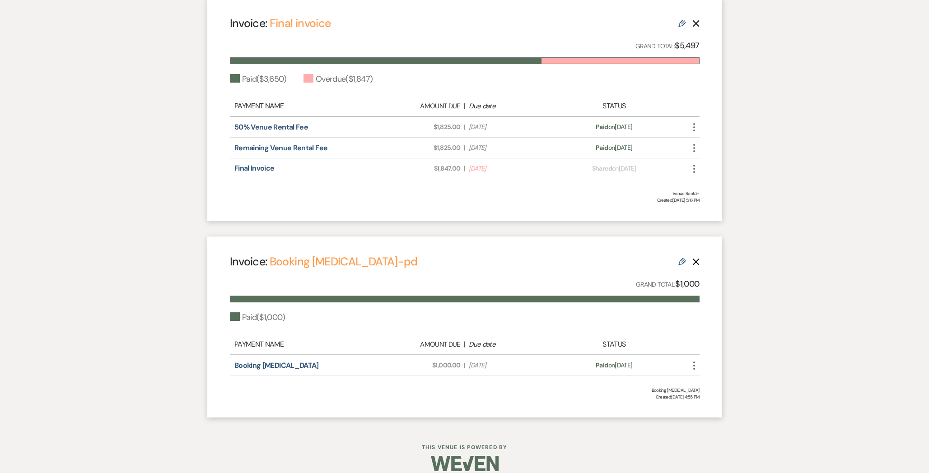
click at [694, 263] on icon "Delete" at bounding box center [695, 261] width 7 height 7
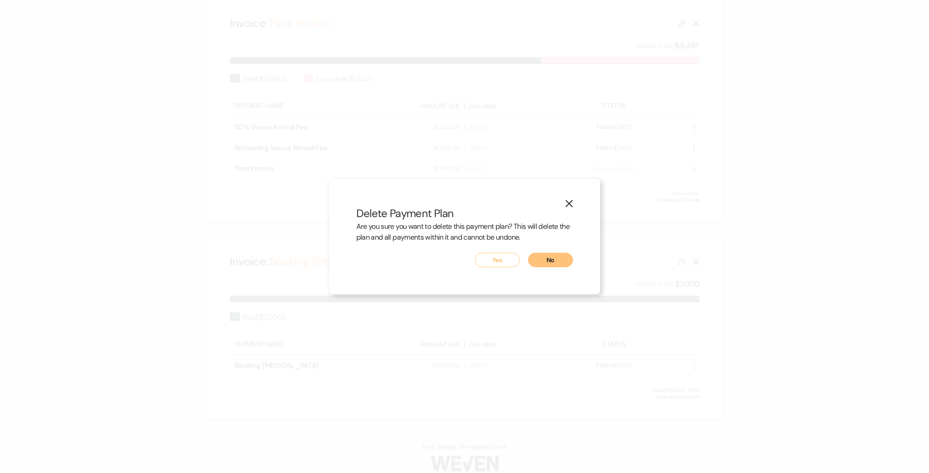
click at [475, 263] on button "Yes" at bounding box center [497, 260] width 45 height 14
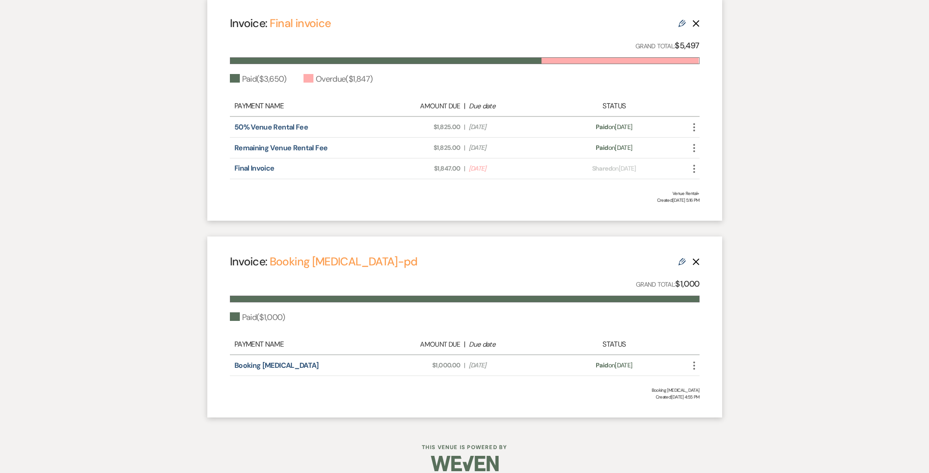
scroll to position [79, 0]
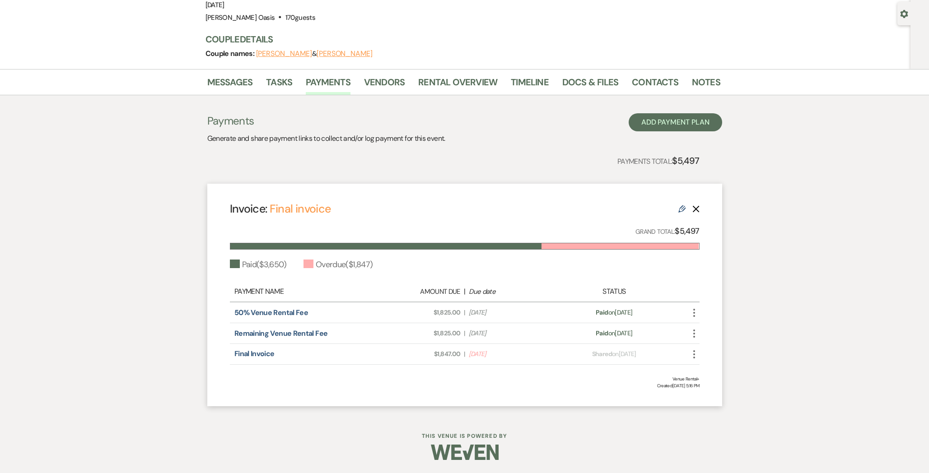
click at [681, 208] on icon "Edit" at bounding box center [681, 208] width 7 height 7
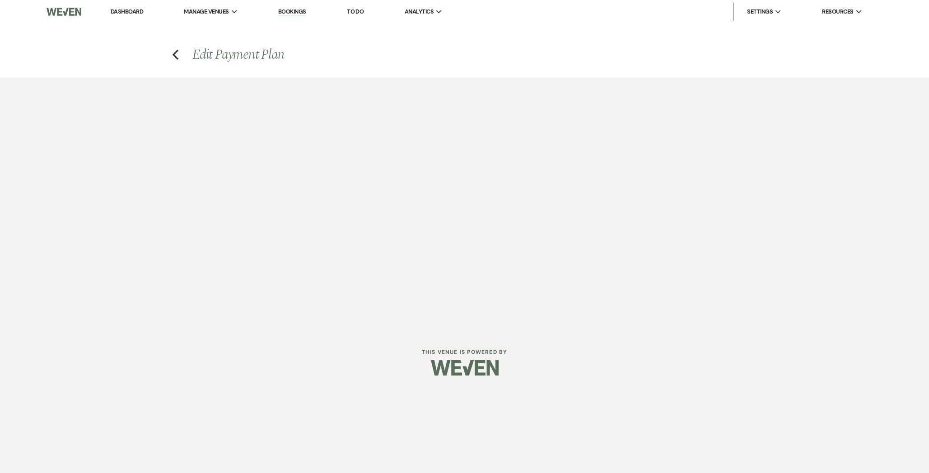
select select "28504"
select select "1"
select select "true"
select select "1"
select select "true"
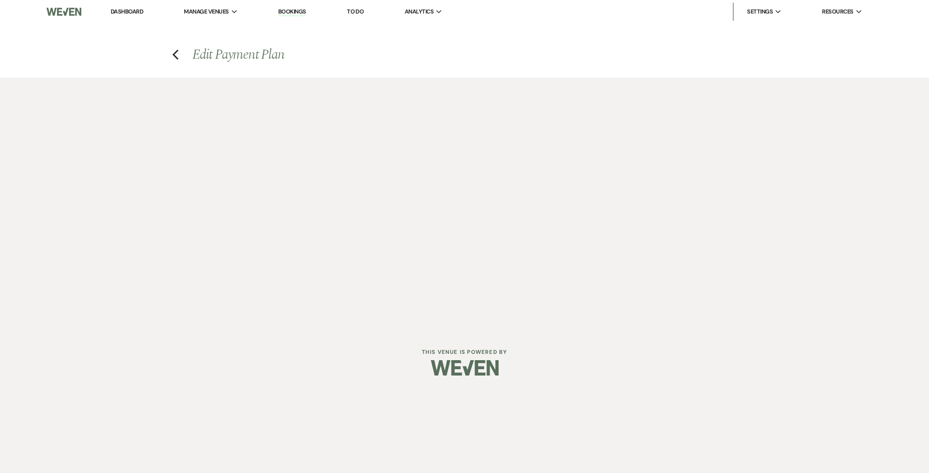
select select "2"
select select "flat"
select select "true"
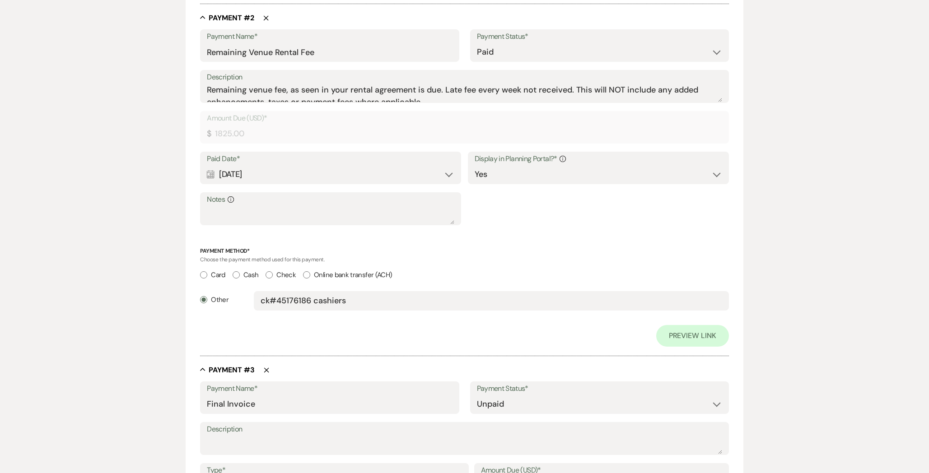
scroll to position [899, 0]
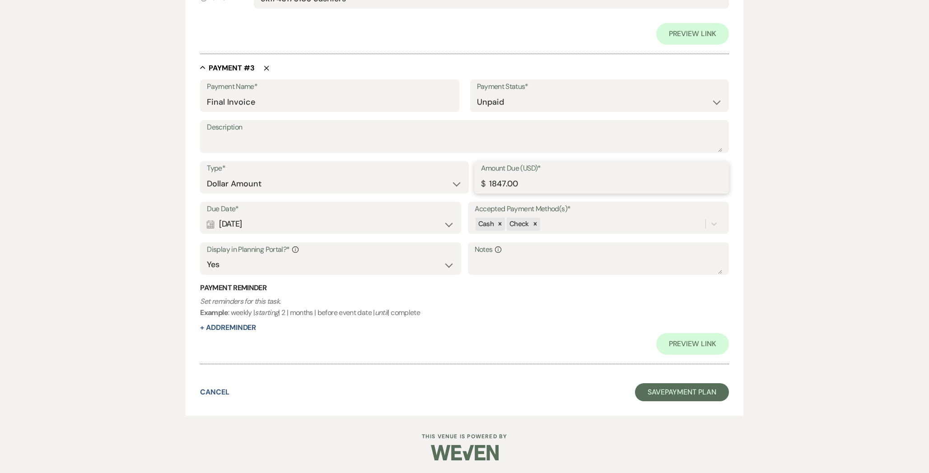
click at [492, 182] on input "1847.00" at bounding box center [601, 184] width 241 height 18
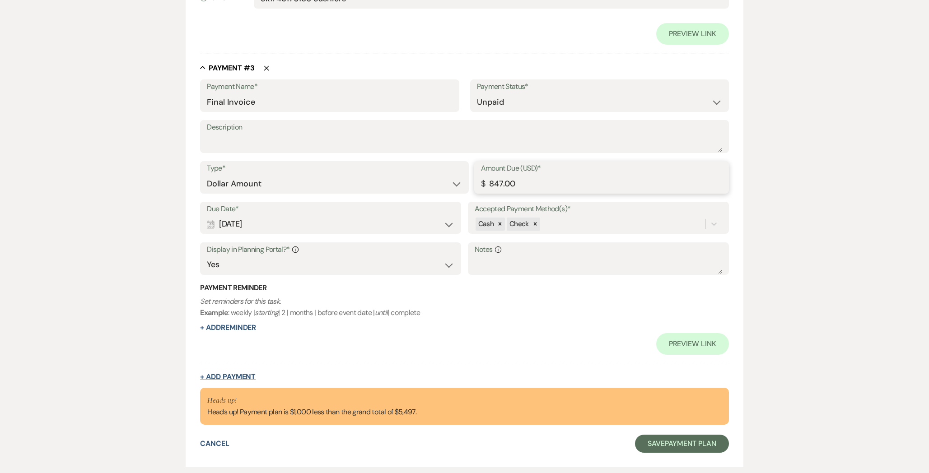
type input "847.00"
click at [244, 380] on button "+ Add Payment" at bounding box center [228, 376] width 56 height 7
select select "2"
select select "flat"
select select "true"
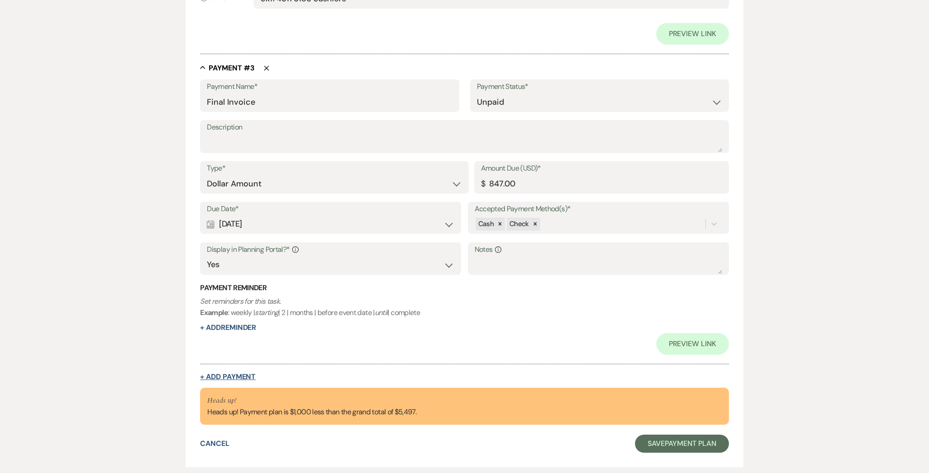
select select "client"
select select "weeks"
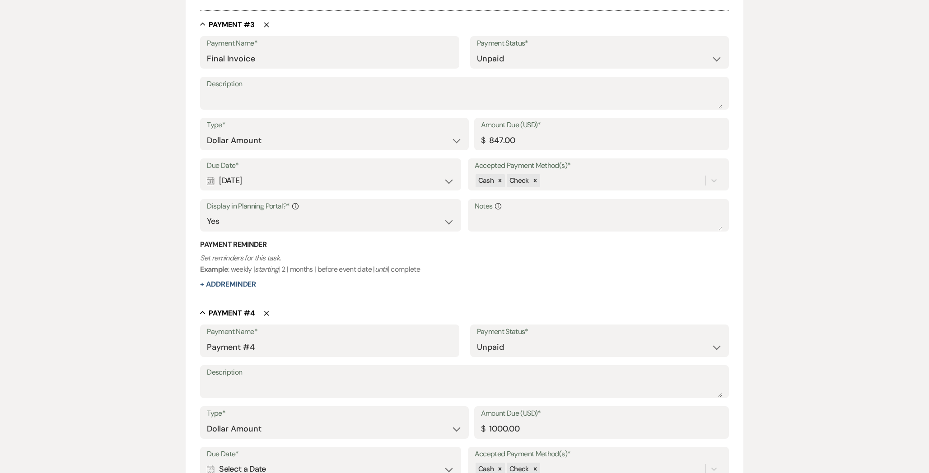
scroll to position [877, 0]
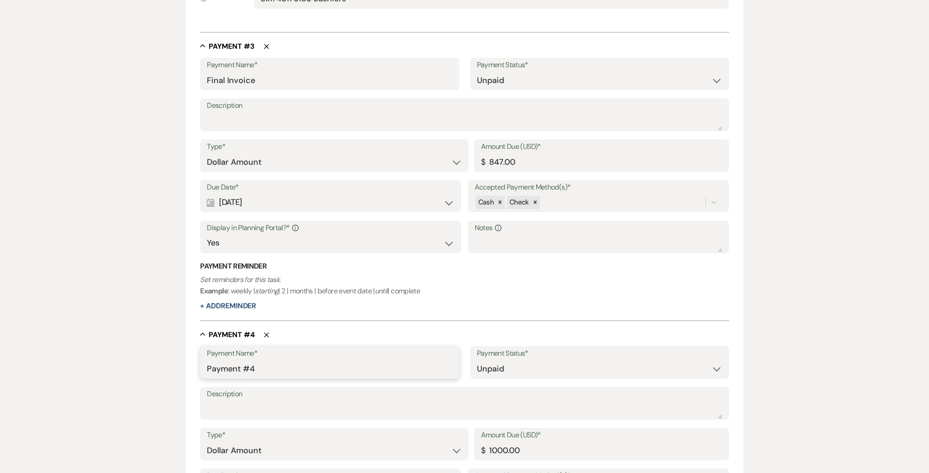
drag, startPoint x: 327, startPoint y: 370, endPoint x: 290, endPoint y: 368, distance: 37.1
click at [290, 368] on input "Payment #4" at bounding box center [329, 369] width 245 height 18
drag, startPoint x: 290, startPoint y: 368, endPoint x: 130, endPoint y: 360, distance: 160.5
type input "Original Deposit"
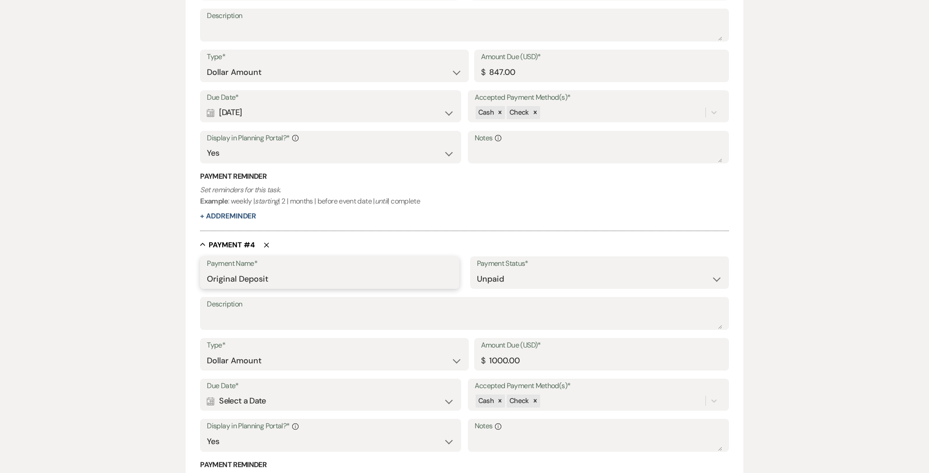
scroll to position [971, 0]
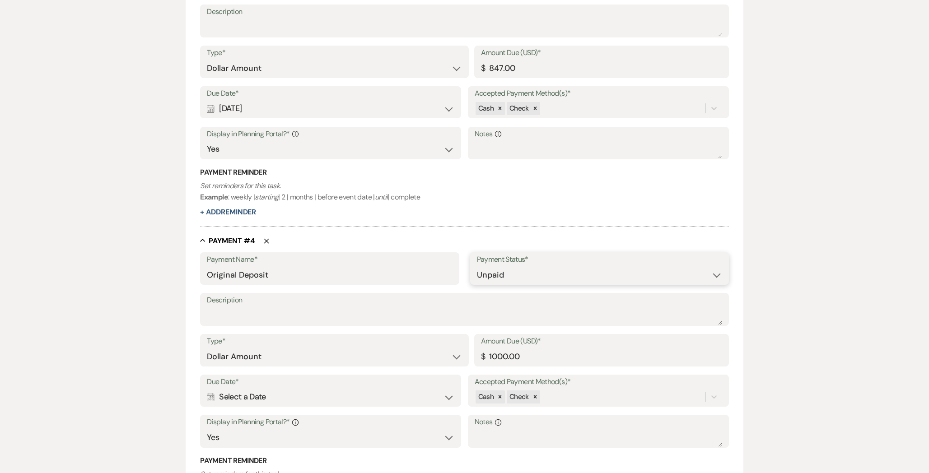
click at [543, 269] on select "Paid Unpaid" at bounding box center [599, 275] width 245 height 18
select select "1"
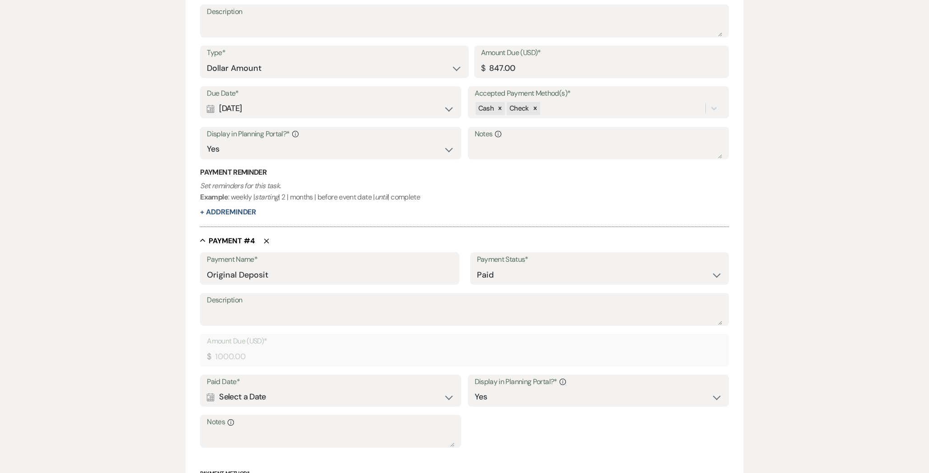
click at [236, 395] on div "Calendar Select a Date Expand" at bounding box center [330, 397] width 247 height 18
click at [218, 430] on div "Previous" at bounding box center [220, 426] width 14 height 14
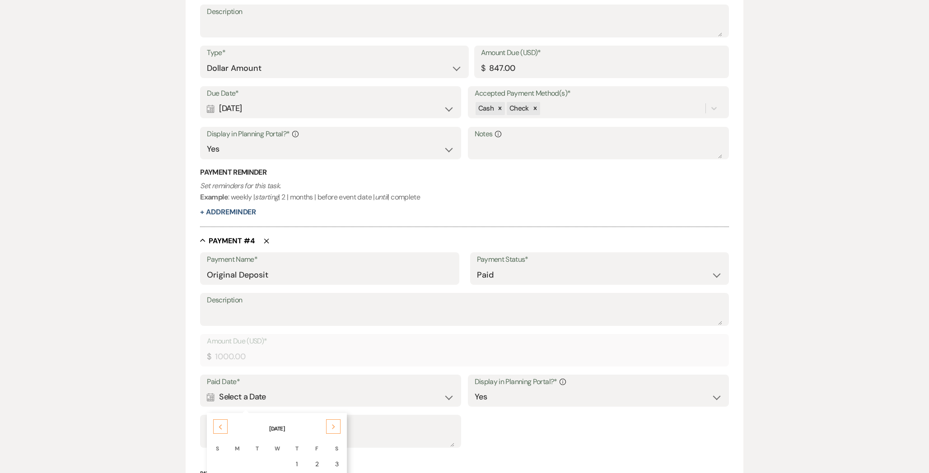
click at [218, 430] on div "Previous" at bounding box center [220, 426] width 14 height 14
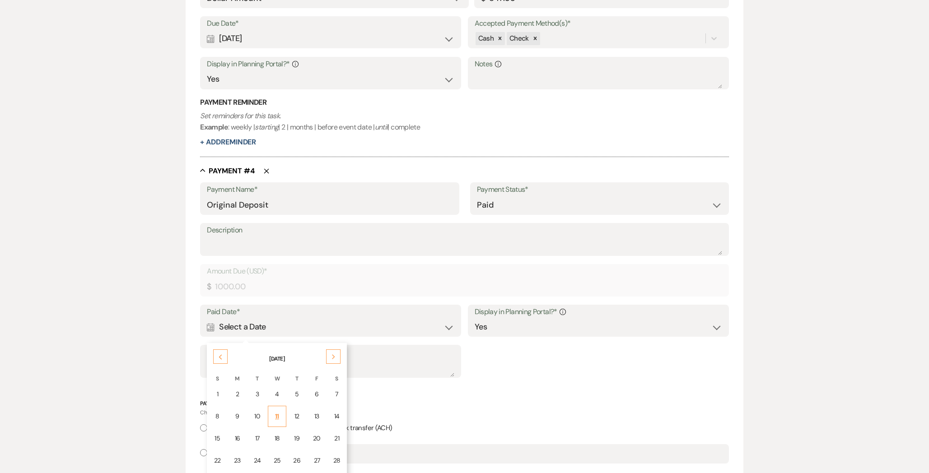
scroll to position [1047, 0]
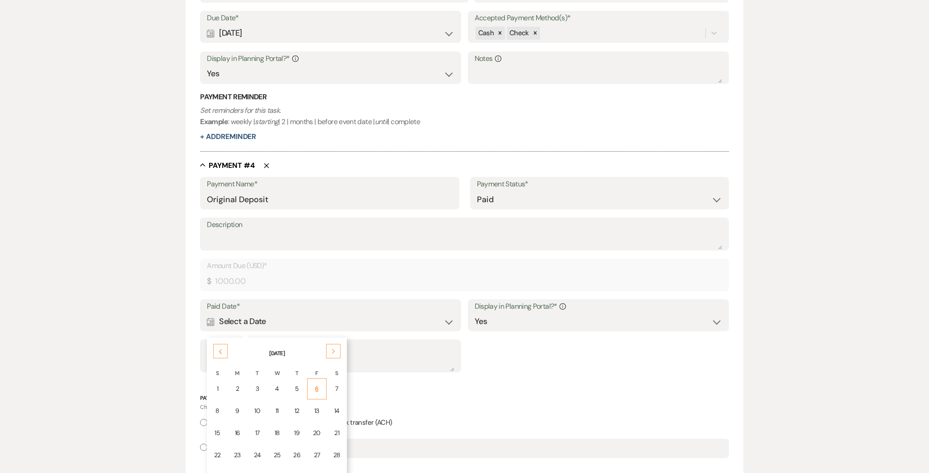
click at [314, 392] on div "6" at bounding box center [317, 388] width 8 height 9
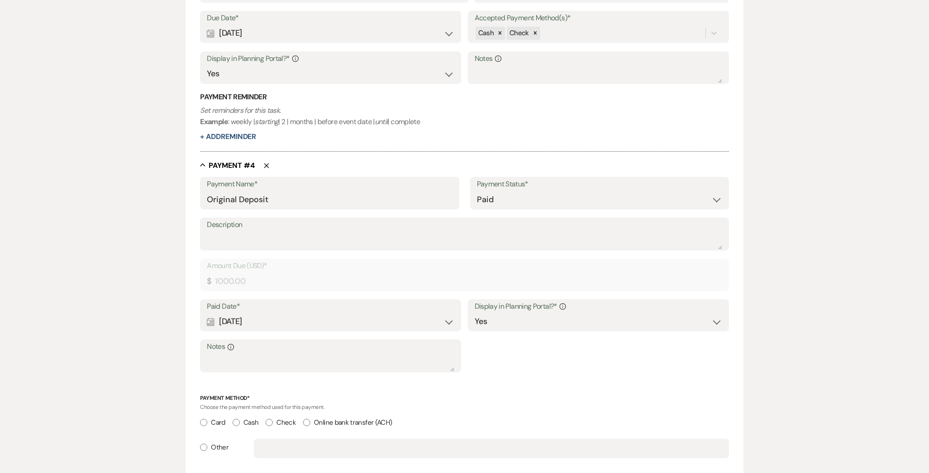
click at [222, 445] on label "Other" at bounding box center [214, 448] width 28 height 12
click at [207, 445] on input "Other" at bounding box center [203, 447] width 7 height 7
radio input "true"
click at [272, 448] on input "text" at bounding box center [491, 449] width 461 height 18
paste input "ck#2004"
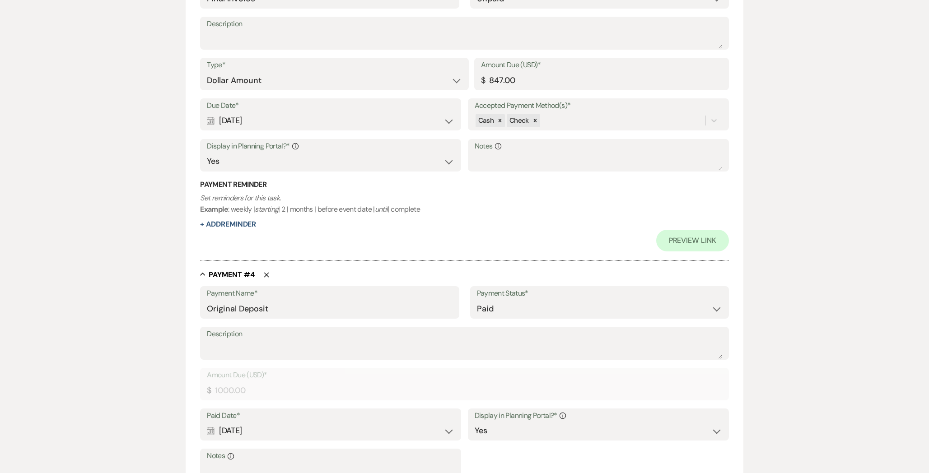
scroll to position [943, 0]
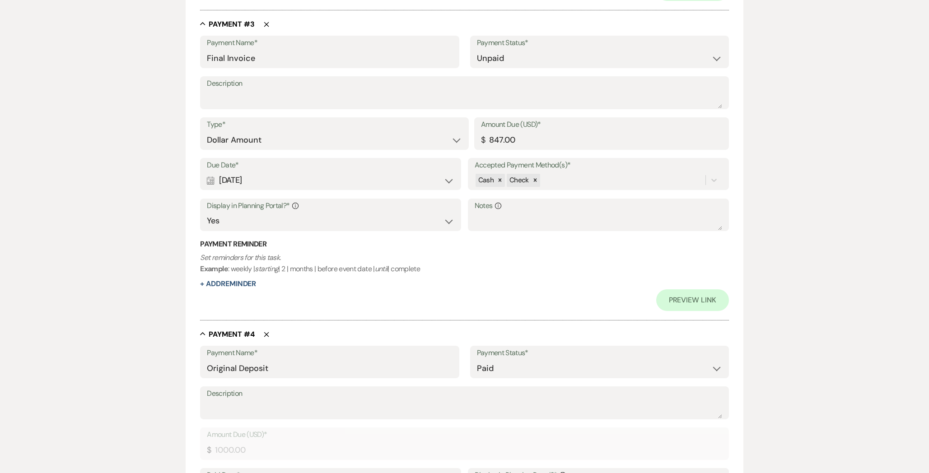
type input "ck#2004"
click at [497, 61] on select "Paid Unpaid" at bounding box center [599, 59] width 245 height 18
select select "1"
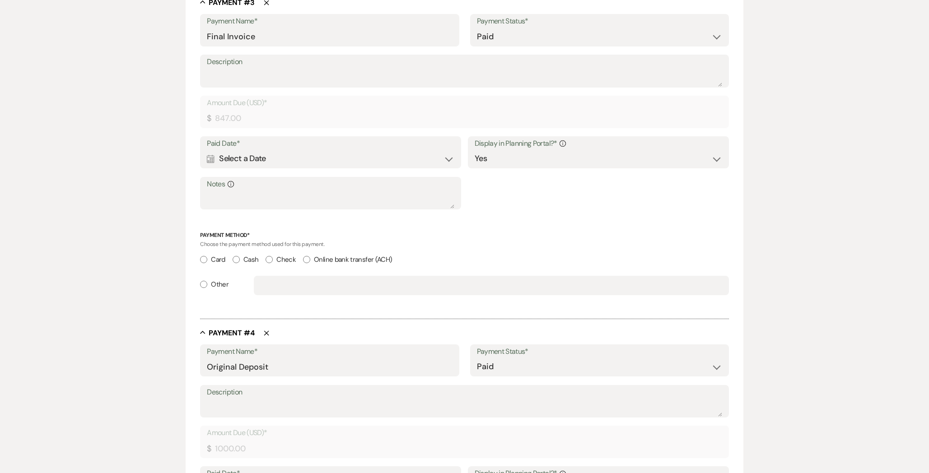
click at [281, 155] on div "Calendar Select a Date Expand" at bounding box center [330, 159] width 247 height 18
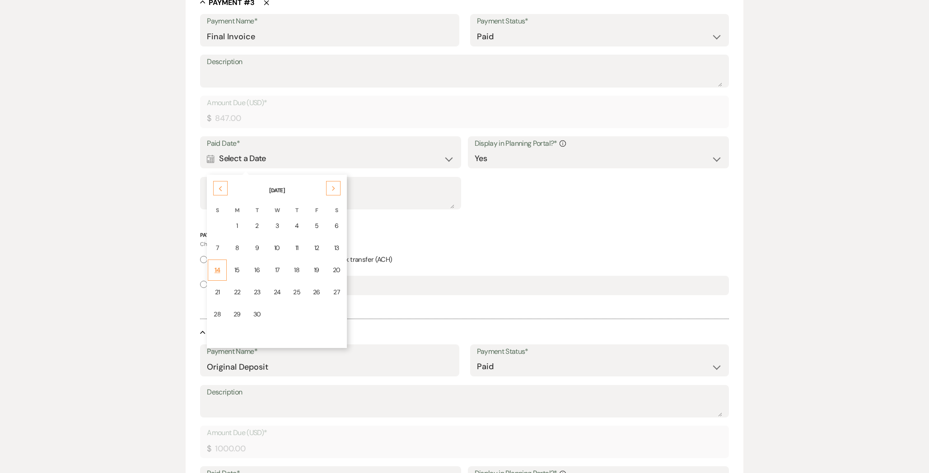
click at [222, 272] on td "14" at bounding box center [217, 270] width 19 height 21
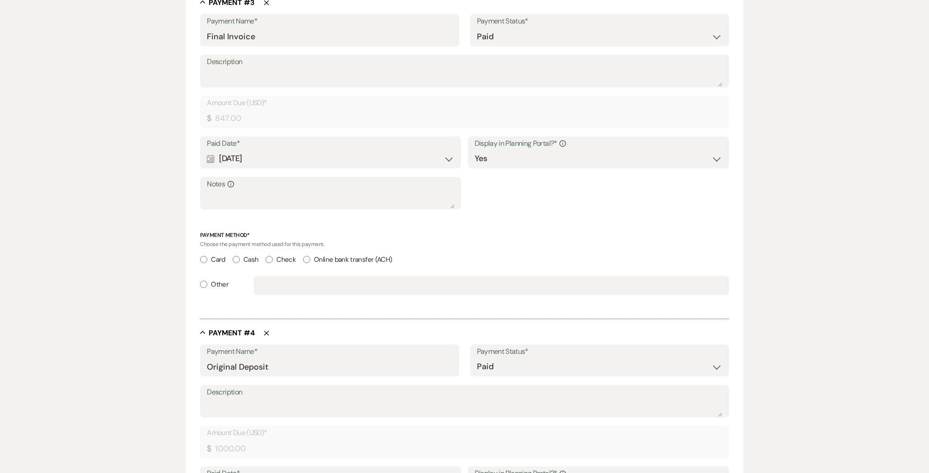
click at [209, 285] on label "Other" at bounding box center [214, 285] width 28 height 12
click at [207, 285] on input "Other" at bounding box center [203, 284] width 7 height 7
radio input "true"
click at [289, 289] on input "text" at bounding box center [491, 286] width 461 height 18
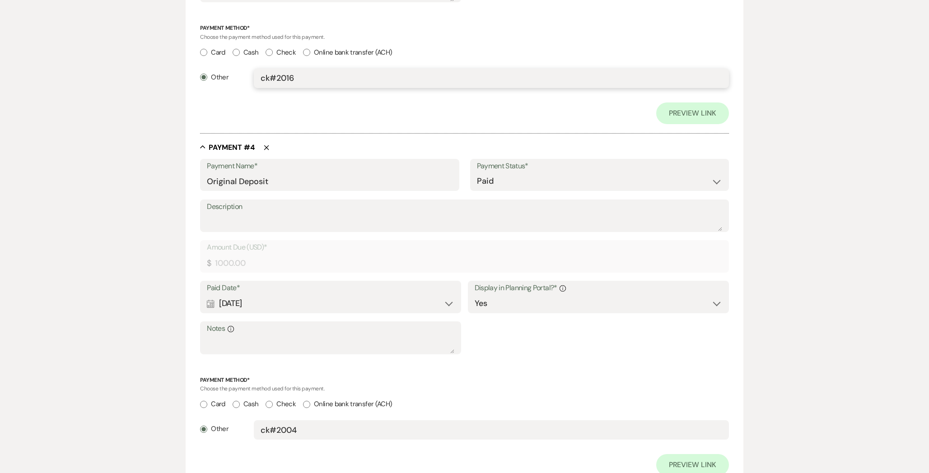
scroll to position [1293, 0]
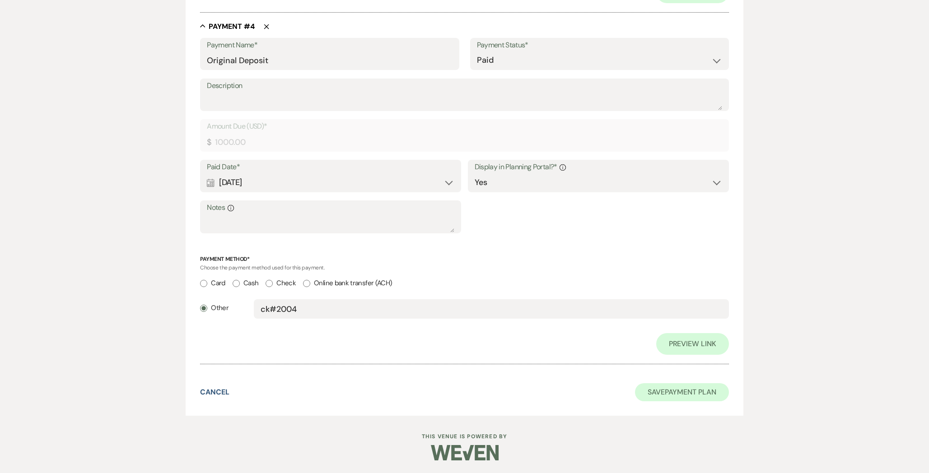
type input "ck#2016"
click at [679, 393] on button "Save Payment Plan" at bounding box center [682, 392] width 94 height 18
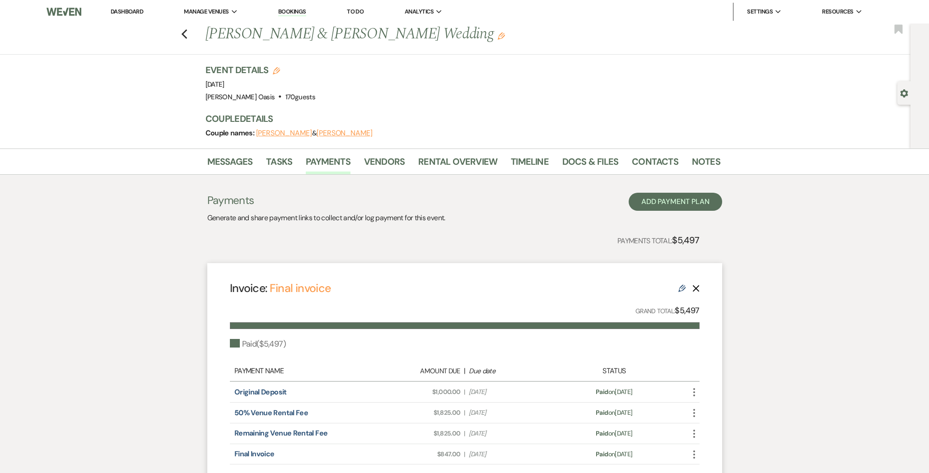
scroll to position [18, 0]
